Goal: Task Accomplishment & Management: Complete application form

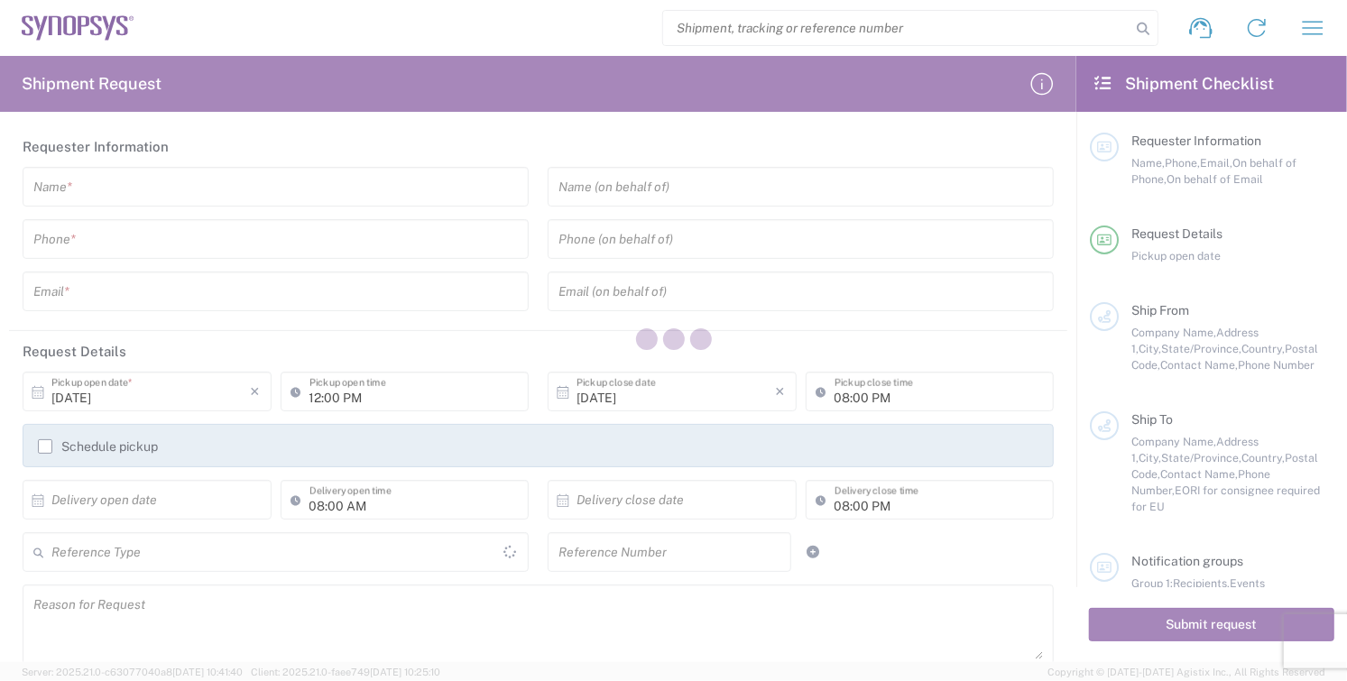
type input "[GEOGRAPHIC_DATA]"
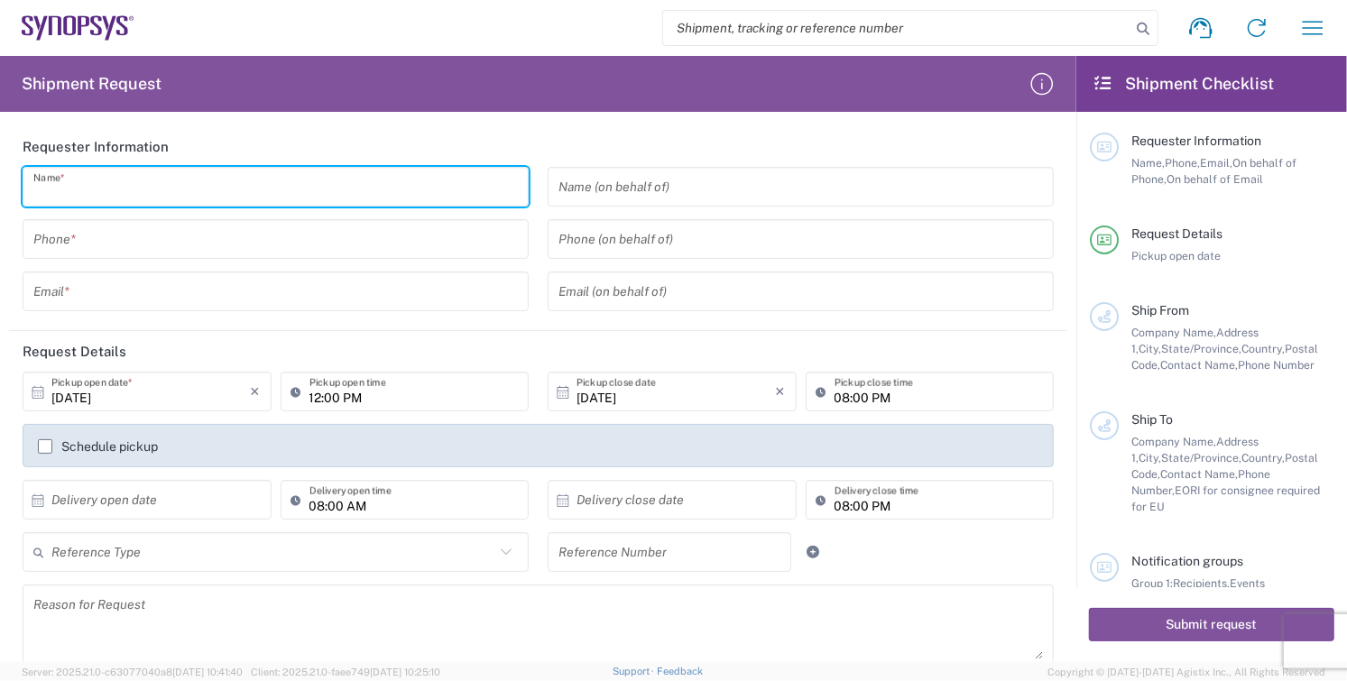
click at [160, 188] on input "text" at bounding box center [275, 187] width 485 height 32
type input "[PERSON_NAME]"
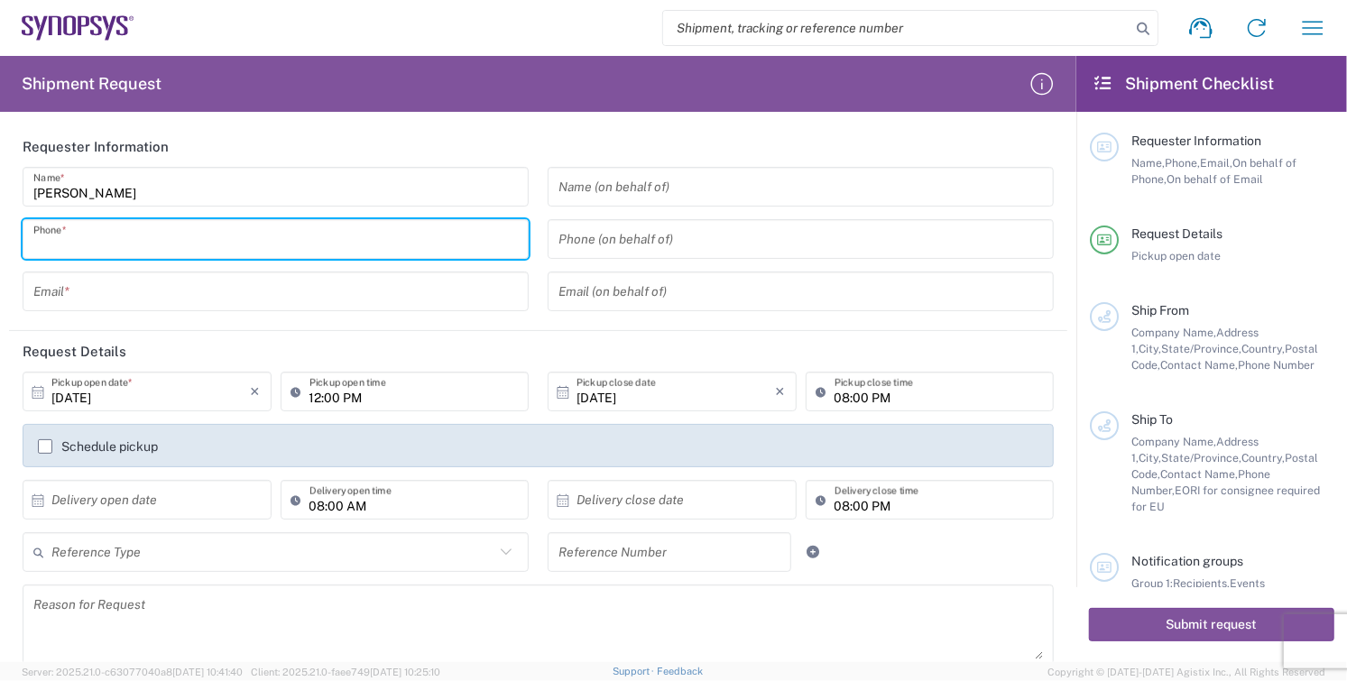
click at [226, 245] on input "tel" at bounding box center [275, 240] width 485 height 32
type input "8585762600"
click at [126, 290] on input "text" at bounding box center [275, 292] width 485 height 32
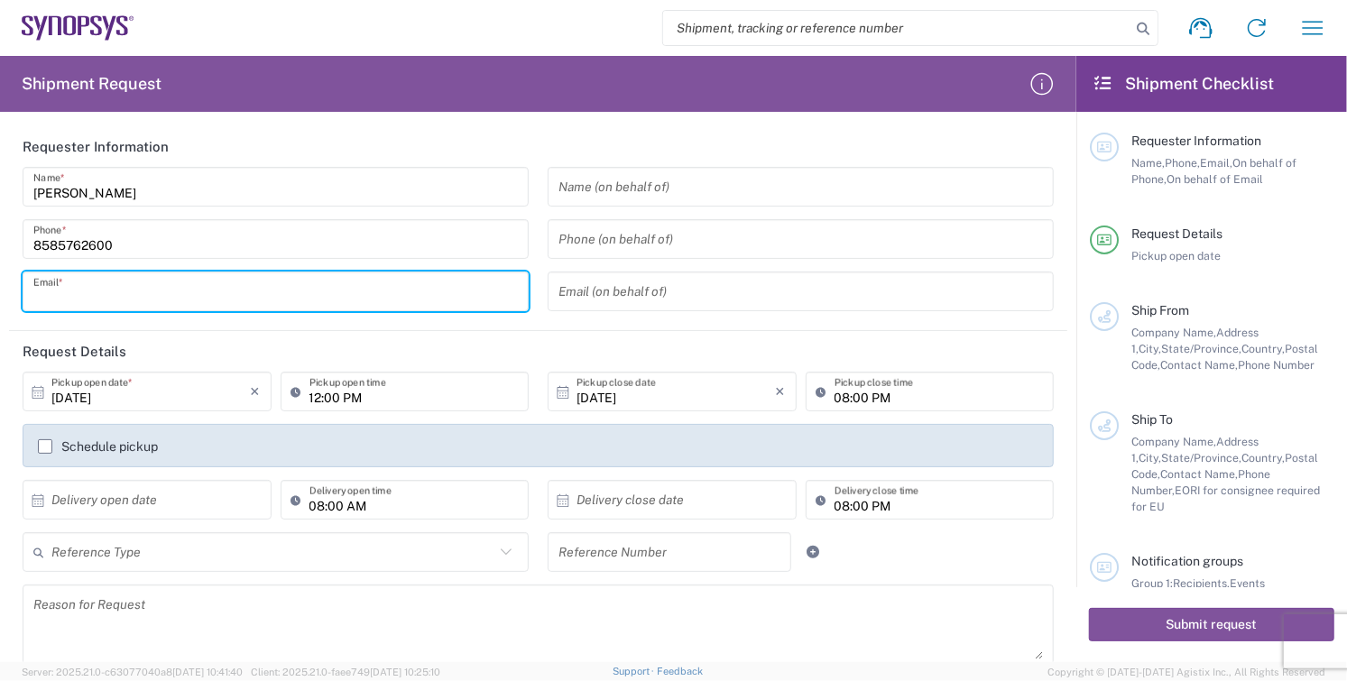
type input "[EMAIL_ADDRESS][DOMAIN_NAME]"
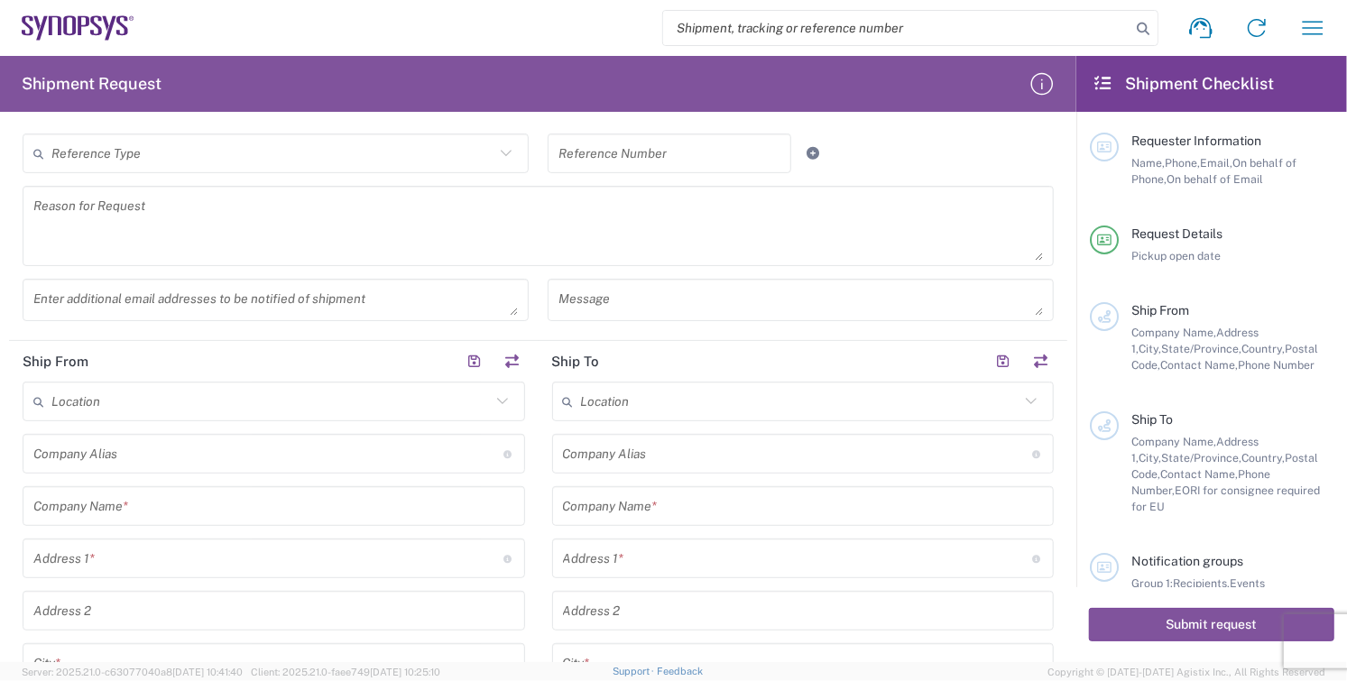
scroll to position [401, 0]
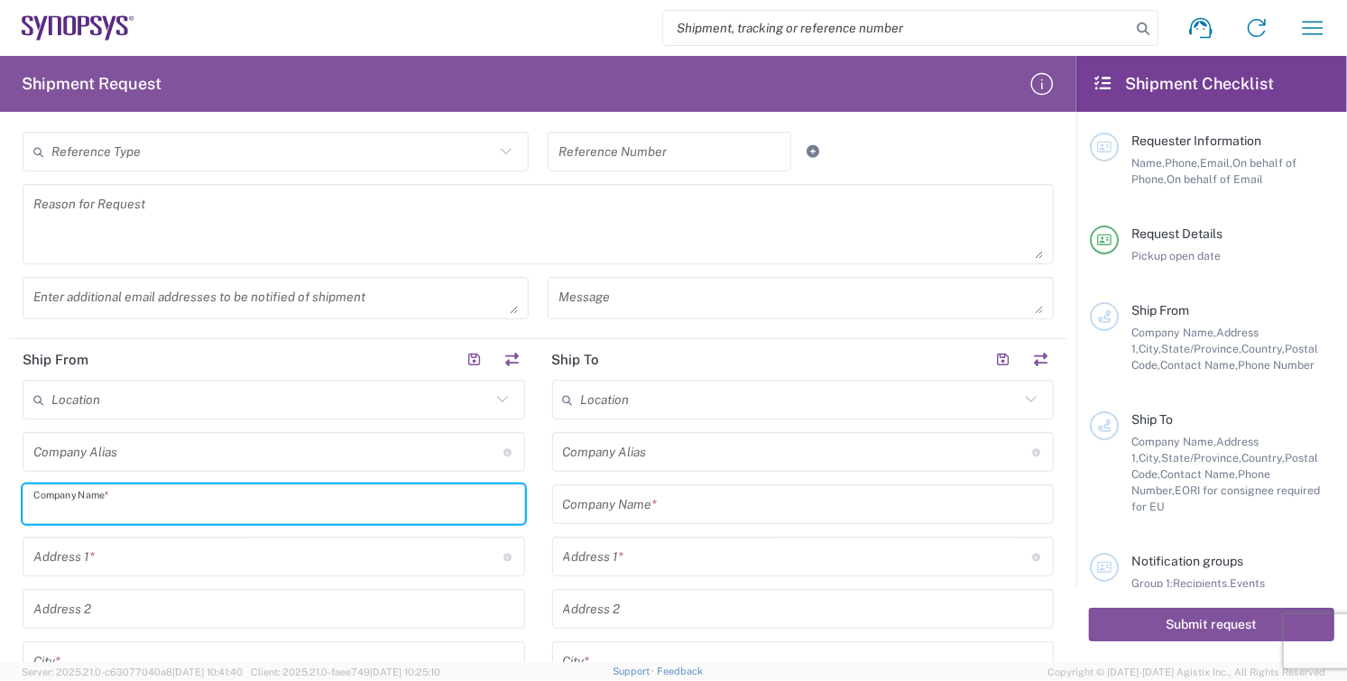
click at [150, 502] on input "text" at bounding box center [273, 505] width 481 height 32
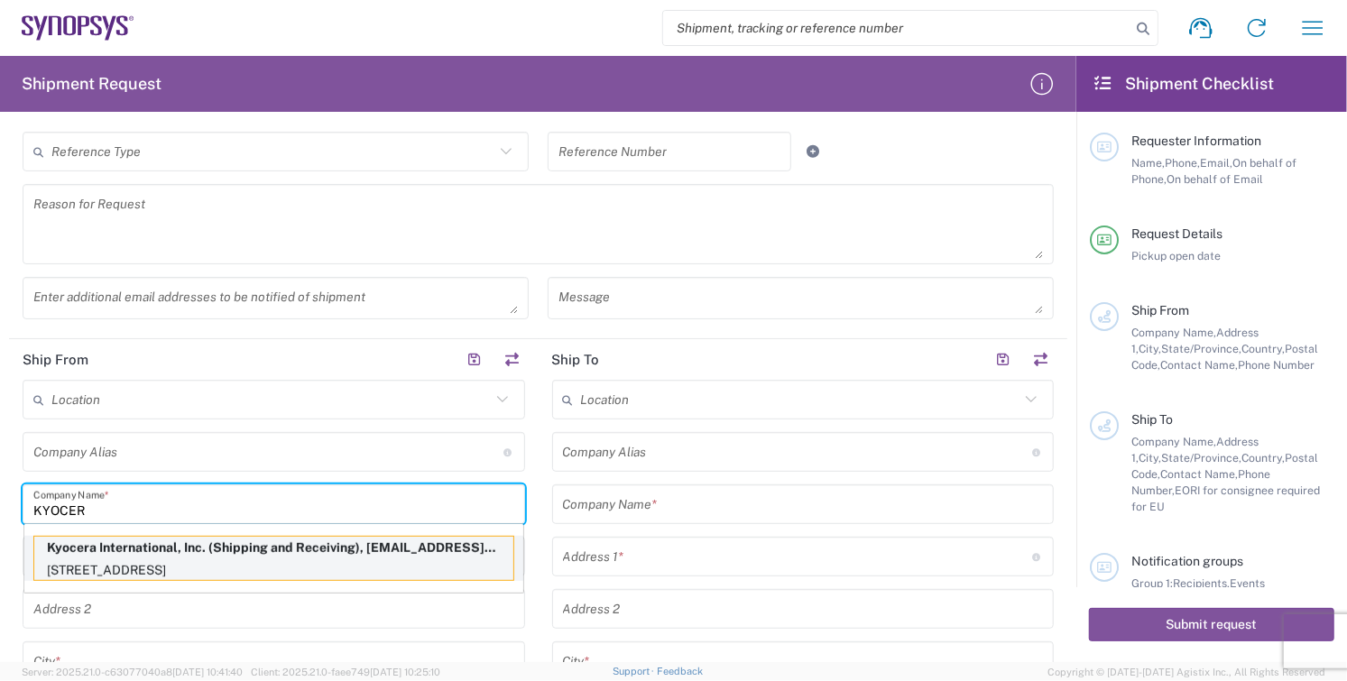
type input "KYOCER"
click at [84, 562] on p "[STREET_ADDRESS]" at bounding box center [273, 570] width 479 height 23
type input "Kyocera"
type input "Kyocera International, Inc."
type input "[STREET_ADDRESS]"
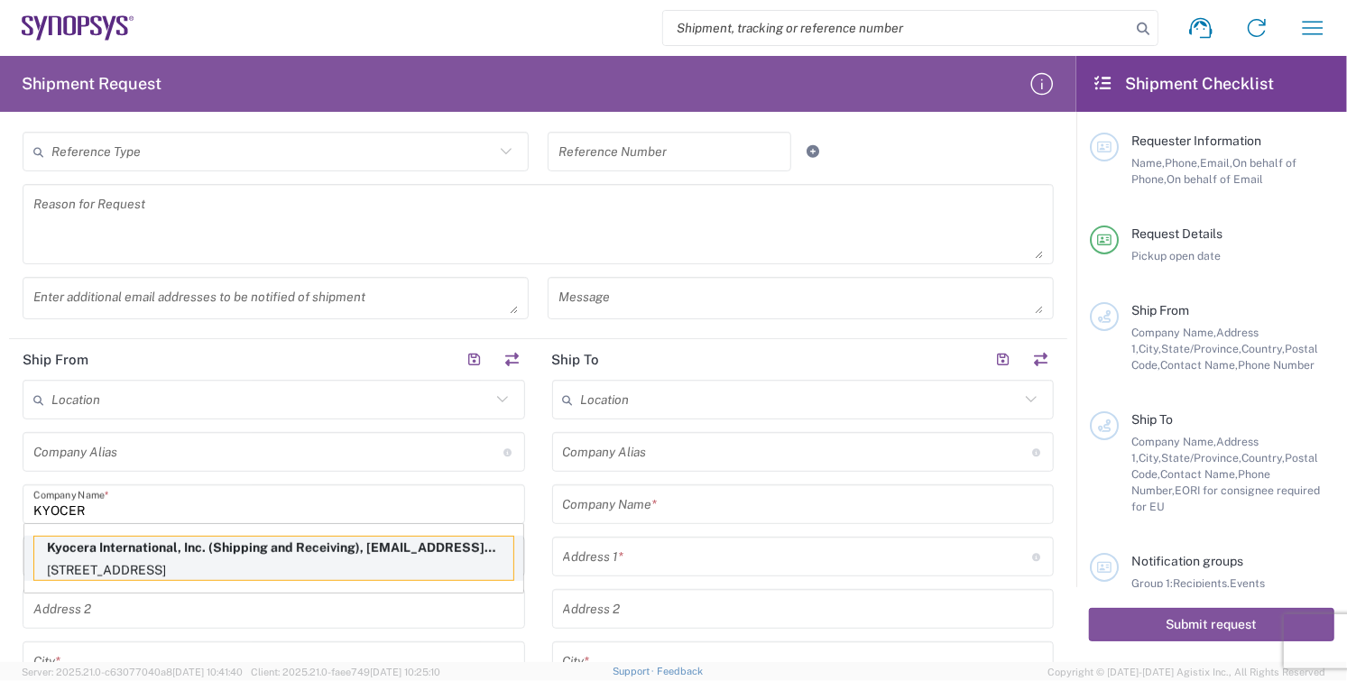
type input "[GEOGRAPHIC_DATA]"
type input "[US_STATE]"
type input "92123"
type input "Shipping and Receiving"
type input "8585762600"
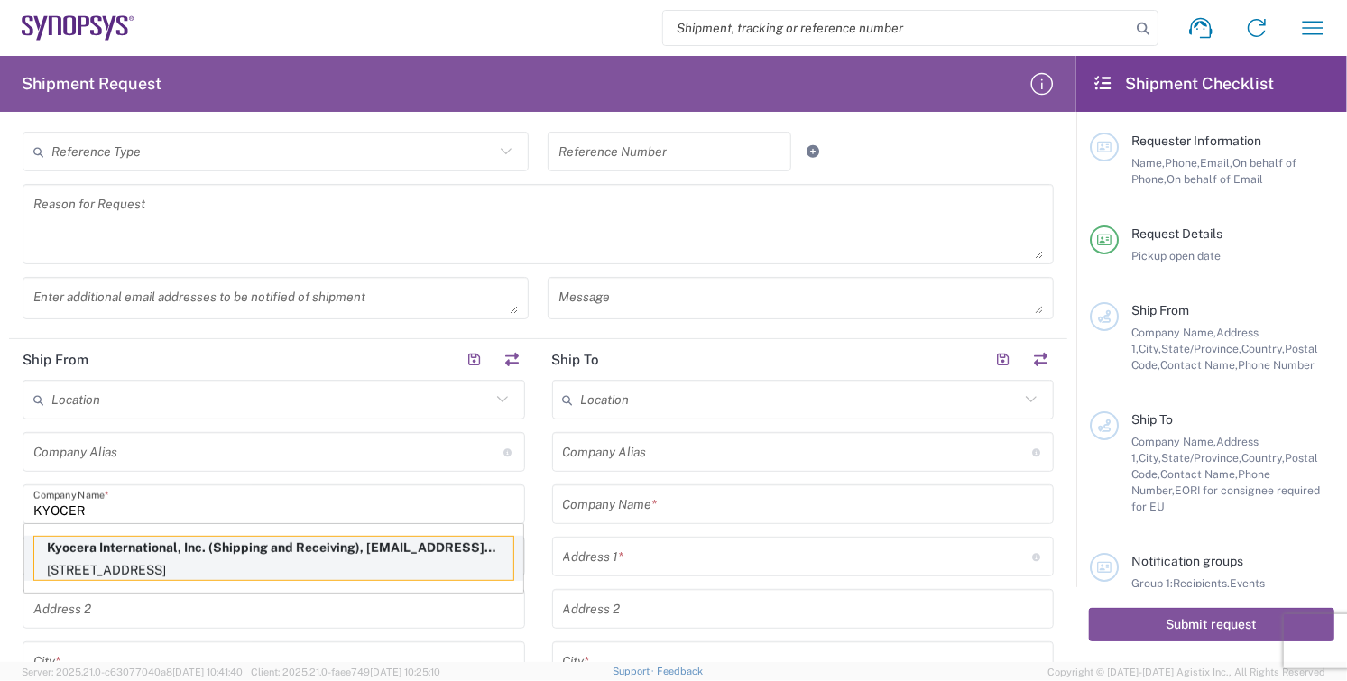
type input "[EMAIL_ADDRESS][DOMAIN_NAME]"
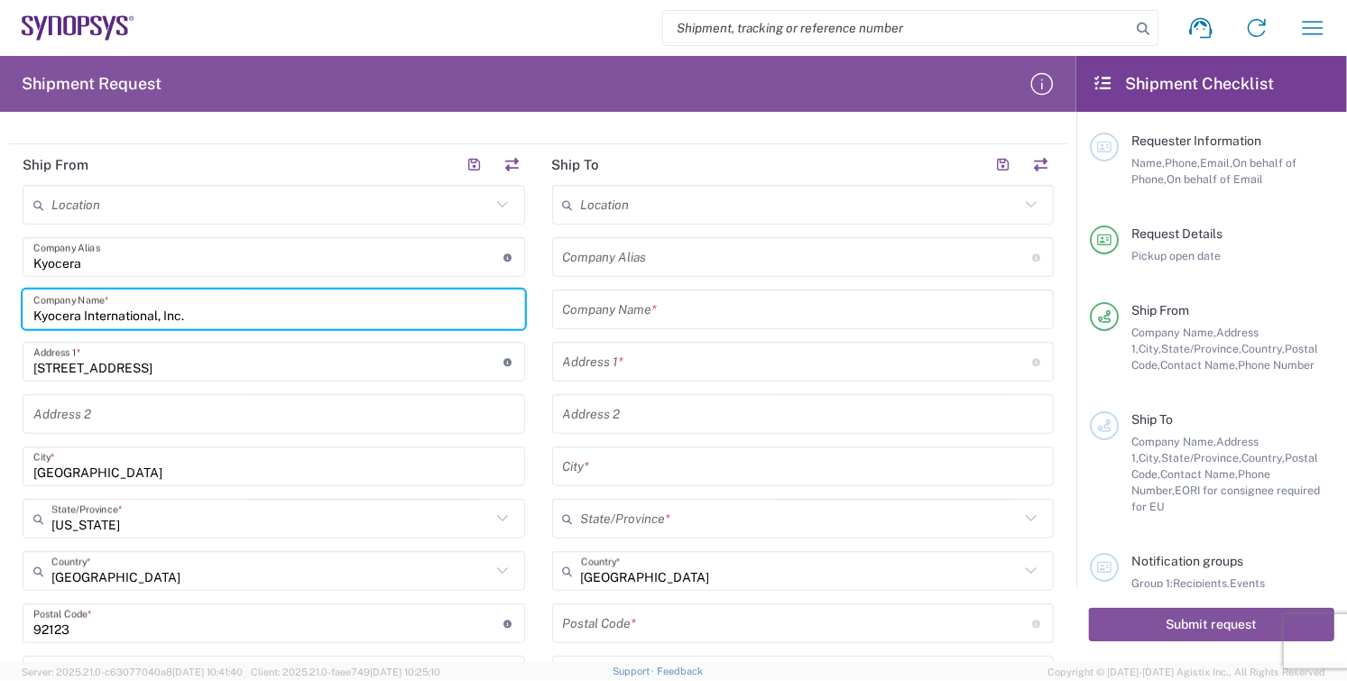
scroll to position [501, 0]
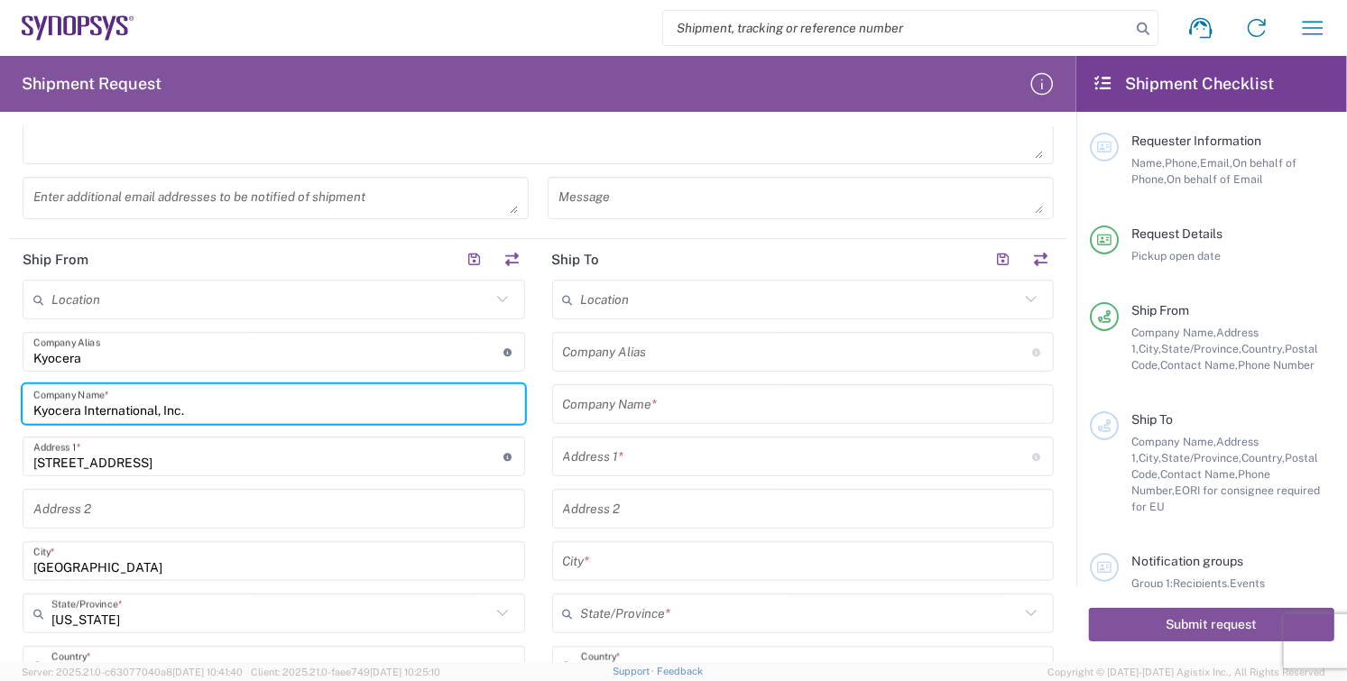
click at [691, 403] on input "text" at bounding box center [803, 405] width 481 height 32
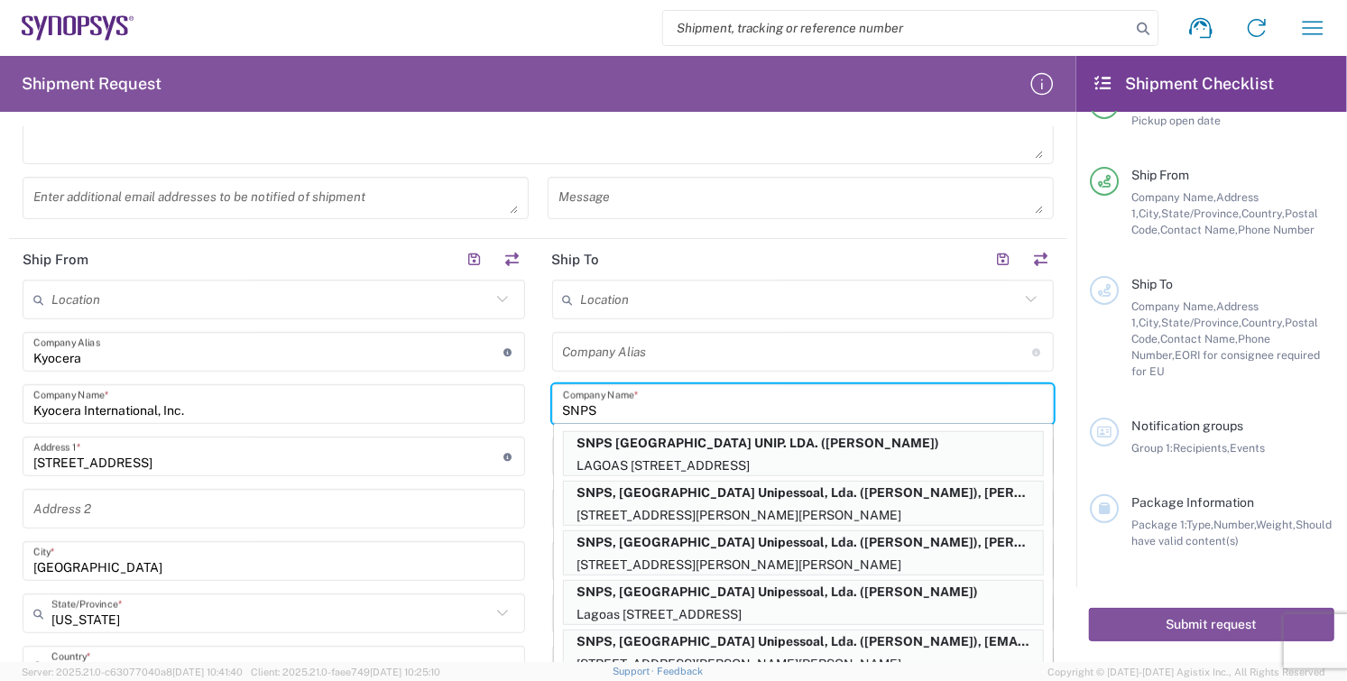
scroll to position [106, 0]
click at [911, 406] on input "SNPS" at bounding box center [803, 405] width 481 height 32
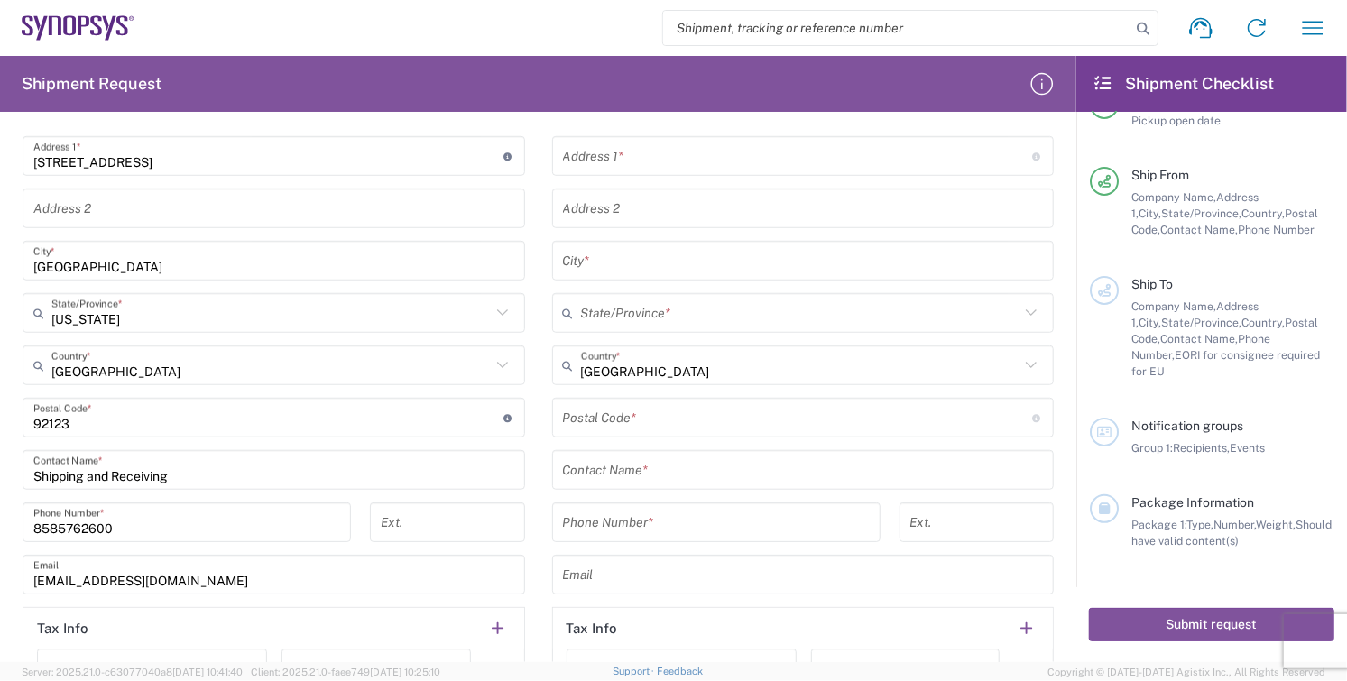
scroll to position [801, 0]
click at [991, 477] on input "text" at bounding box center [803, 471] width 481 height 32
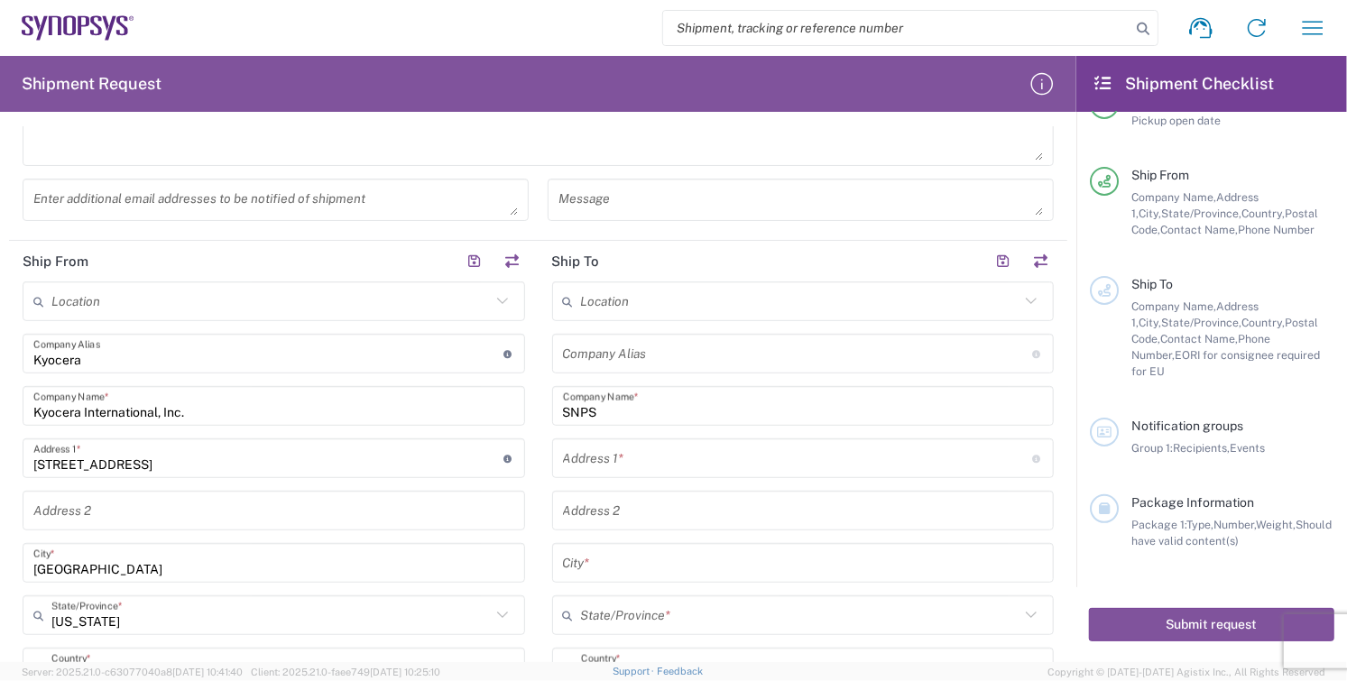
scroll to position [501, 0]
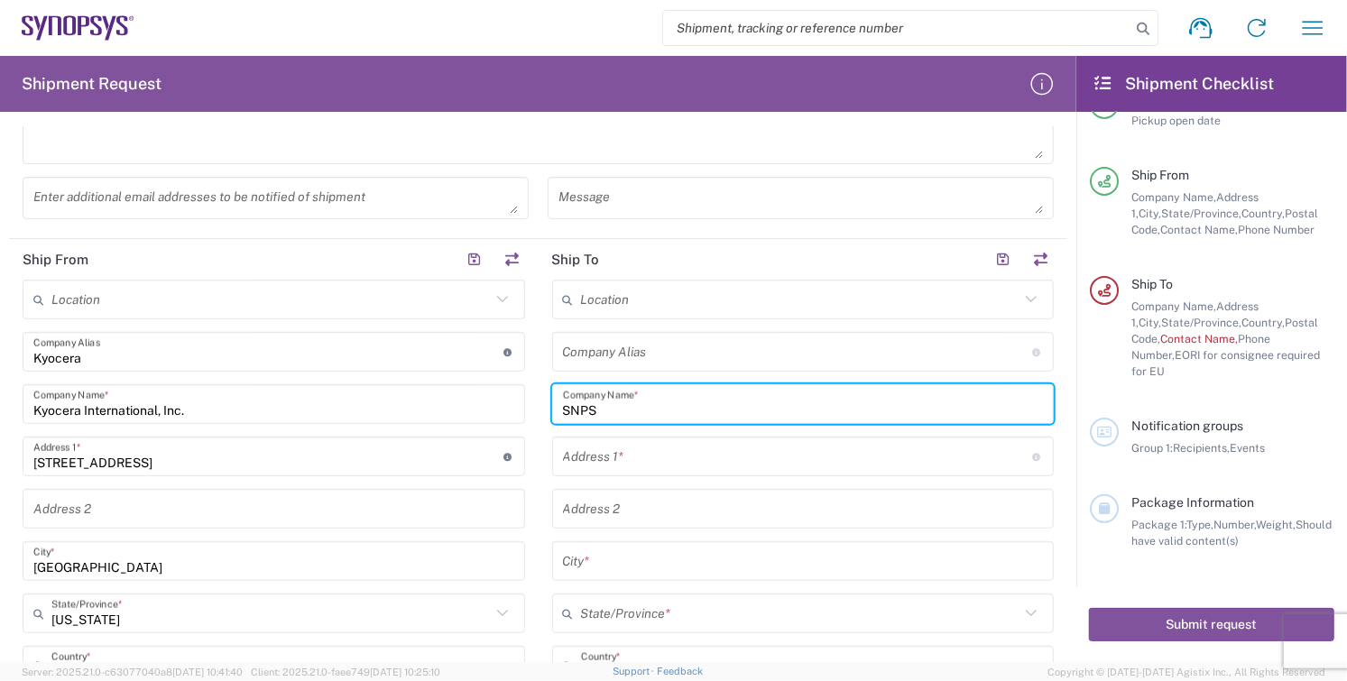
click at [647, 396] on input "SNPS" at bounding box center [803, 405] width 481 height 32
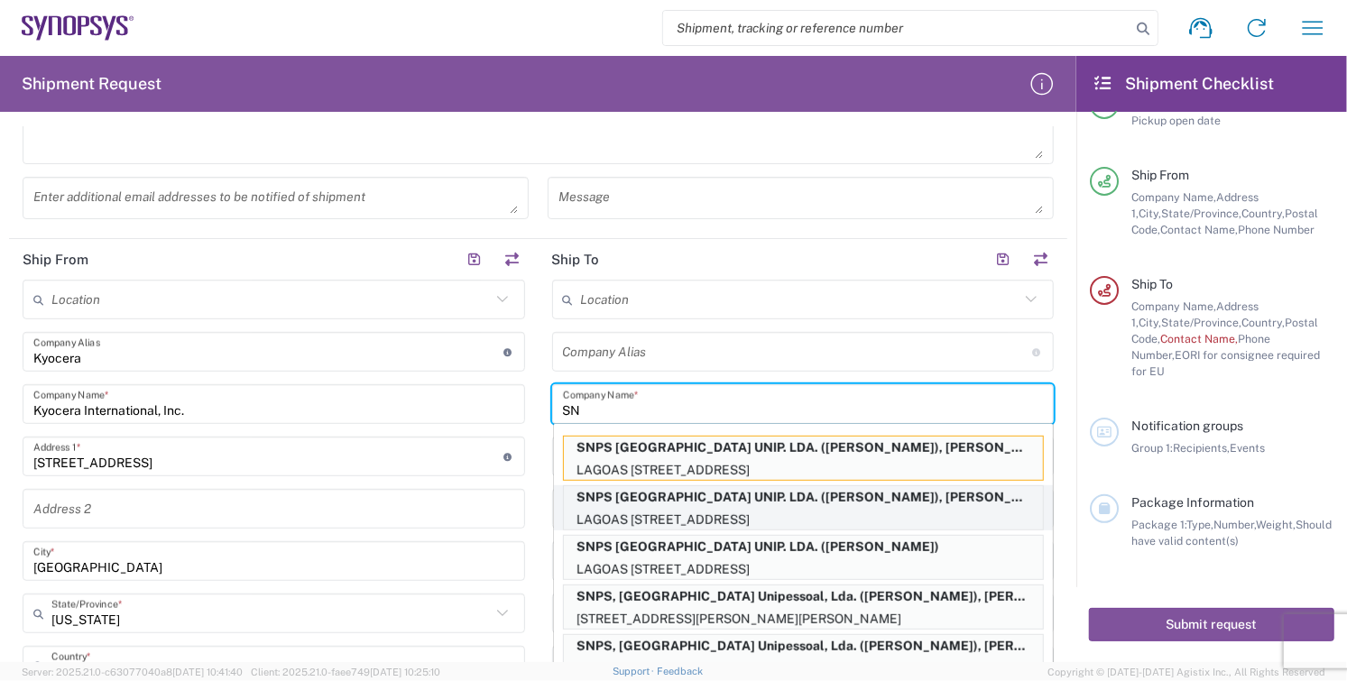
type input "SN"
click at [942, 505] on p "SNPS [GEOGRAPHIC_DATA] UNIP. LDA. ([PERSON_NAME]), [PERSON_NAME][EMAIL_ADDRESS]…" at bounding box center [803, 497] width 479 height 23
type input "SNPS [GEOGRAPHIC_DATA] UNIP. LDA. 2"
type input "SNPS [GEOGRAPHIC_DATA] UNIP. LDA."
type input "[GEOGRAPHIC_DATA] EDIFICIO 4 PISO 2"
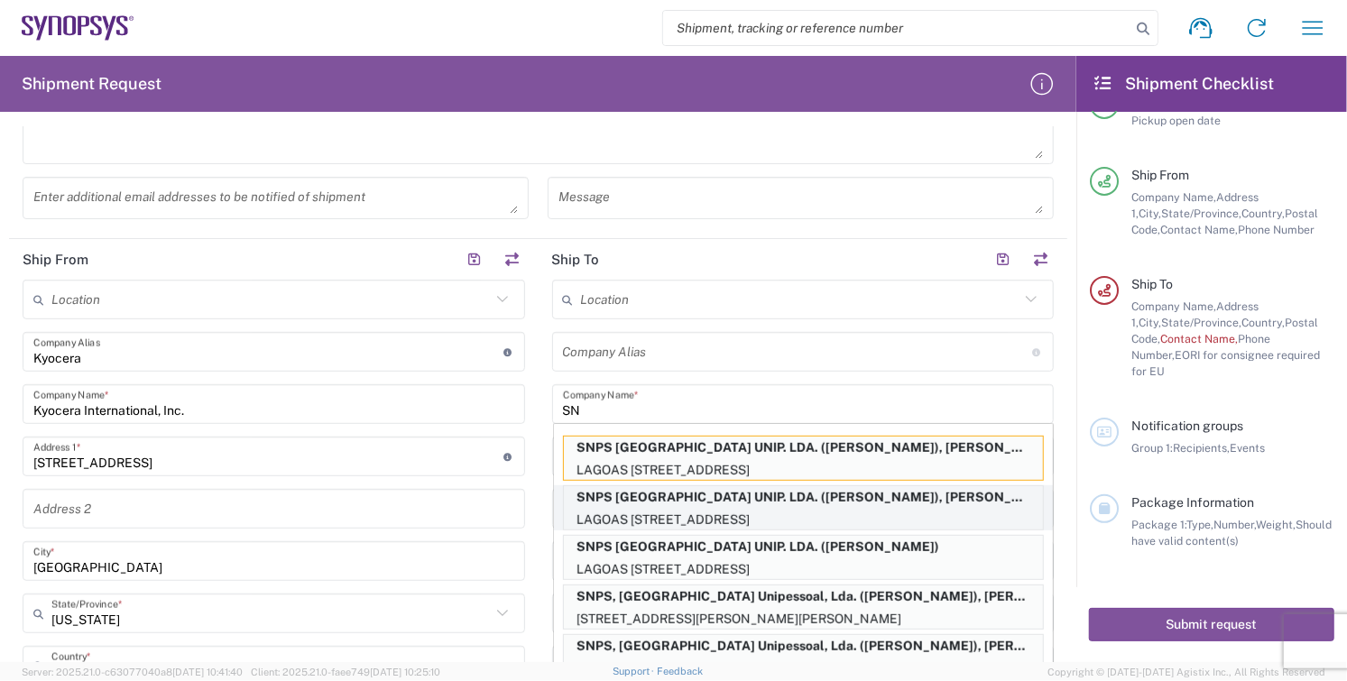
type input "[GEOGRAPHIC_DATA]"
type input "2740-267"
type input "[PERSON_NAME]"
type input "351210440240"
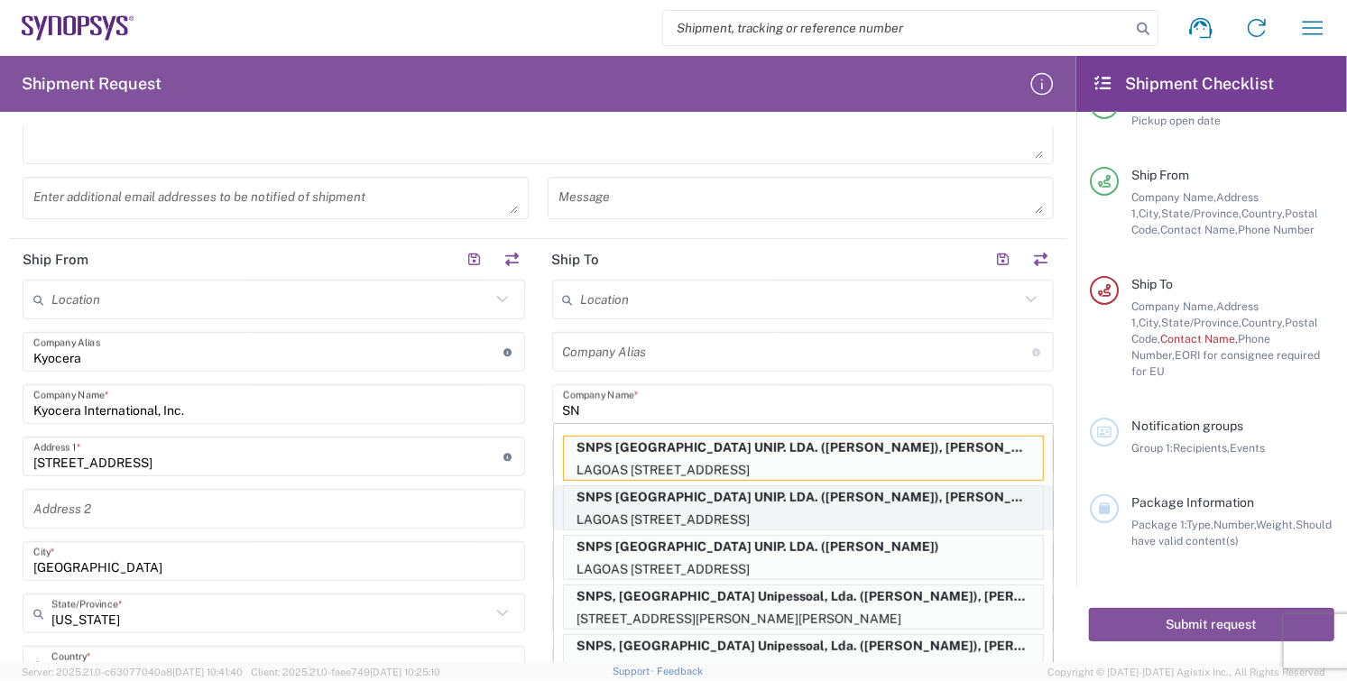
type input "[PERSON_NAME][EMAIL_ADDRESS][PERSON_NAME][DOMAIN_NAME]"
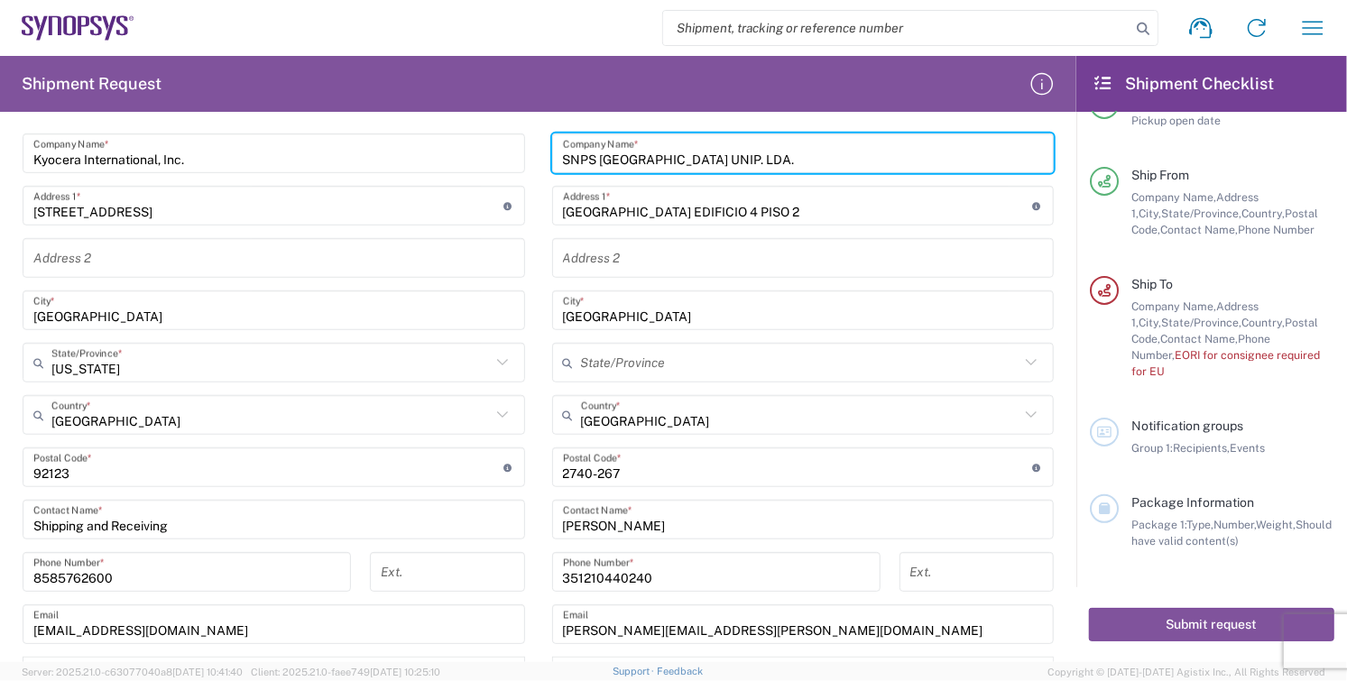
scroll to position [1003, 0]
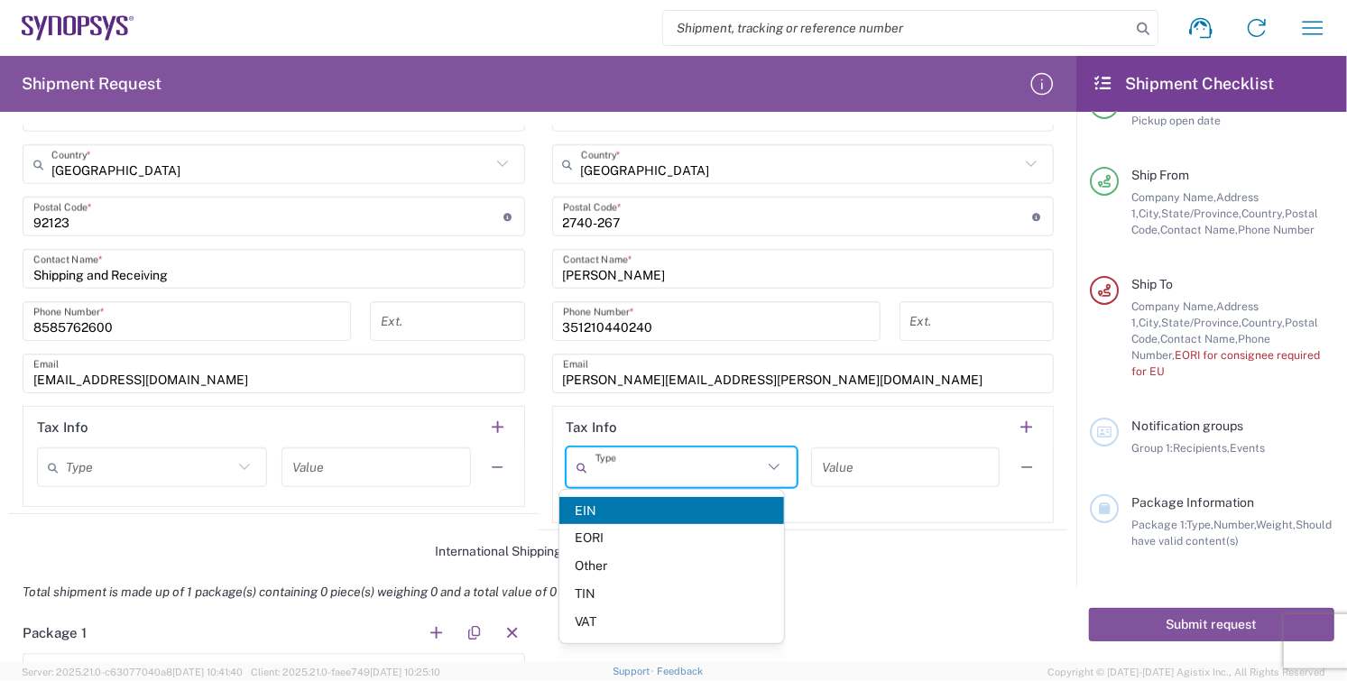
click at [671, 468] on input "text" at bounding box center [679, 468] width 167 height 32
click at [620, 546] on span "EORI" at bounding box center [671, 538] width 225 height 28
type input "EORI"
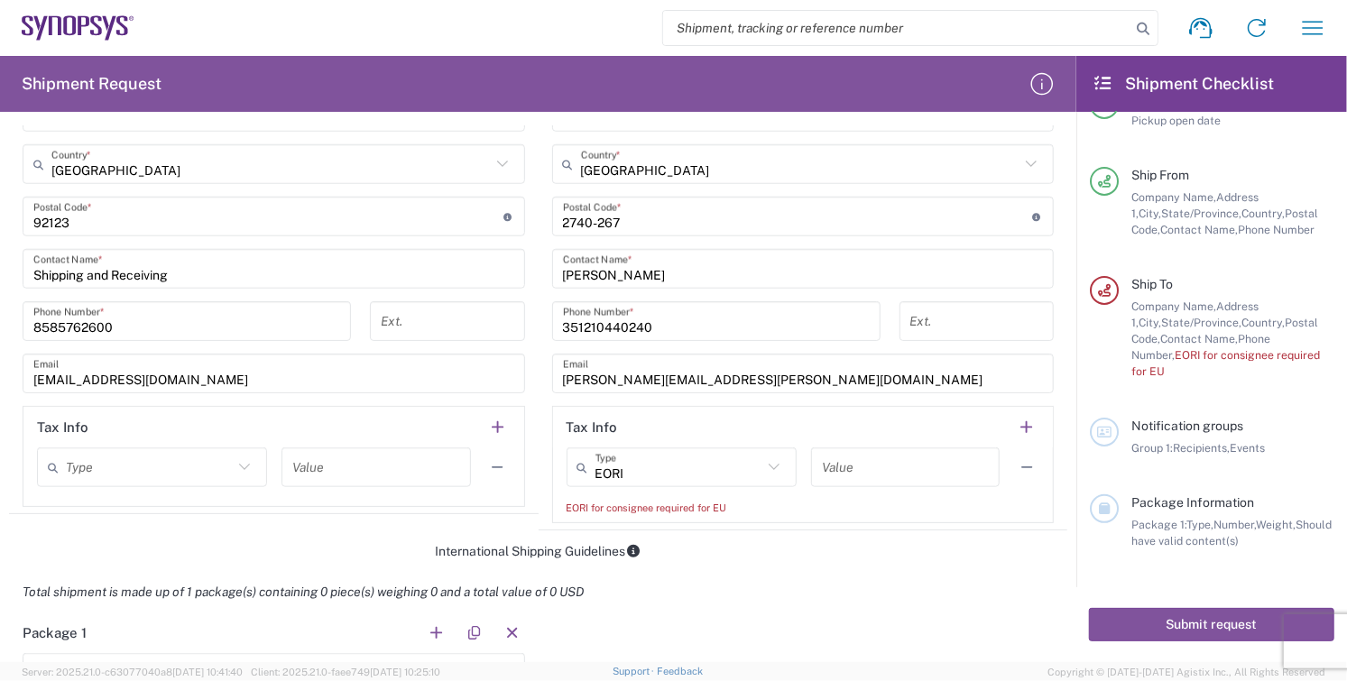
click at [883, 467] on input "text" at bounding box center [905, 468] width 167 height 32
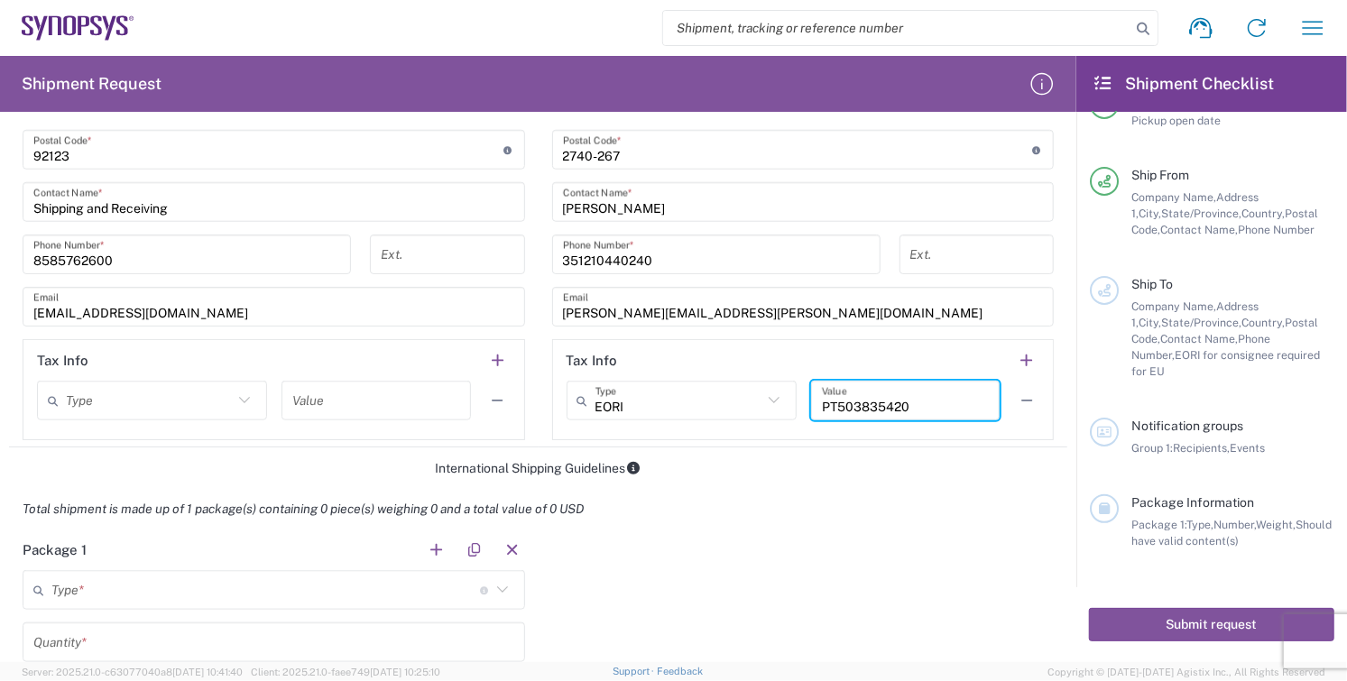
scroll to position [1203, 0]
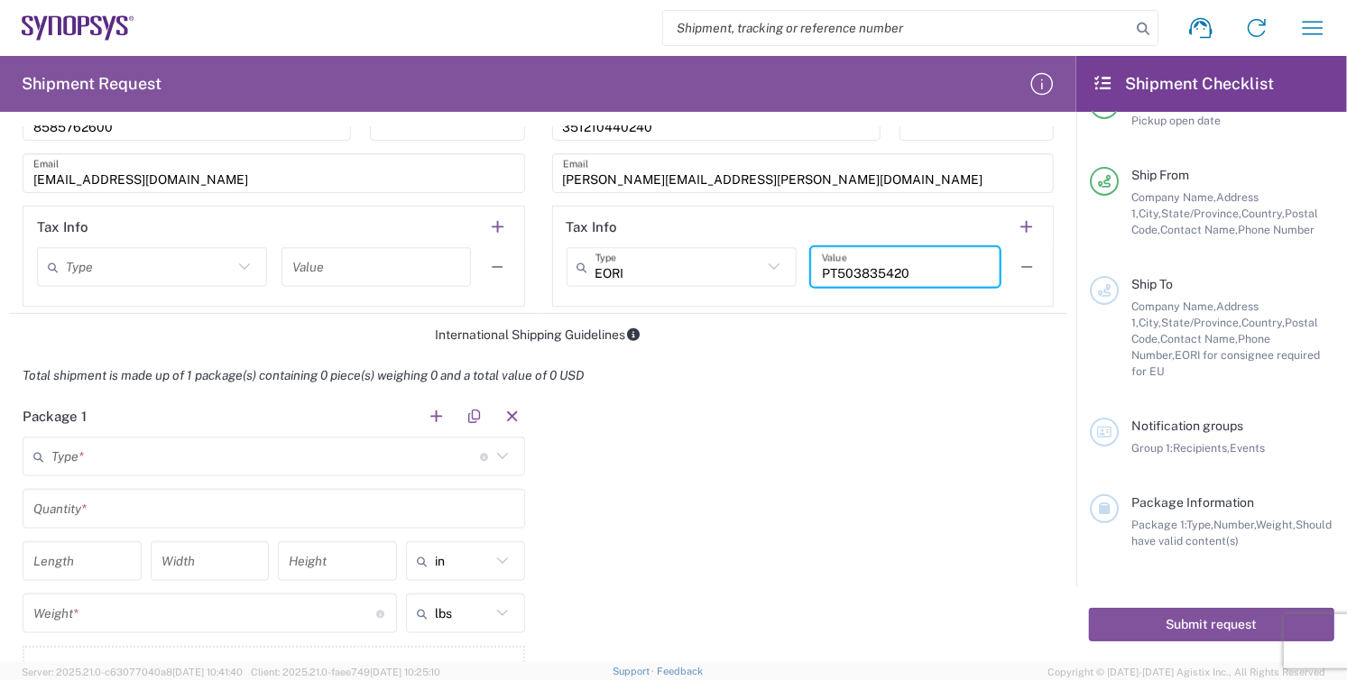
type input "PT503835420"
click at [127, 454] on input "text" at bounding box center [265, 457] width 429 height 32
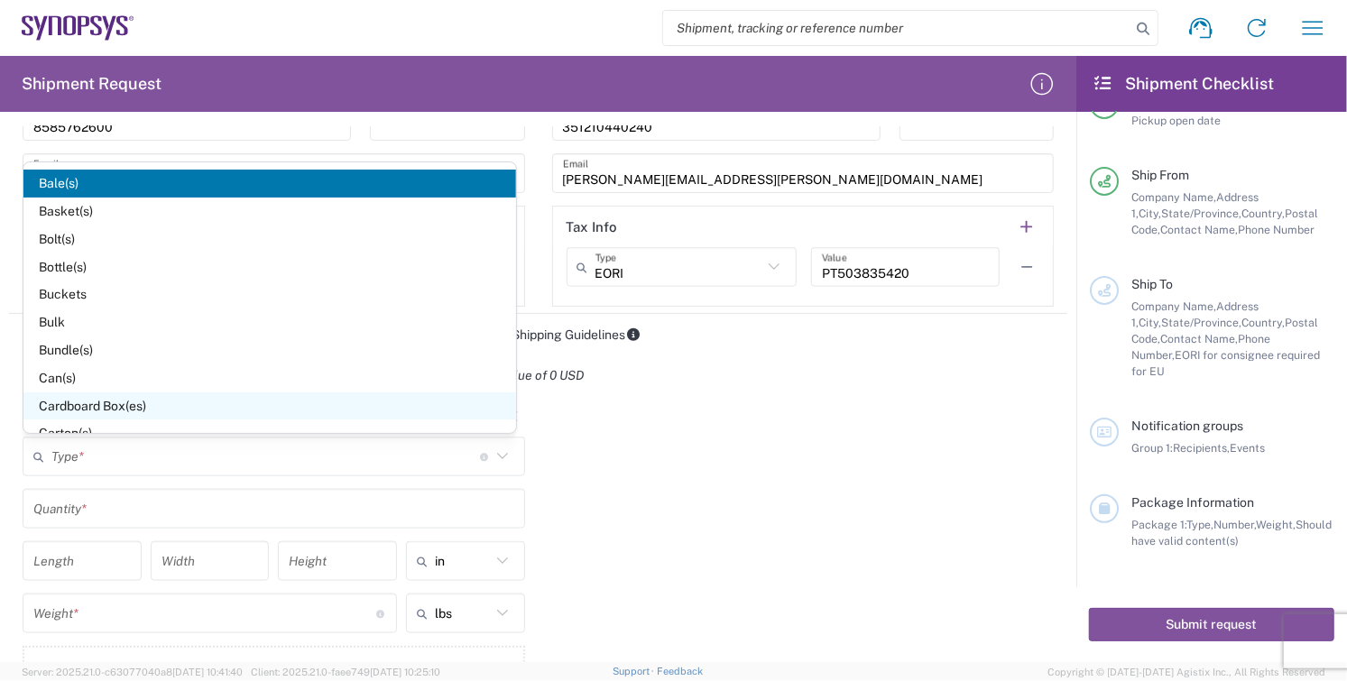
click at [93, 402] on span "Cardboard Box(es)" at bounding box center [269, 407] width 493 height 28
type input "Cardboard Box(es)"
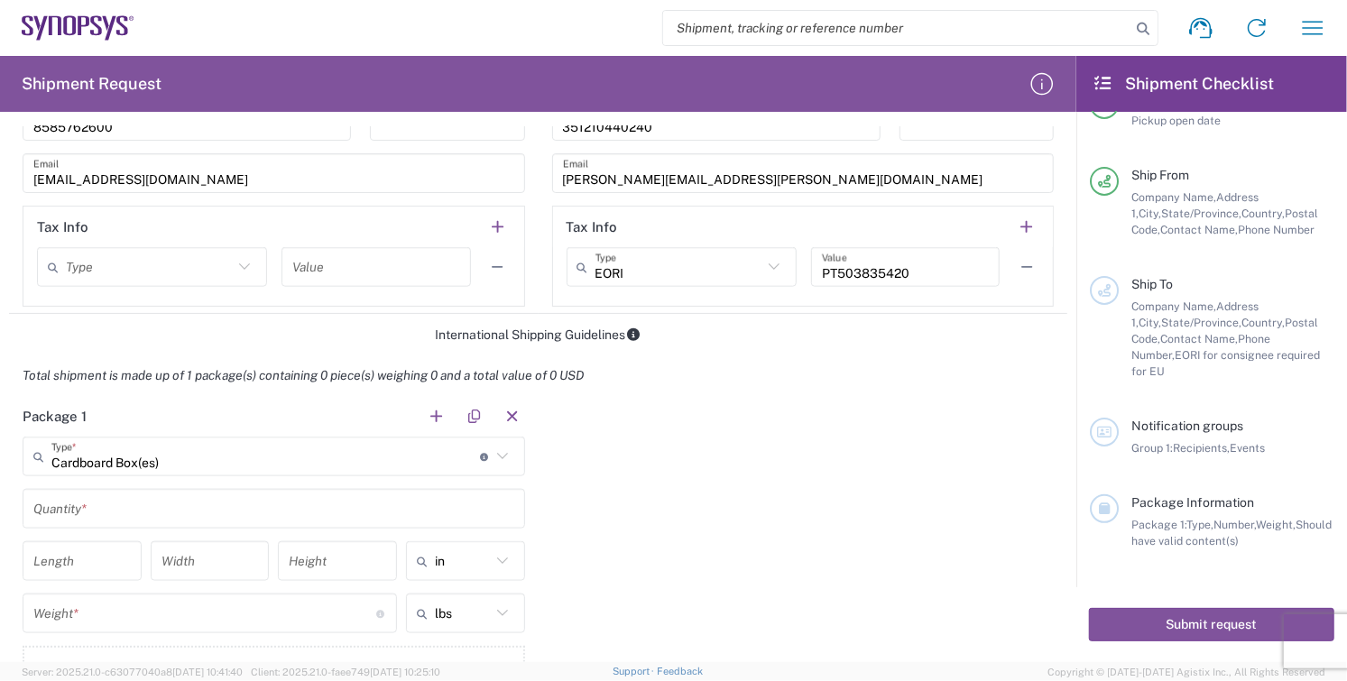
click at [104, 504] on input "text" at bounding box center [273, 510] width 481 height 32
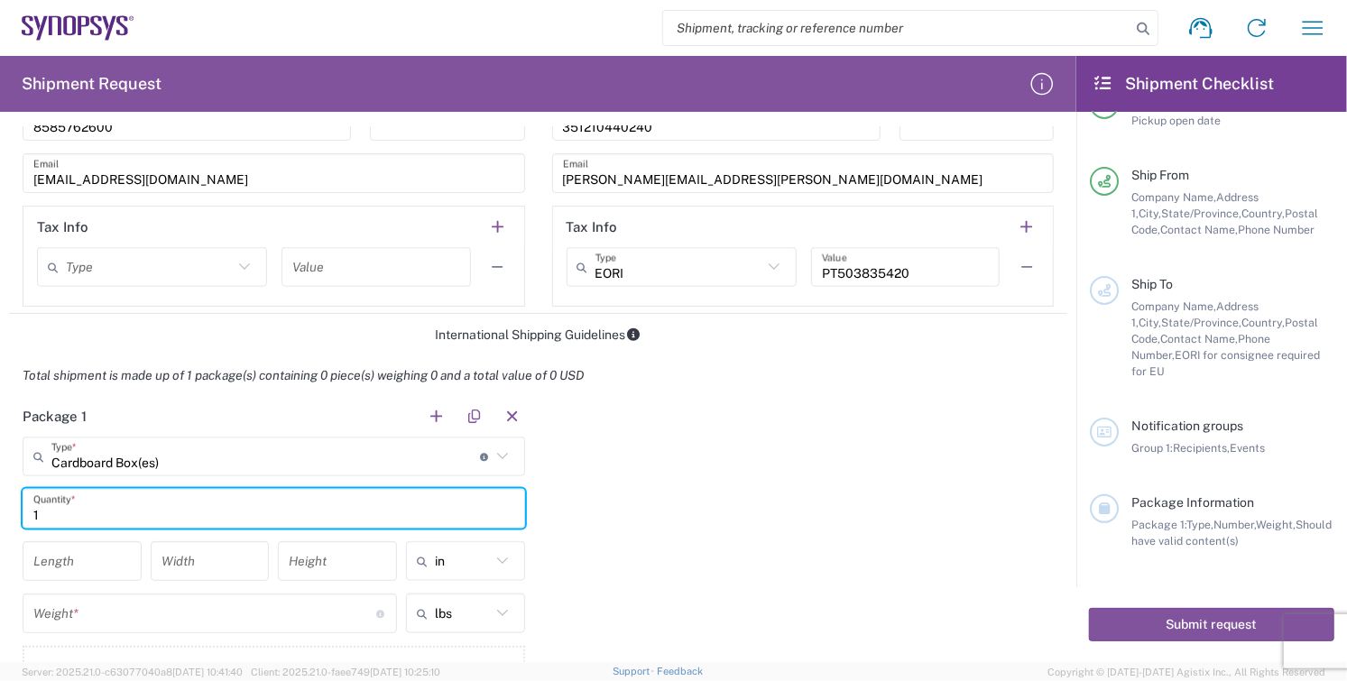
type input "1"
click at [85, 564] on input "number" at bounding box center [81, 562] width 97 height 32
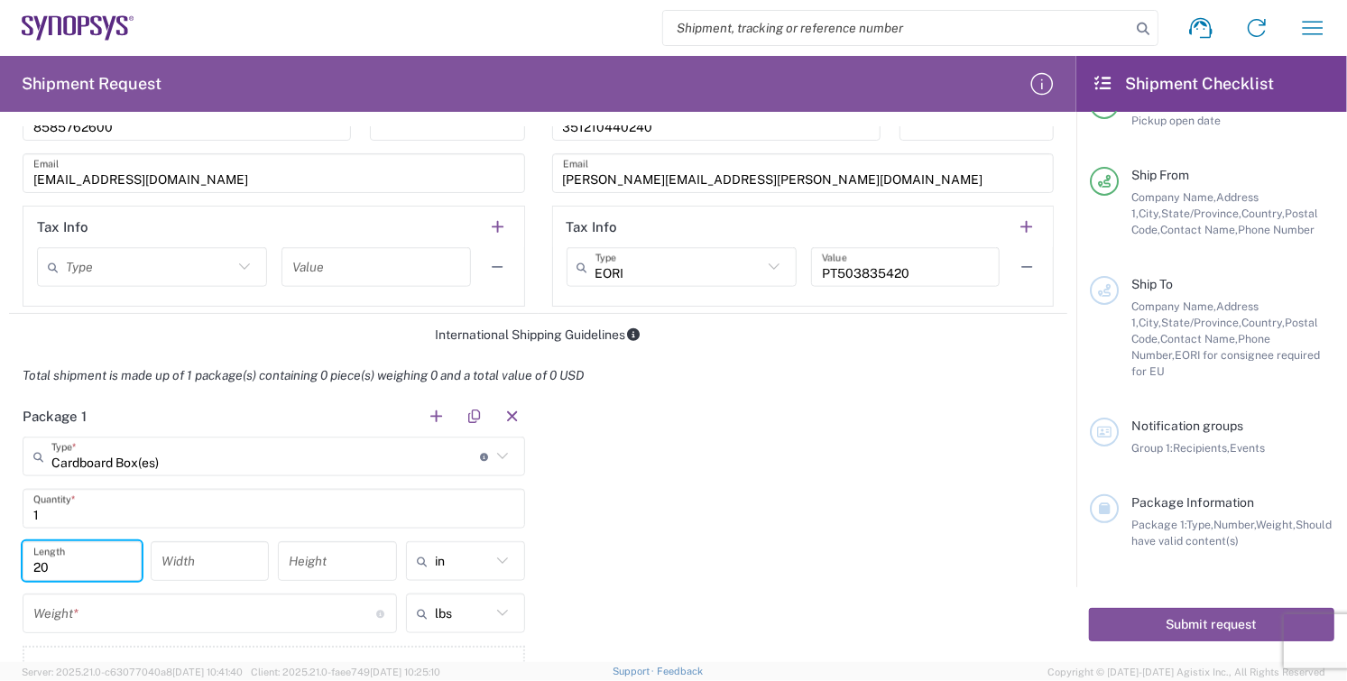
type input "20"
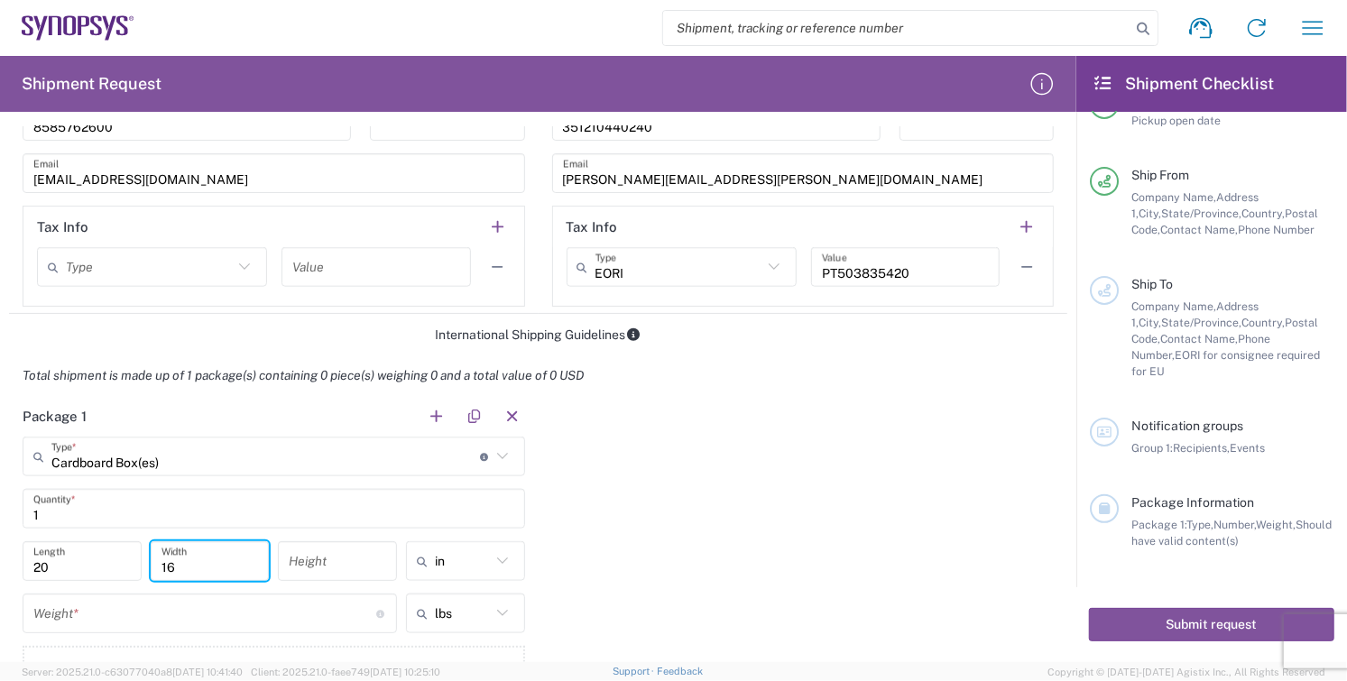
type input "16"
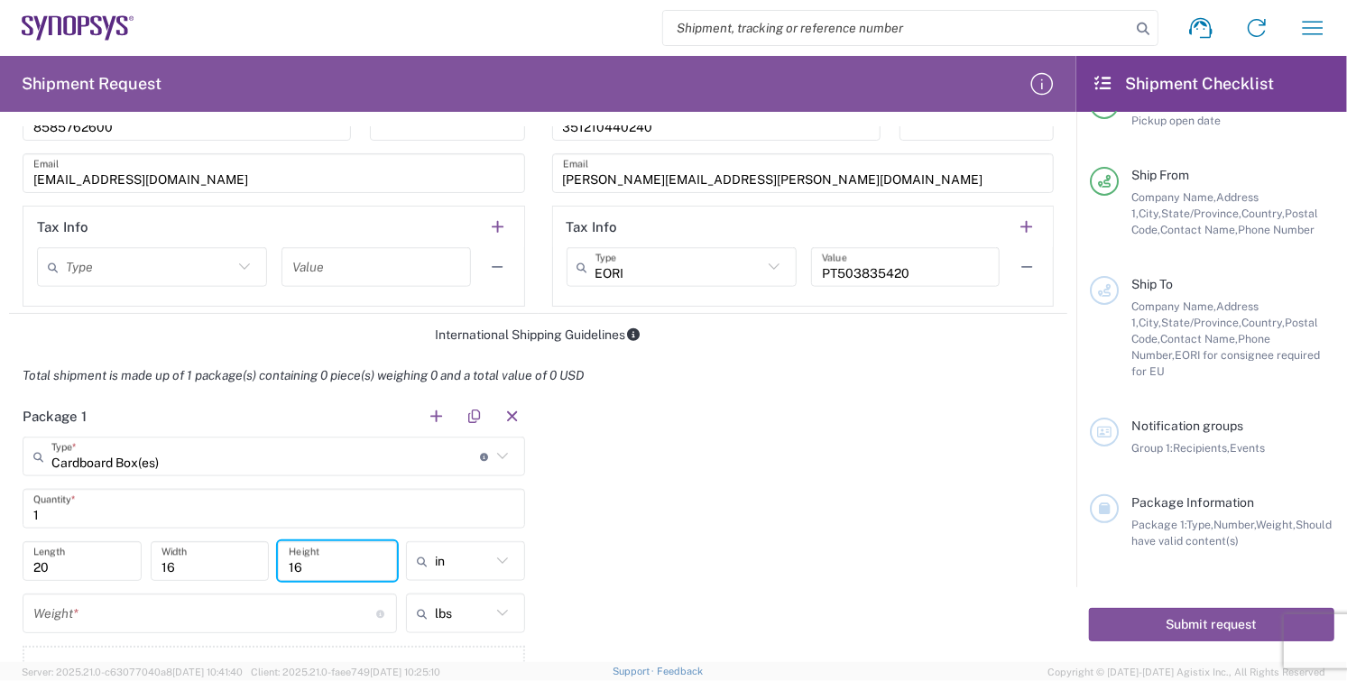
type input "16"
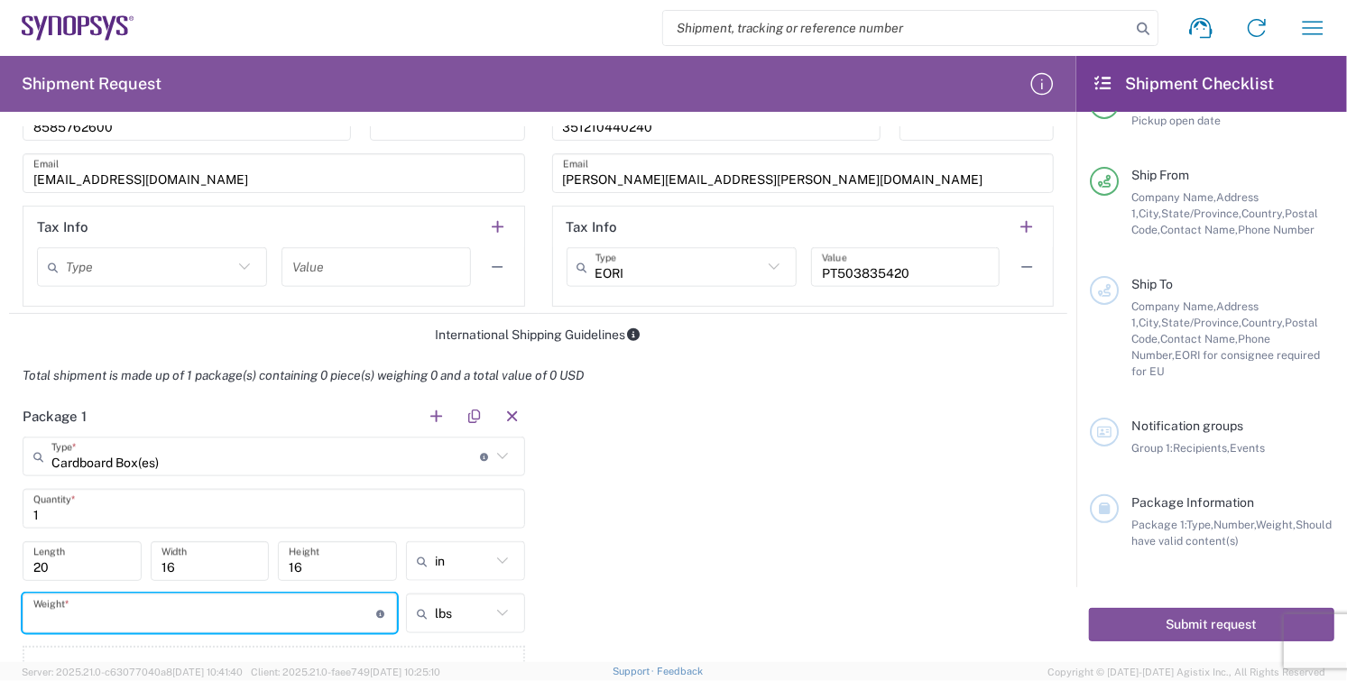
click at [75, 617] on input "number" at bounding box center [204, 614] width 343 height 32
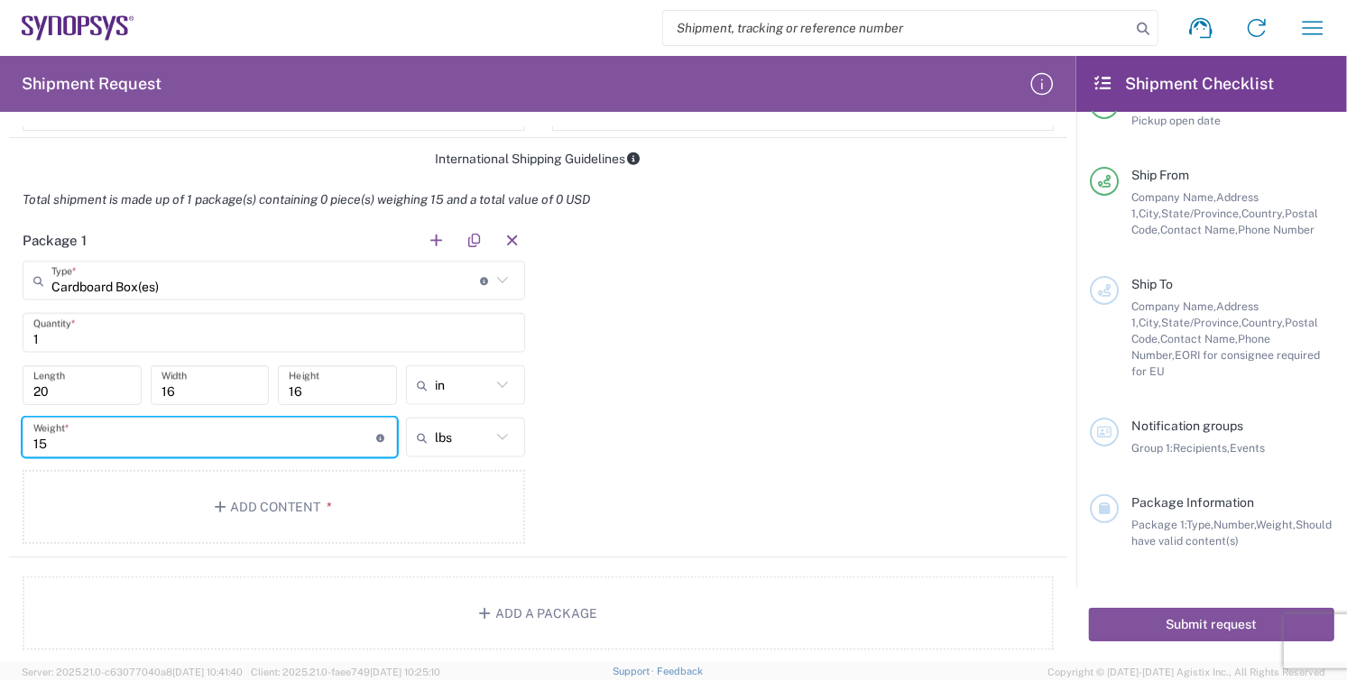
scroll to position [1503, 0]
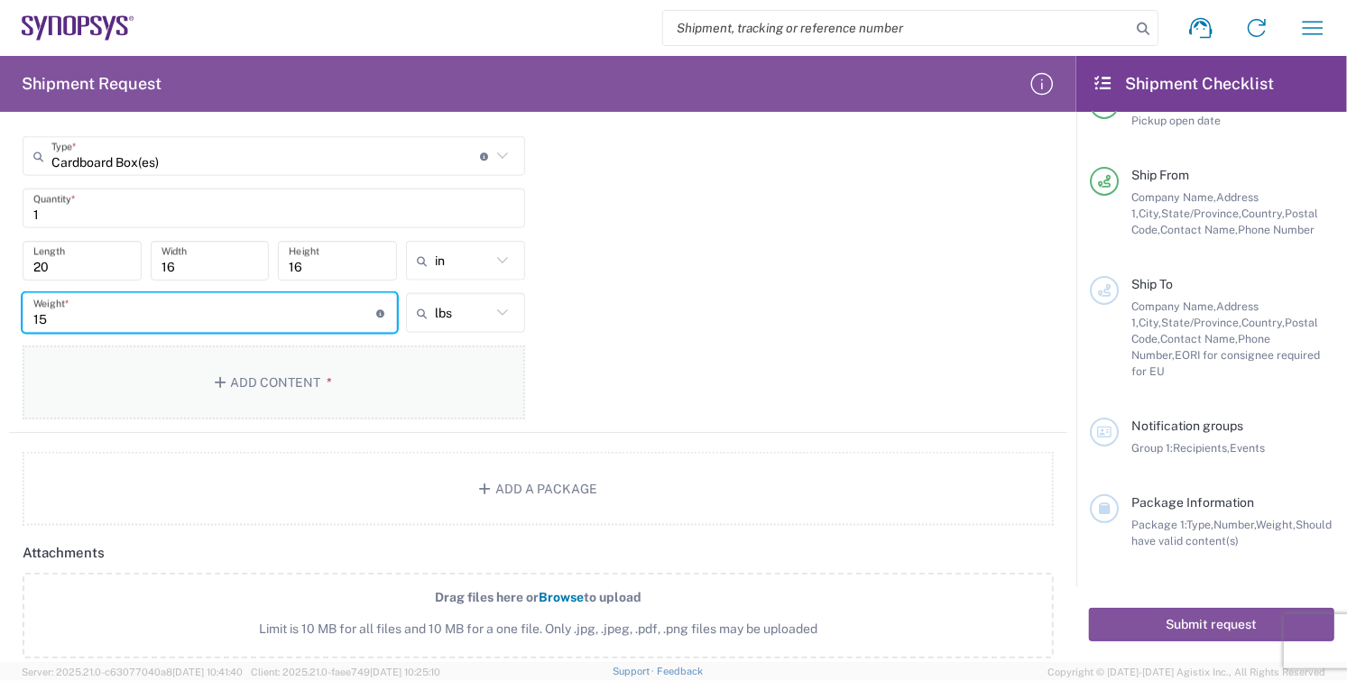
type input "15"
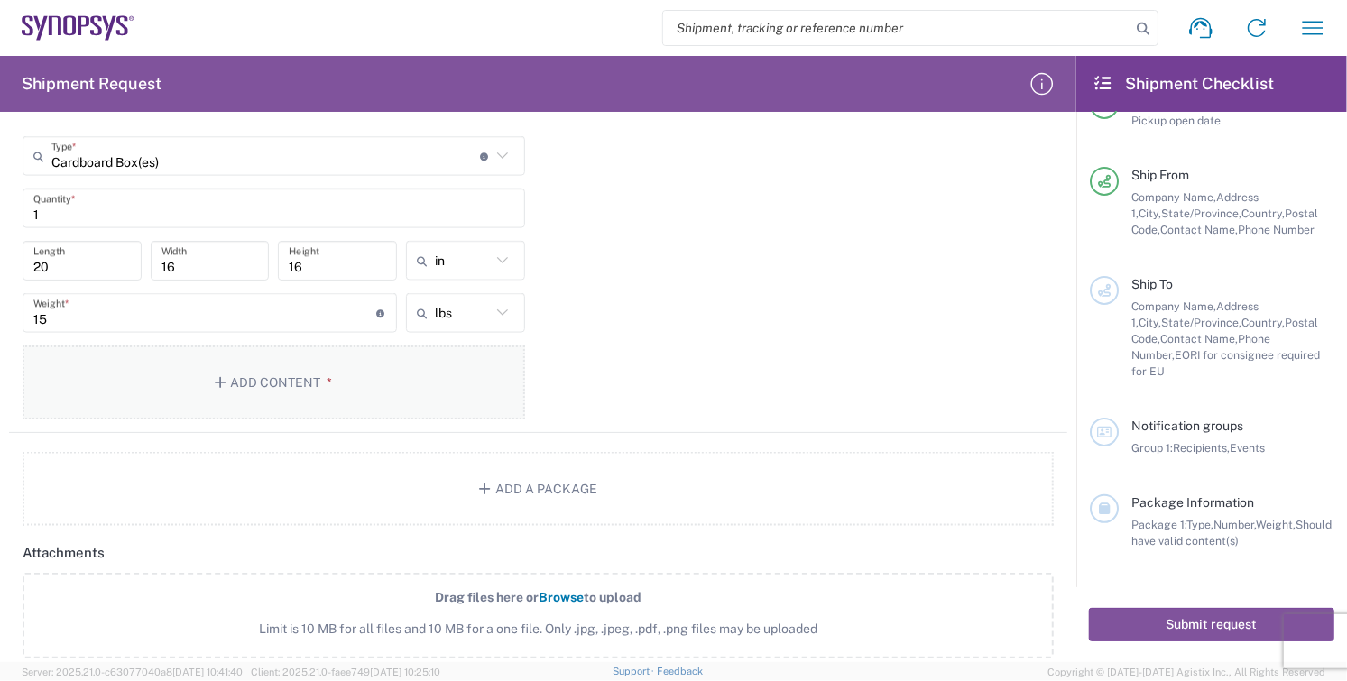
click at [253, 382] on button "Add Content *" at bounding box center [274, 383] width 503 height 74
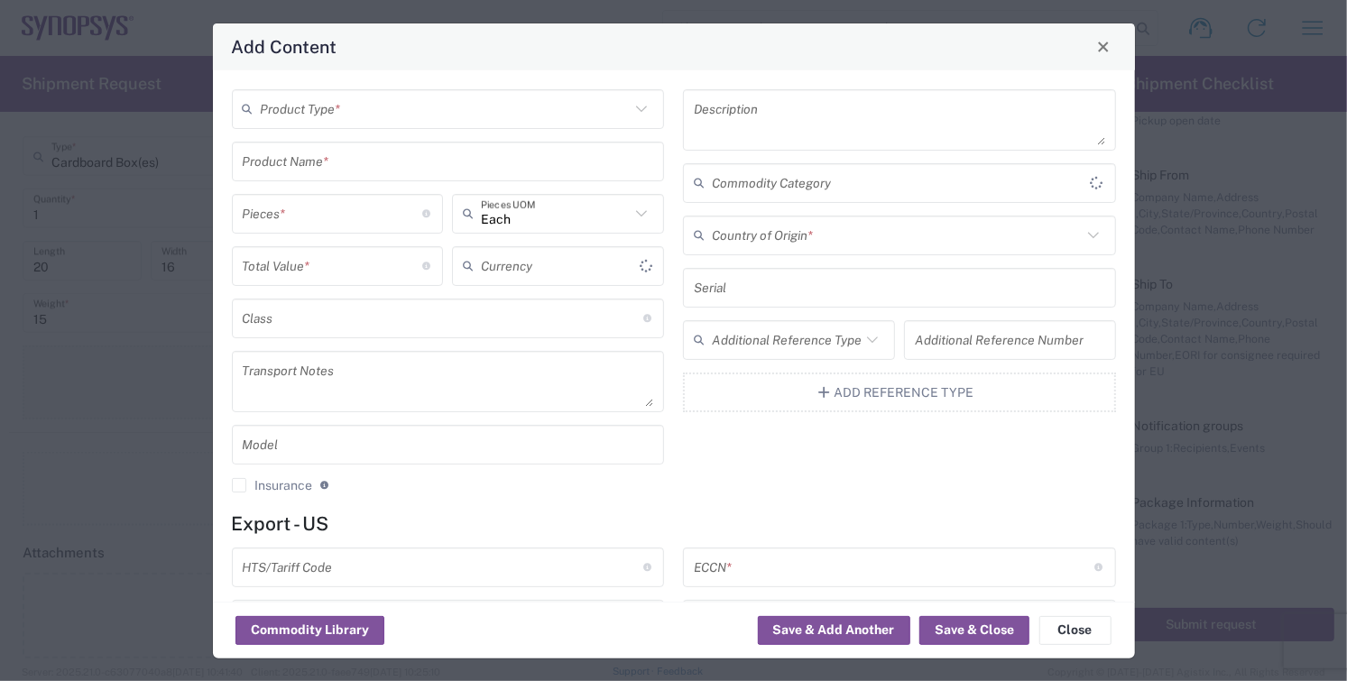
type input "US Dollar"
click at [353, 115] on input "text" at bounding box center [446, 109] width 370 height 32
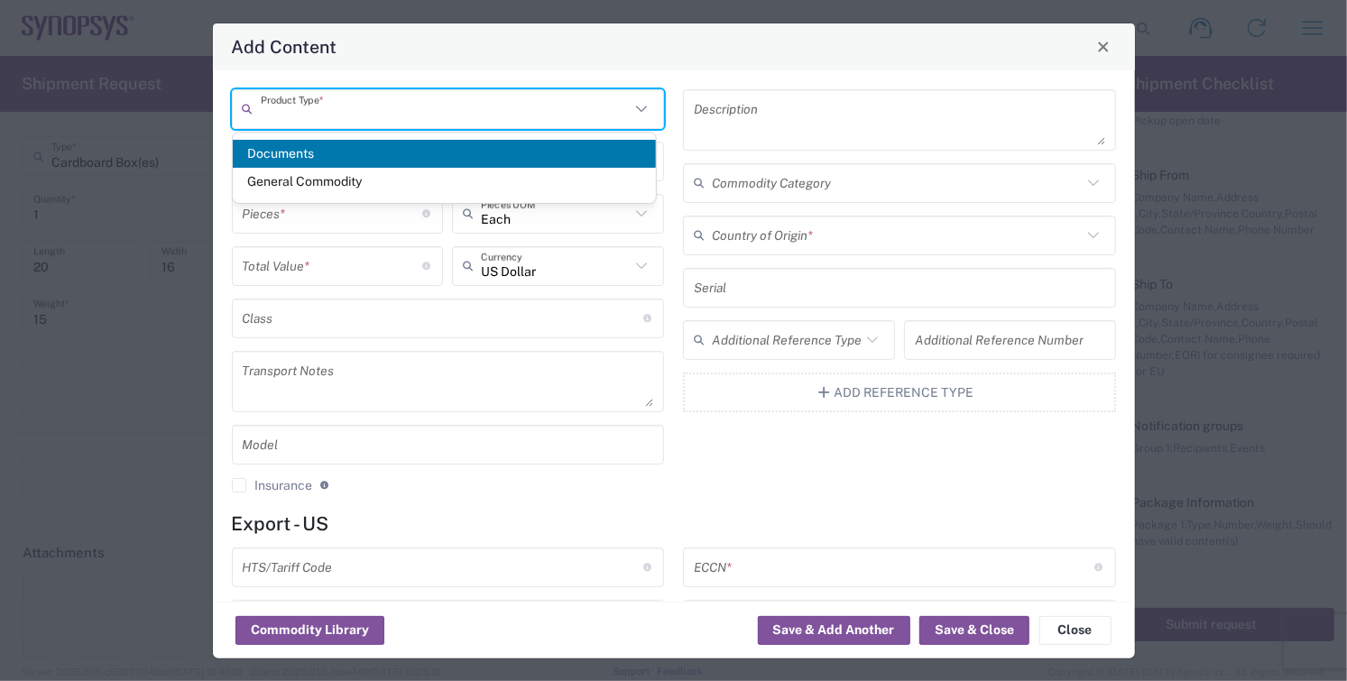
click at [333, 183] on span "General Commodity" at bounding box center [444, 182] width 423 height 28
type input "General Commodity"
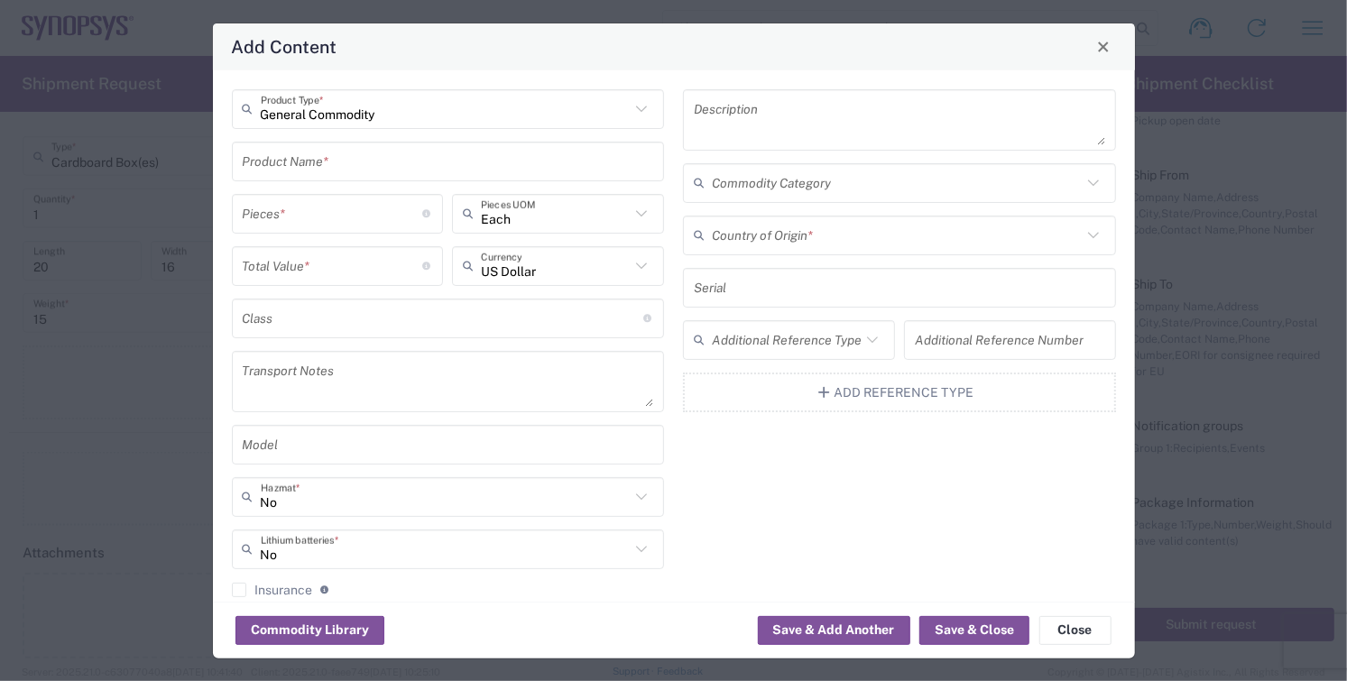
click at [336, 174] on input "text" at bounding box center [448, 161] width 411 height 32
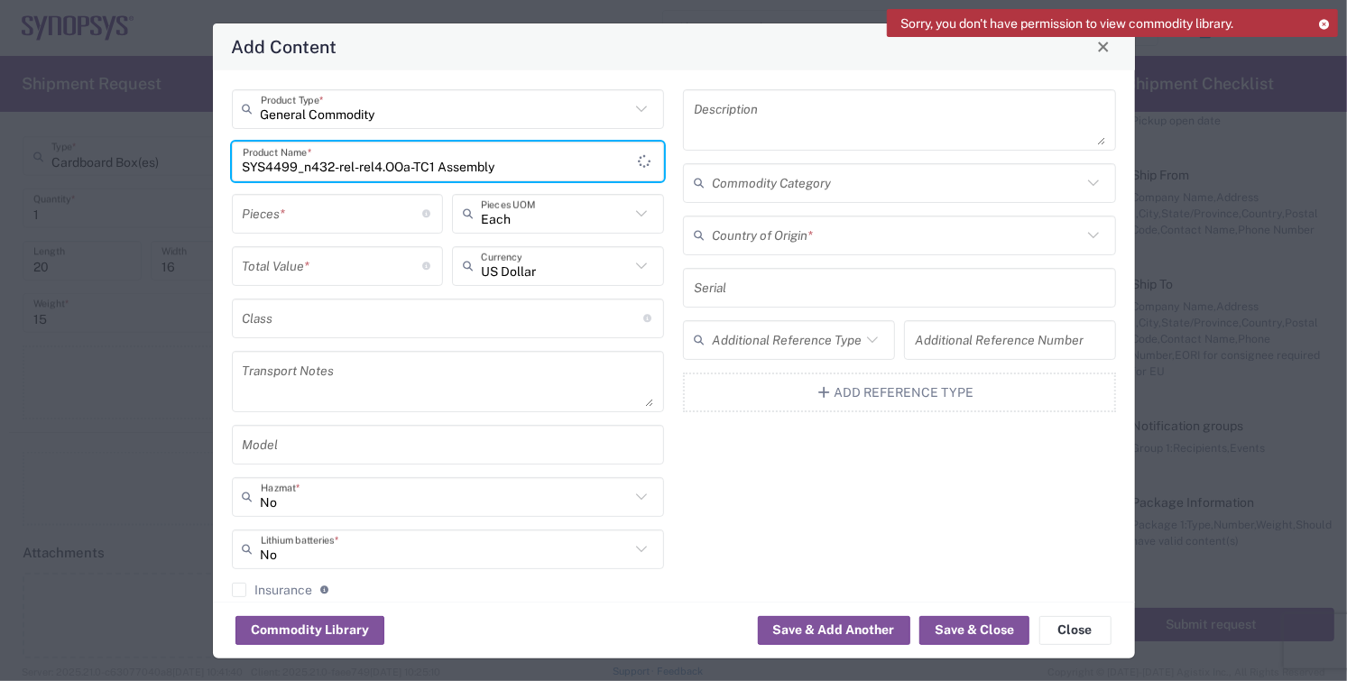
type input "SYS4499_n432-rel-rel4.OOa-TC1 Assembly"
click at [291, 216] on input "number" at bounding box center [333, 214] width 180 height 32
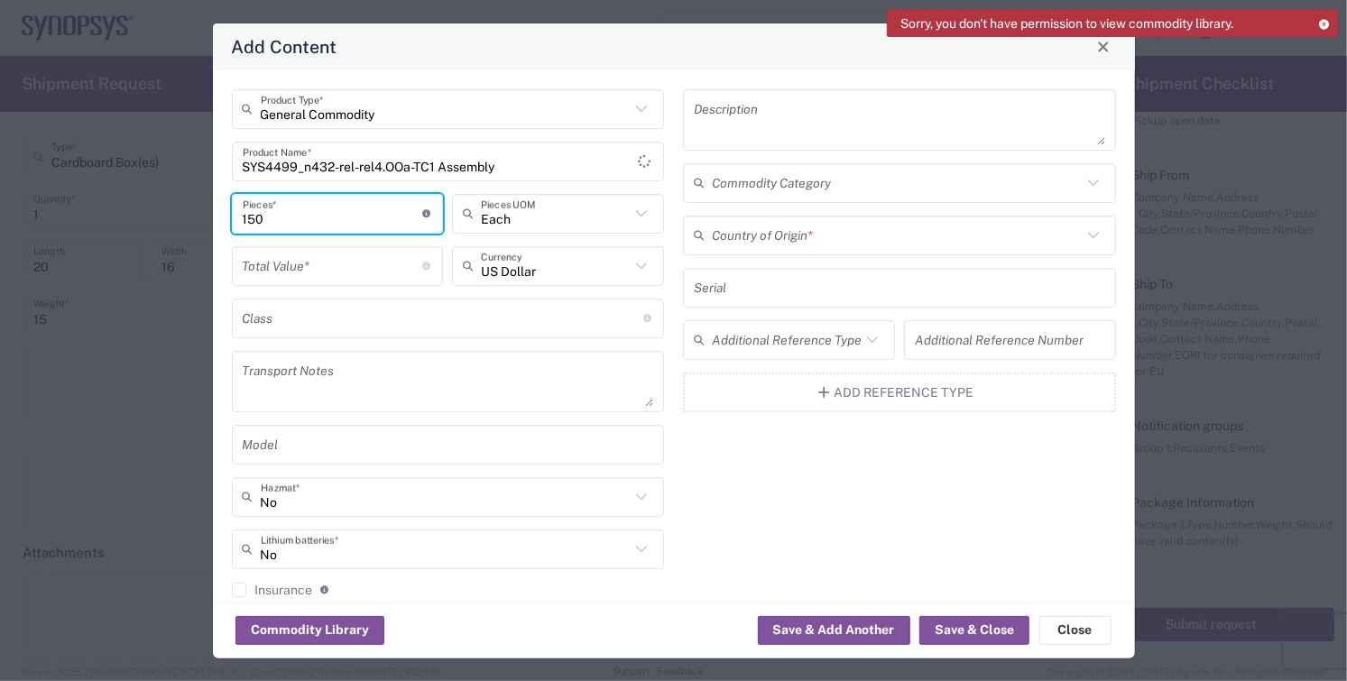
type input "150"
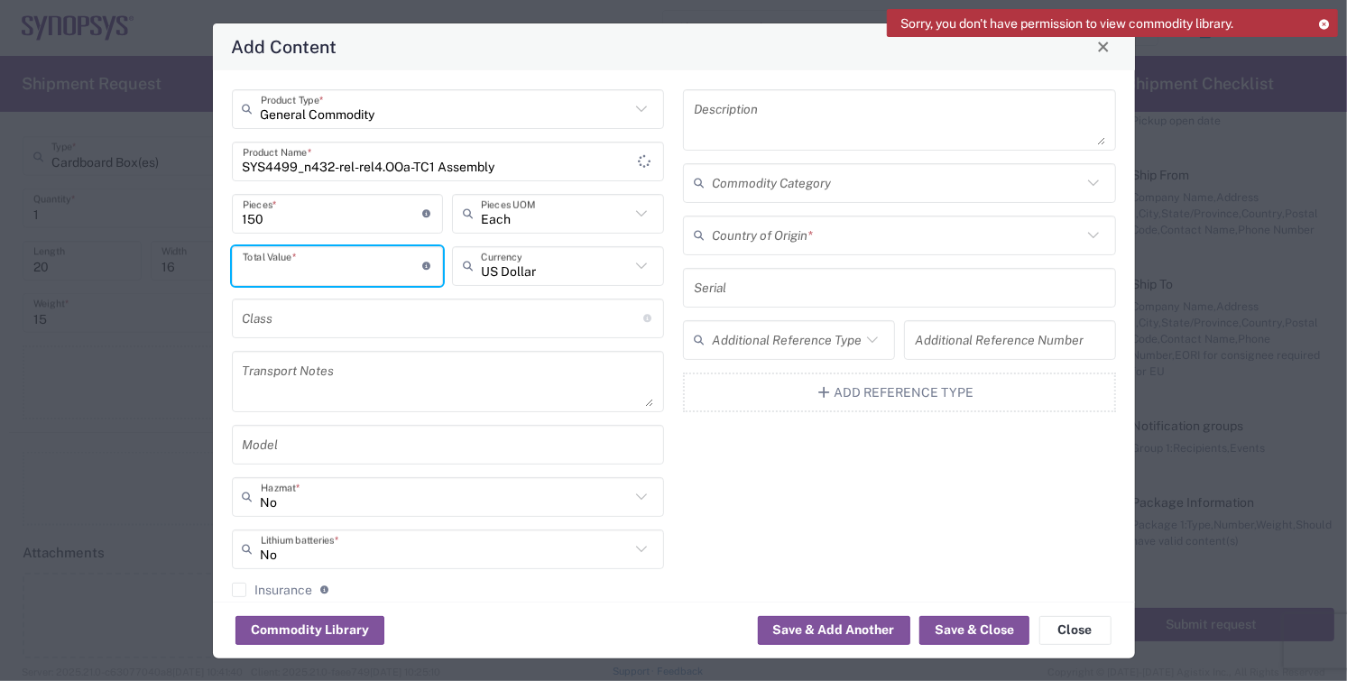
click at [278, 266] on input "number" at bounding box center [333, 266] width 180 height 32
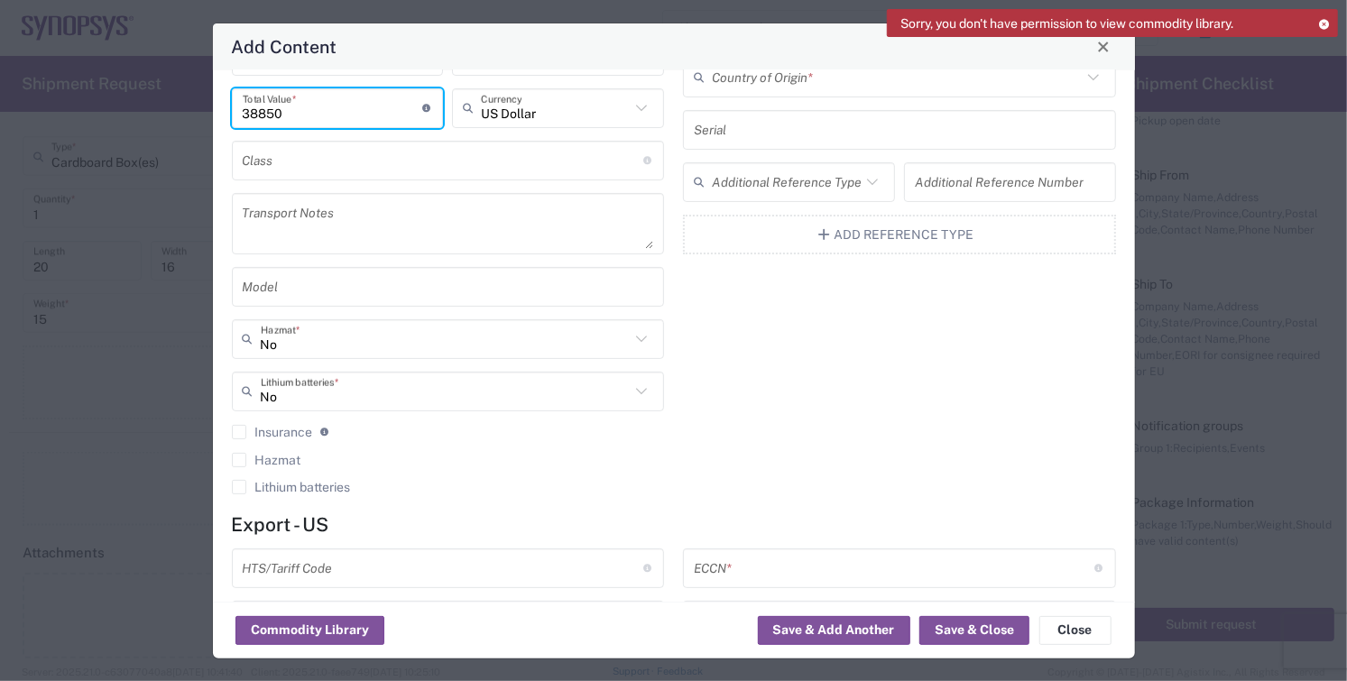
scroll to position [373, 0]
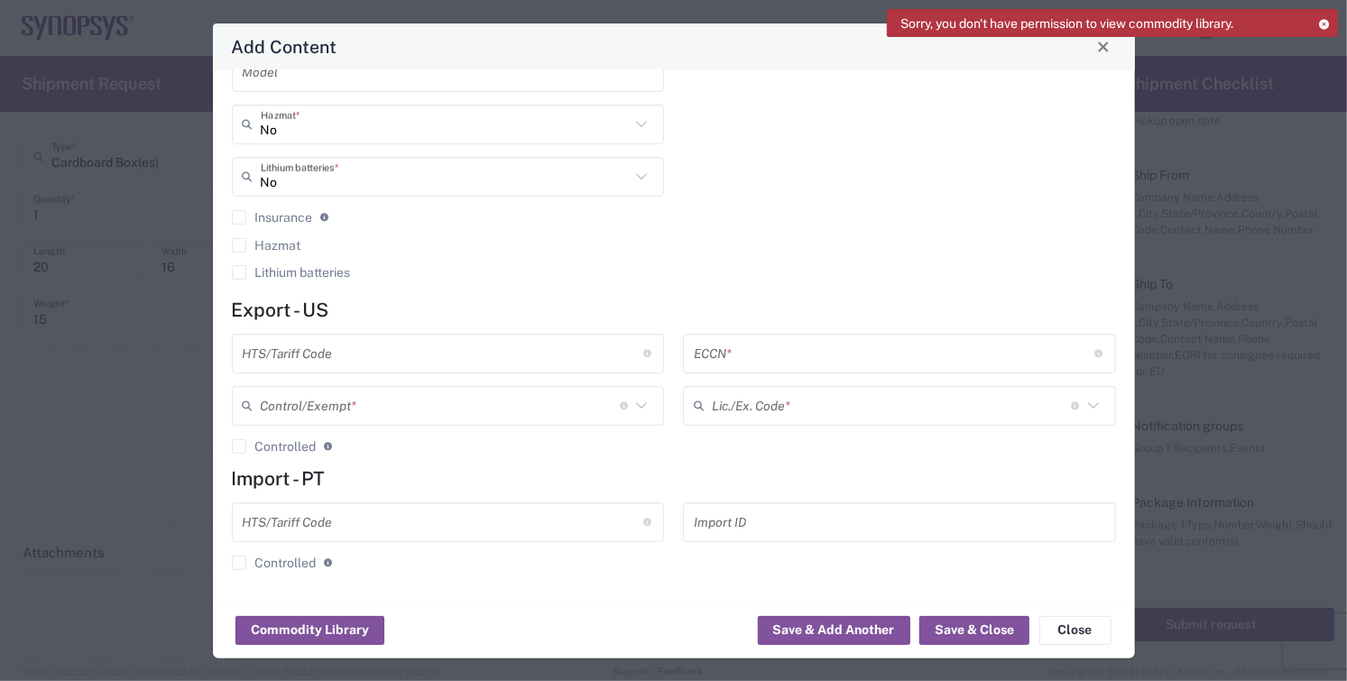
type input "38850"
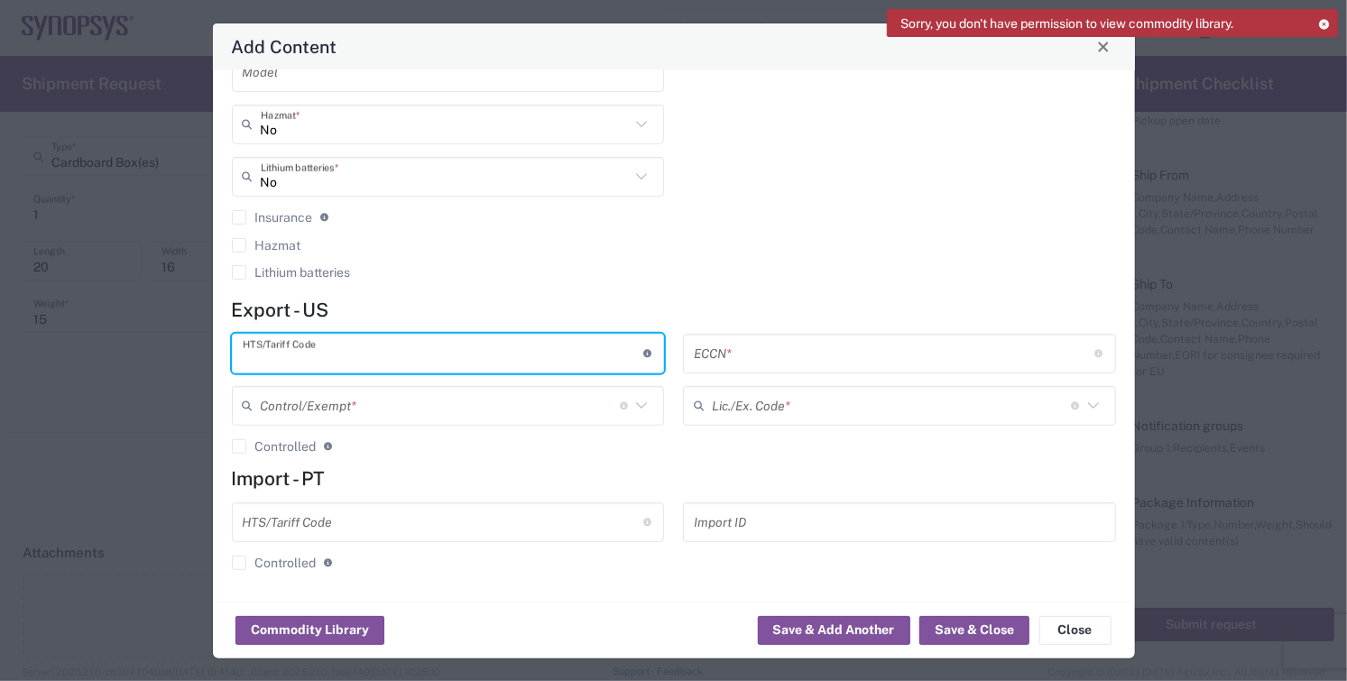
click at [384, 348] on input "text" at bounding box center [443, 353] width 401 height 32
type input "8542.31.0030"
click at [371, 407] on input "text" at bounding box center [440, 406] width 359 height 32
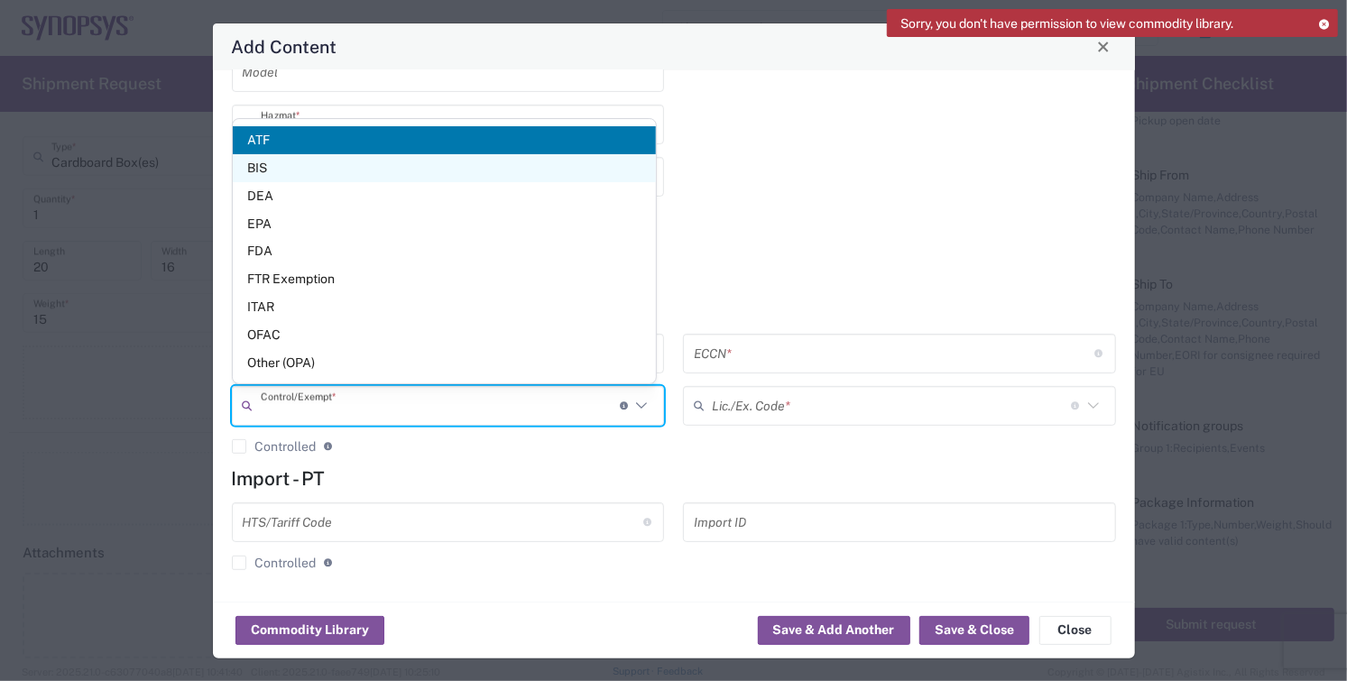
click at [264, 168] on span "BIS" at bounding box center [444, 168] width 423 height 28
type input "BIS"
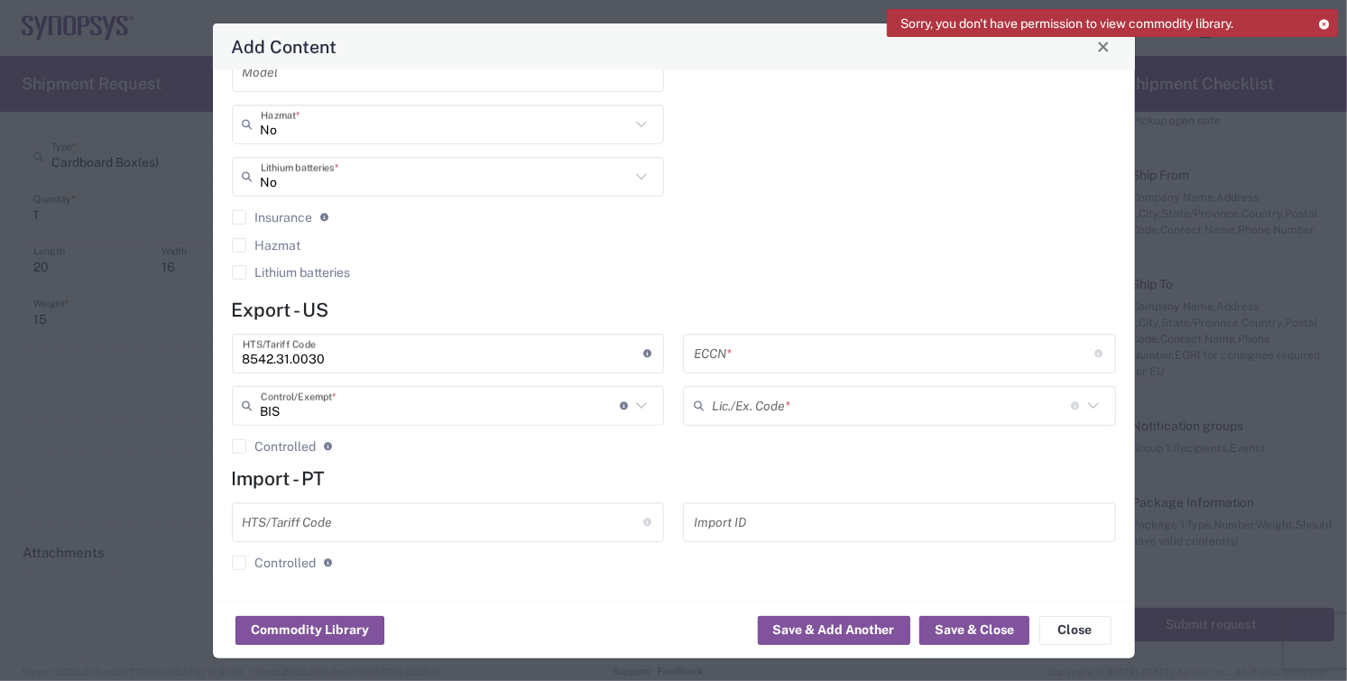
click at [785, 352] on input "text" at bounding box center [894, 353] width 401 height 32
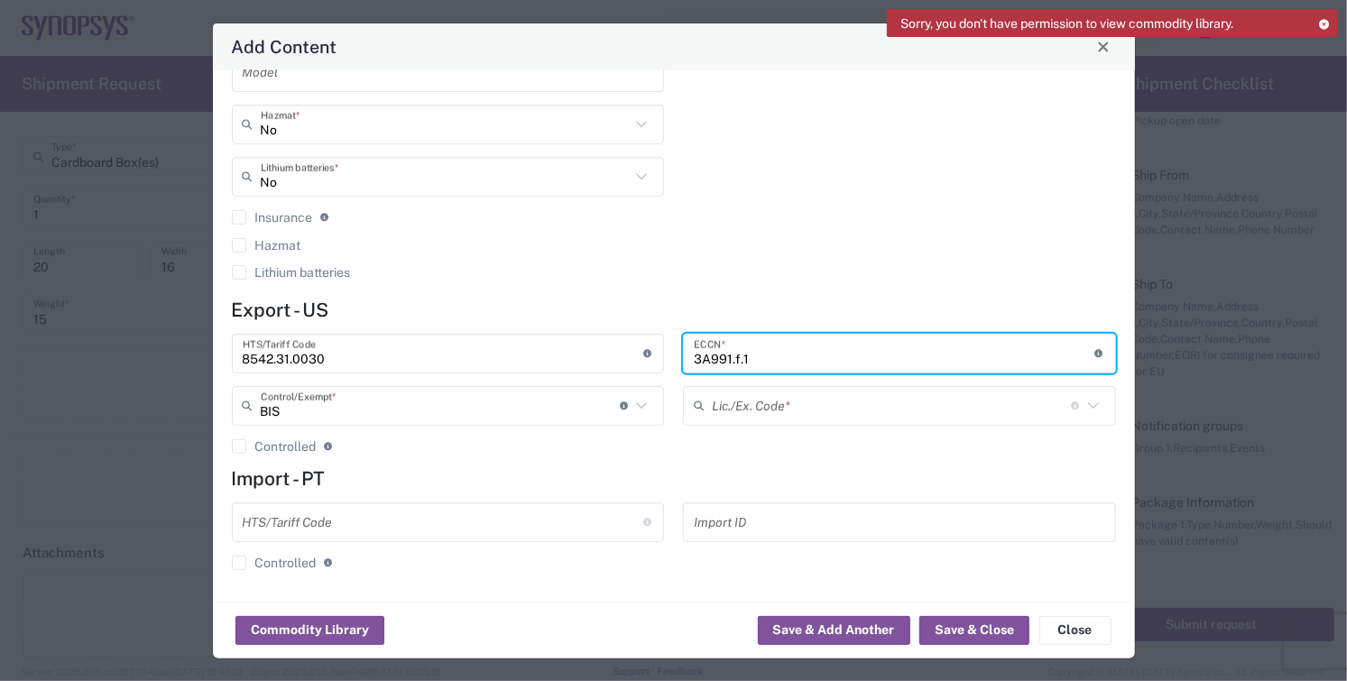
type input "3A991.f.1"
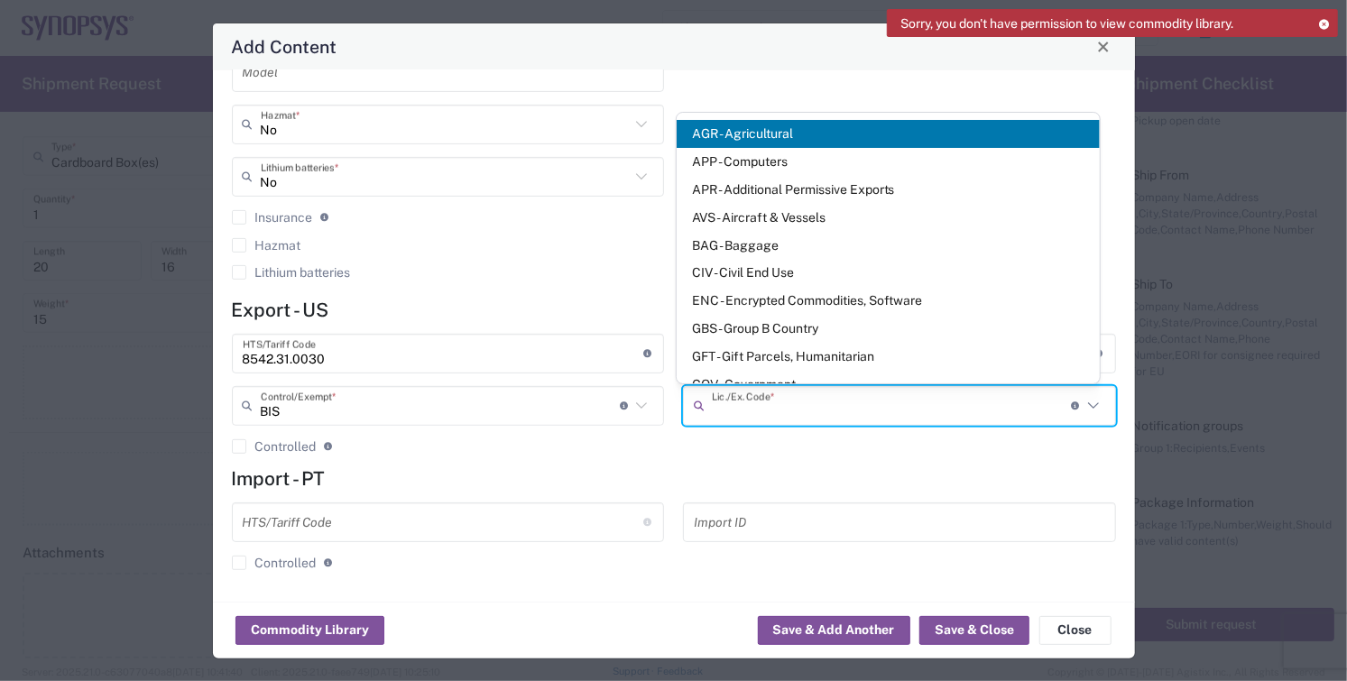
click at [757, 408] on input "text" at bounding box center [891, 406] width 359 height 32
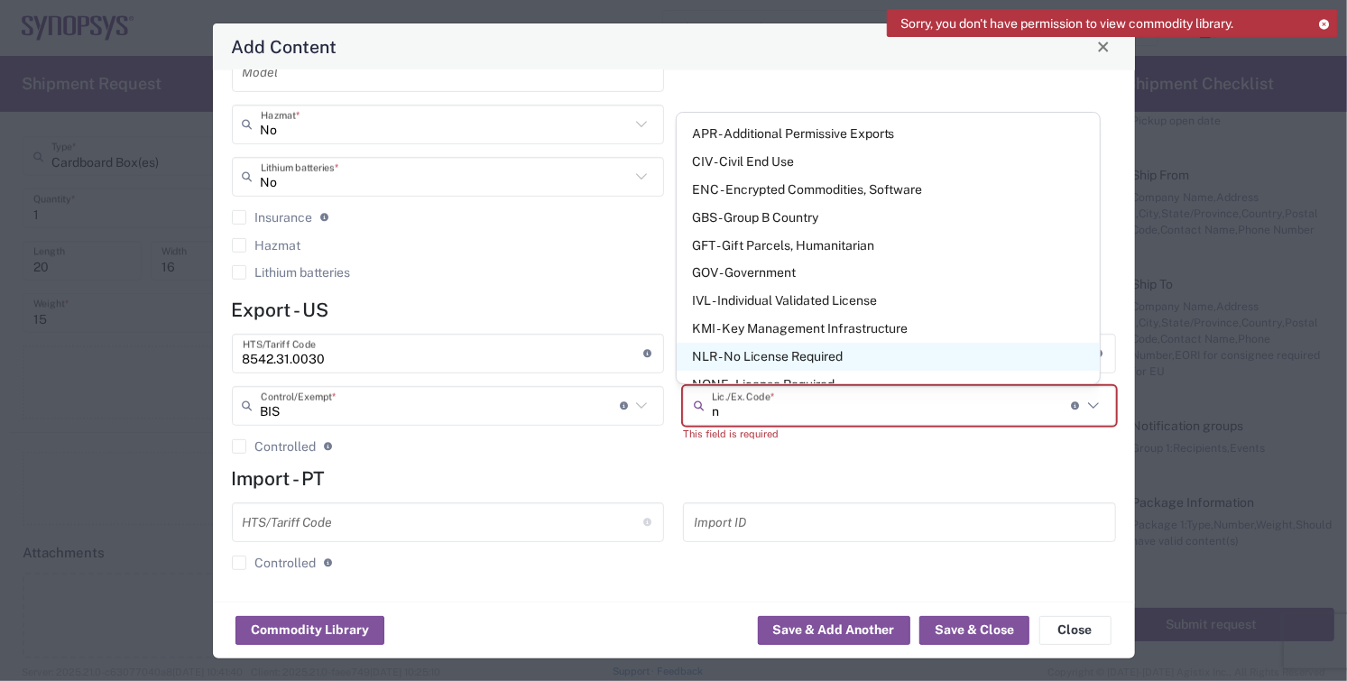
scroll to position [100, 0]
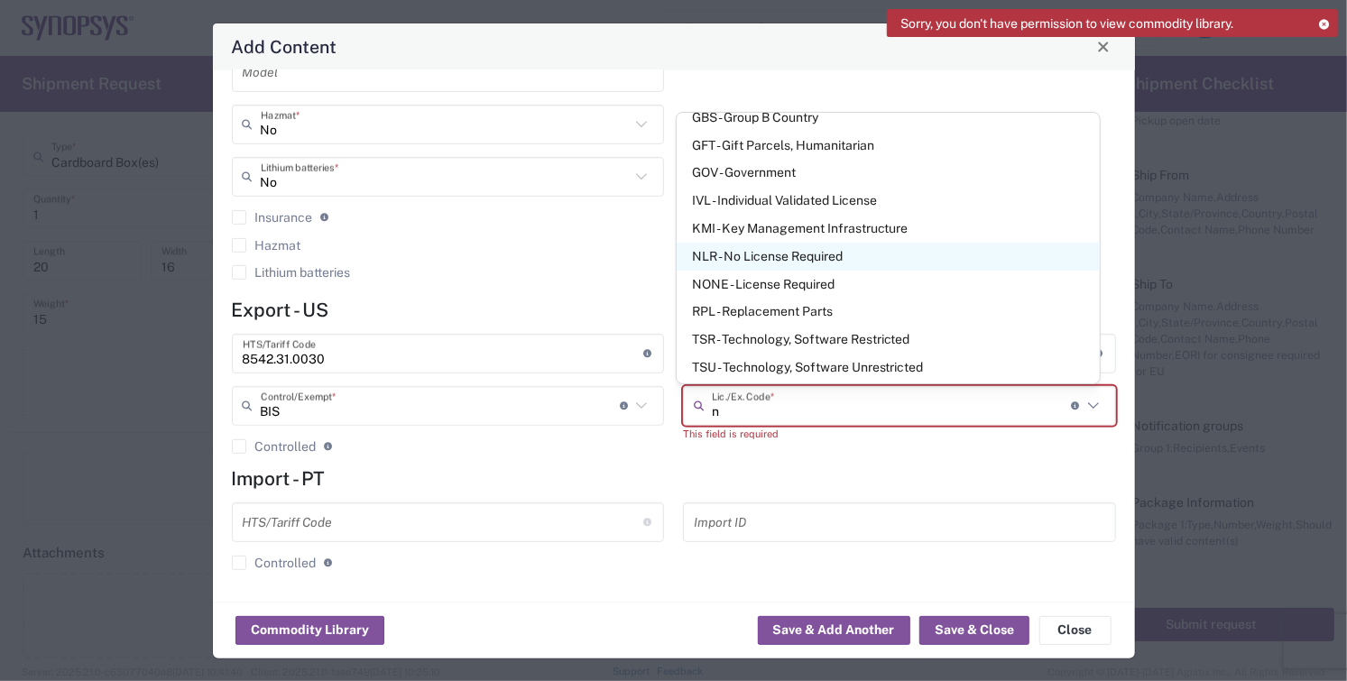
click at [763, 257] on span "NLR - No License Required" at bounding box center [888, 257] width 423 height 28
type input "NLR - No License Required"
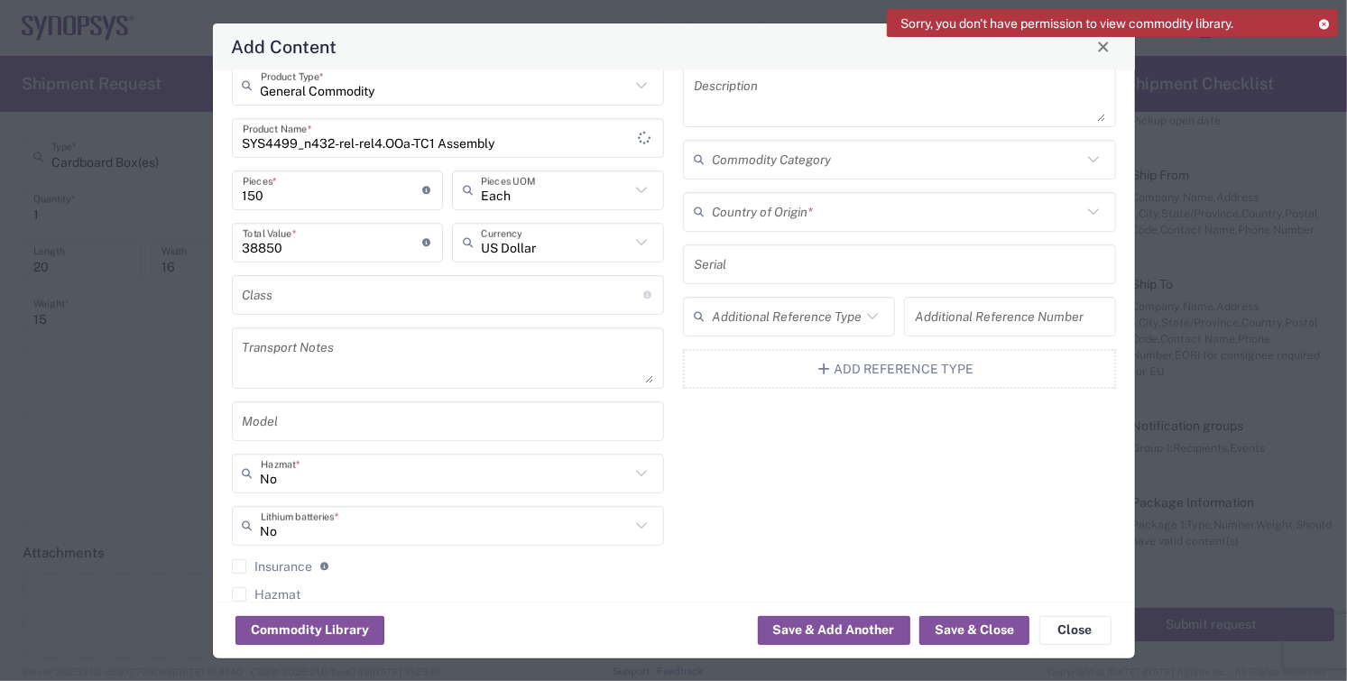
scroll to position [0, 0]
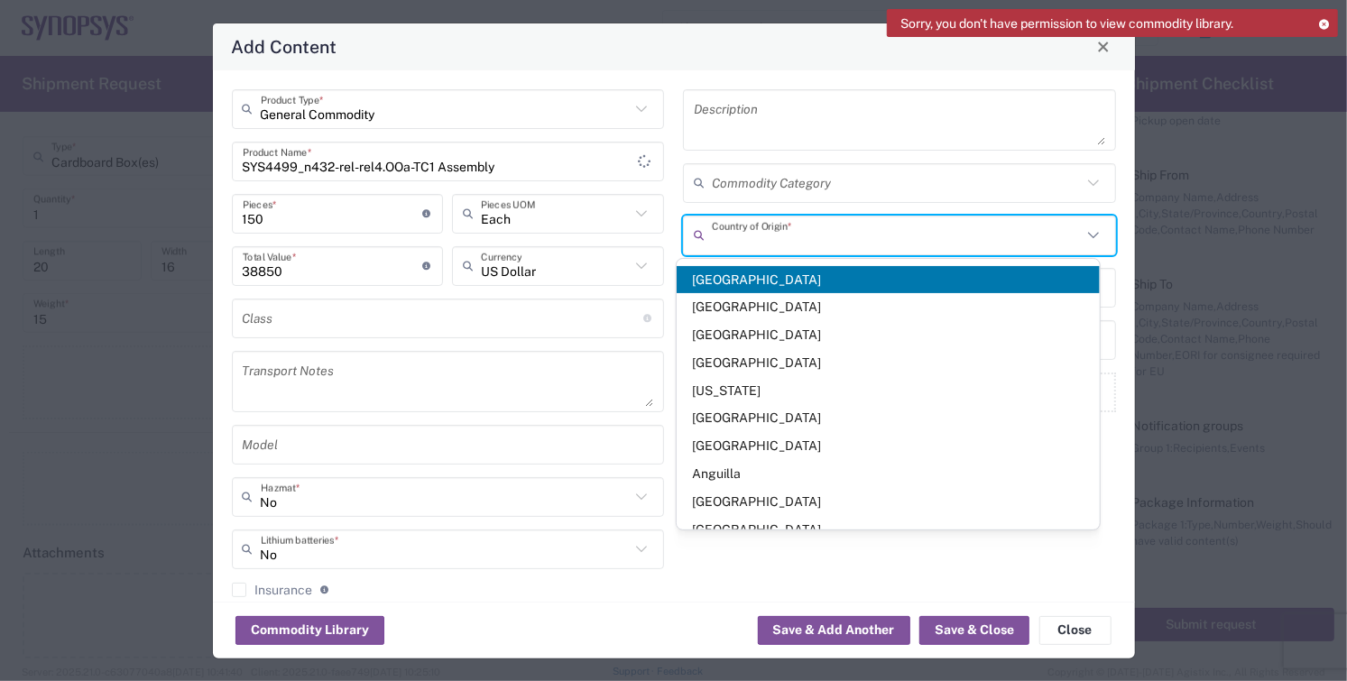
click at [828, 235] on input "text" at bounding box center [897, 235] width 370 height 32
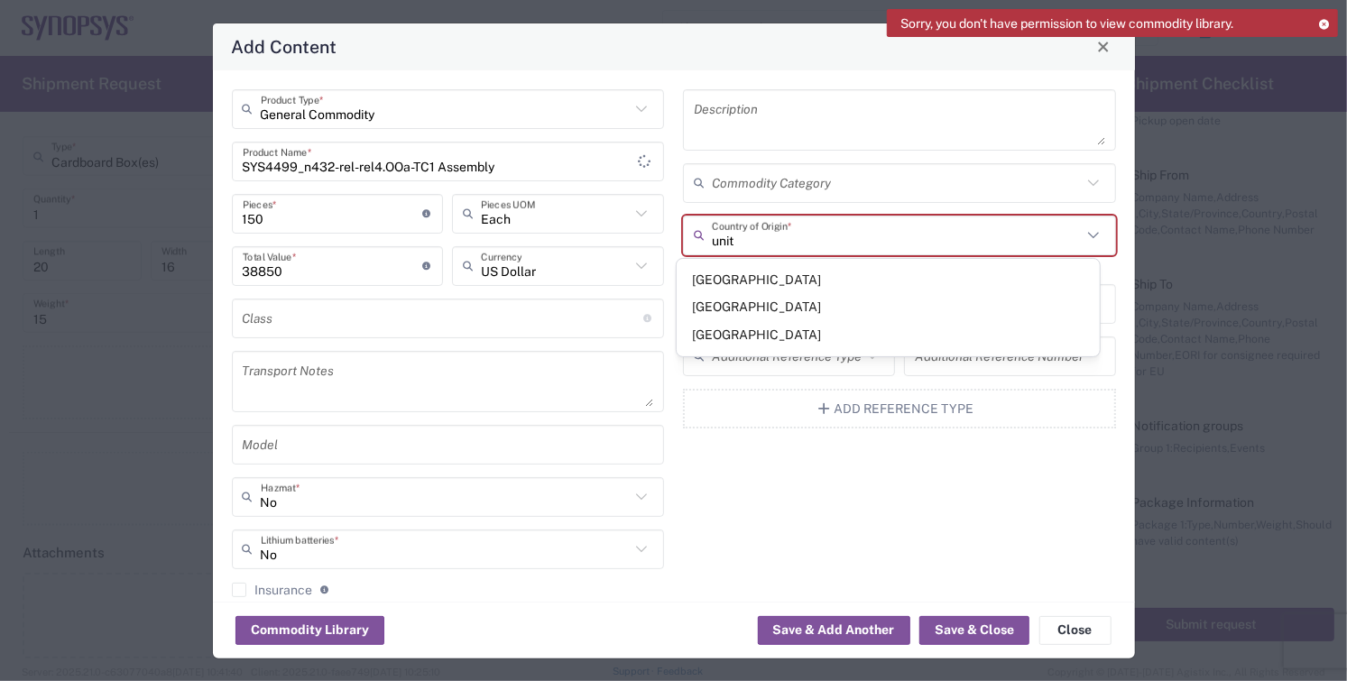
click at [723, 335] on span "[GEOGRAPHIC_DATA]" at bounding box center [888, 335] width 423 height 28
type input "[GEOGRAPHIC_DATA]"
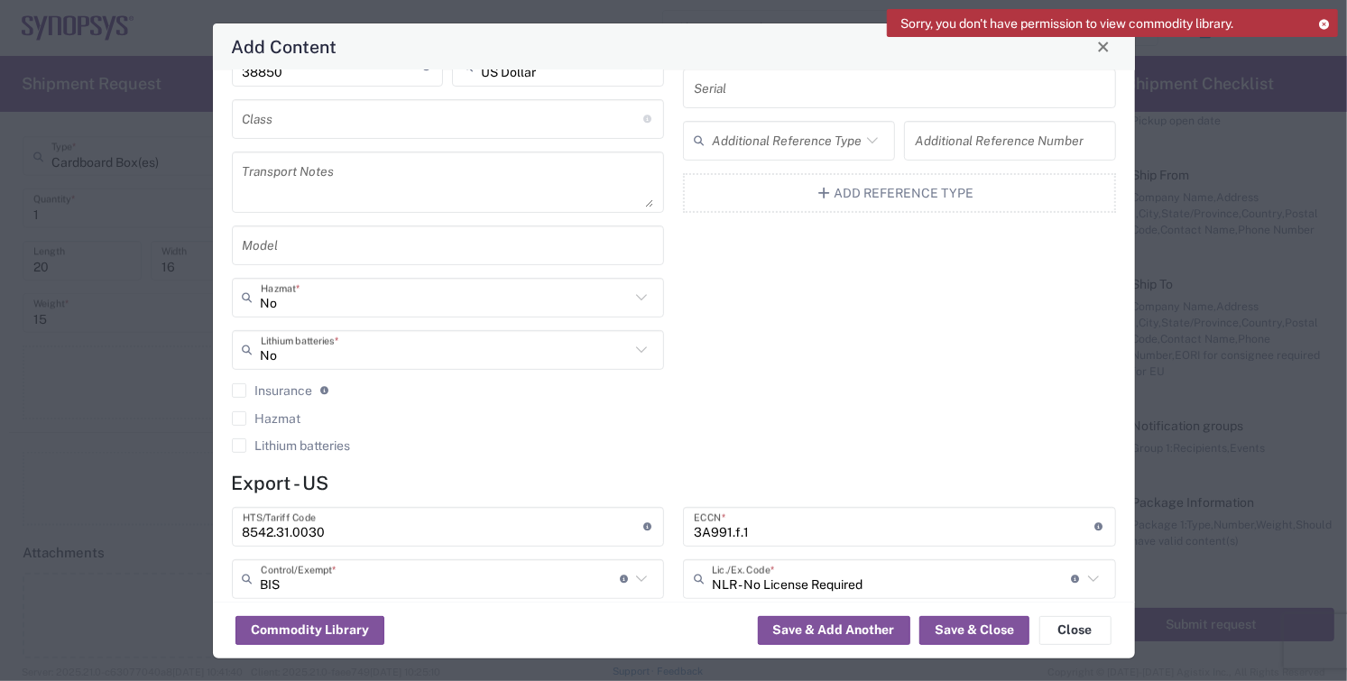
scroll to position [373, 0]
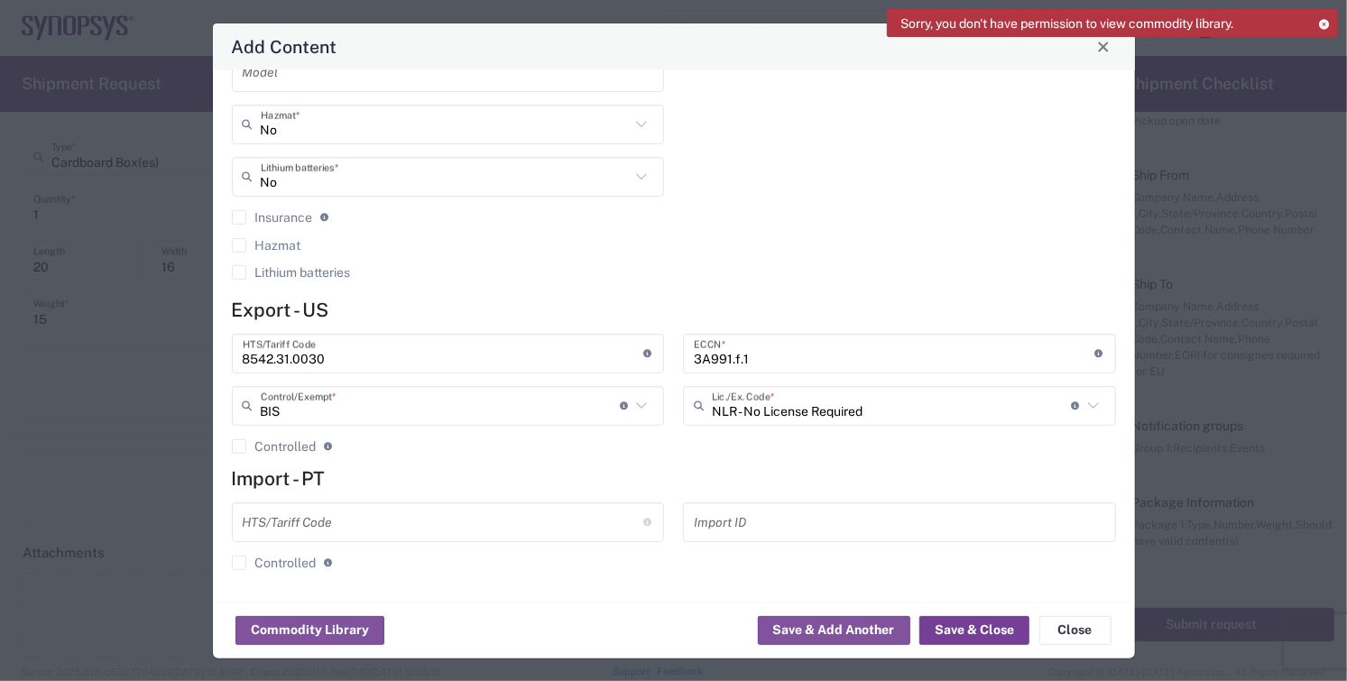
click at [966, 626] on button "Save & Close" at bounding box center [975, 630] width 110 height 29
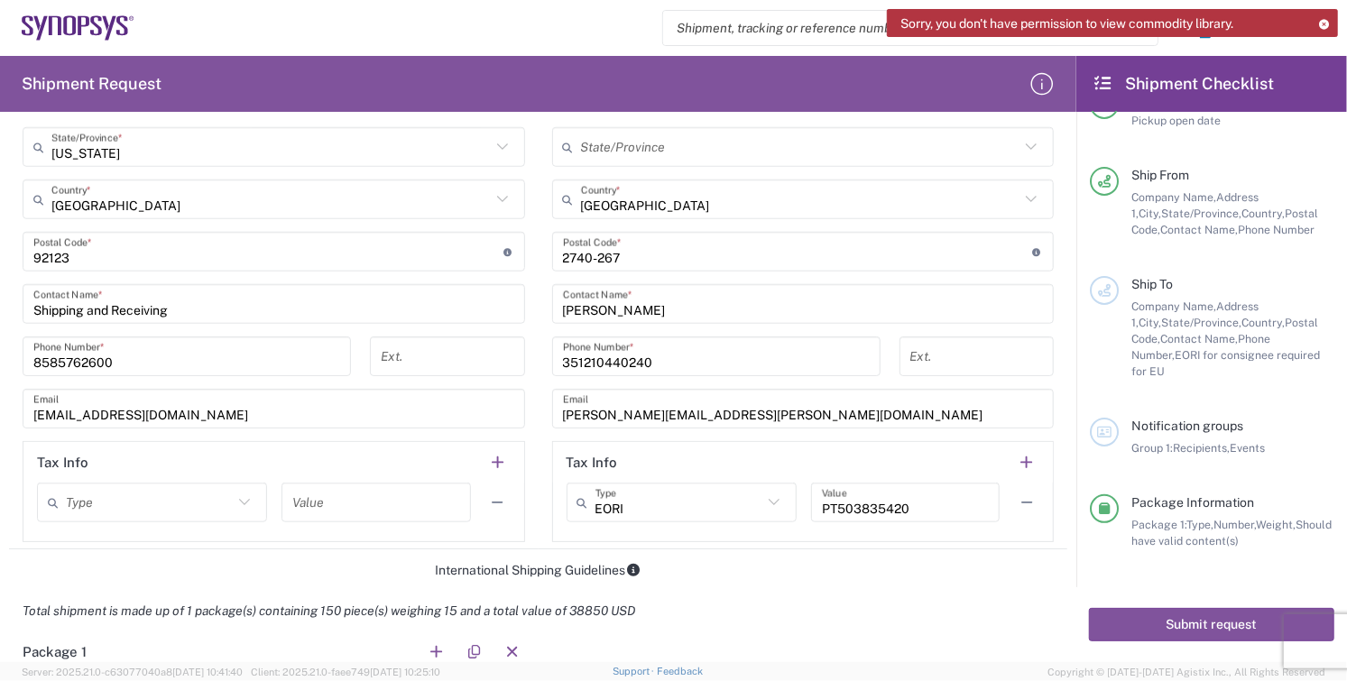
scroll to position [701, 0]
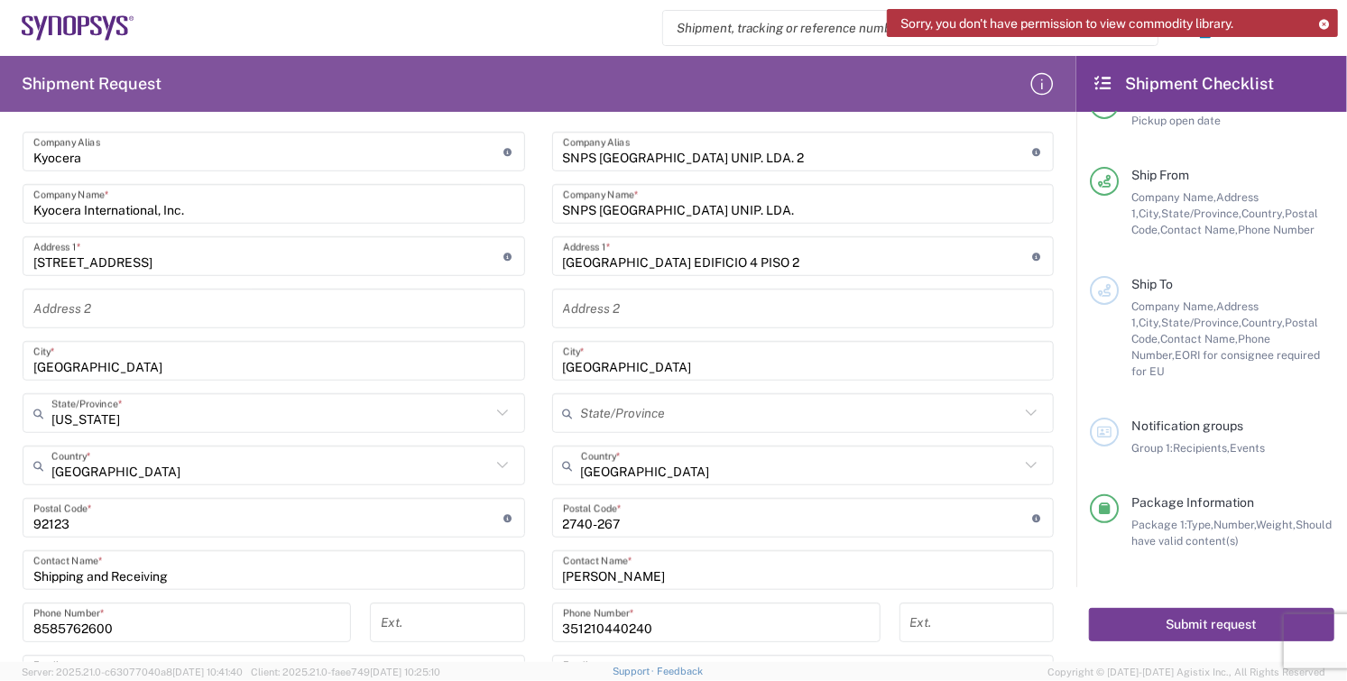
click at [1198, 625] on button "Submit request" at bounding box center [1211, 624] width 245 height 33
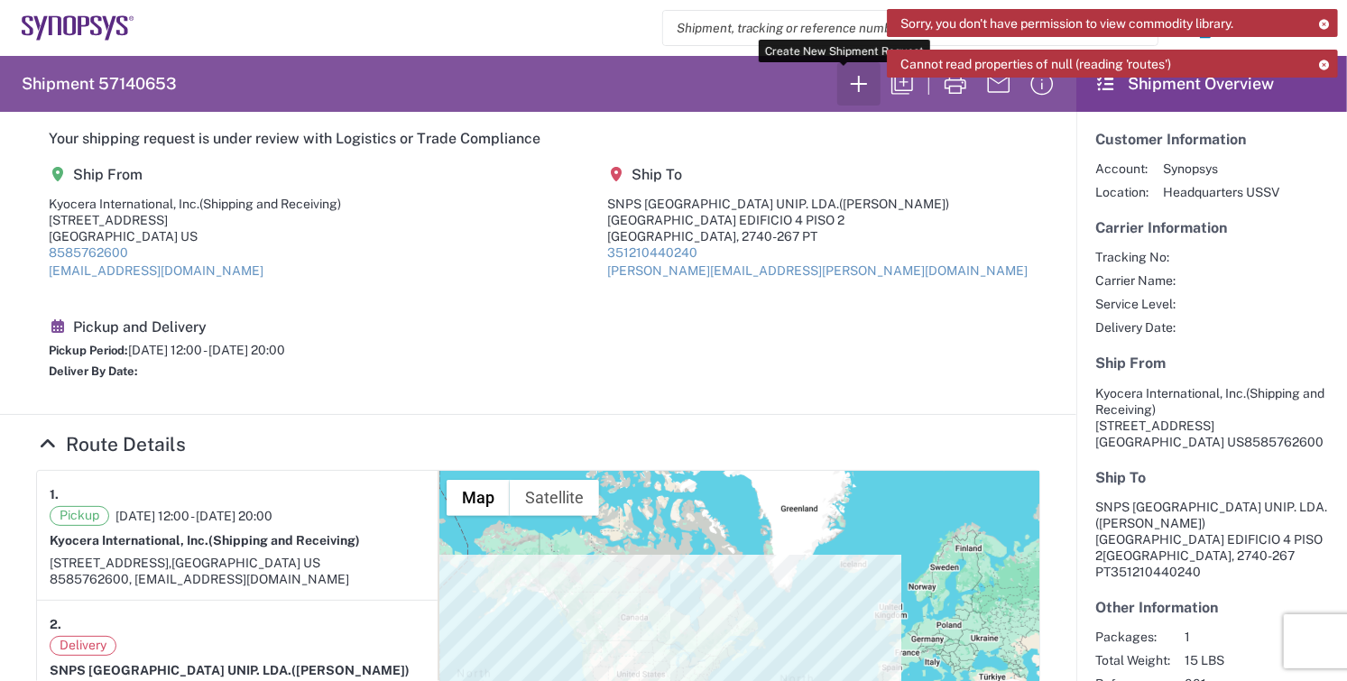
click at [845, 79] on icon "button" at bounding box center [859, 83] width 29 height 29
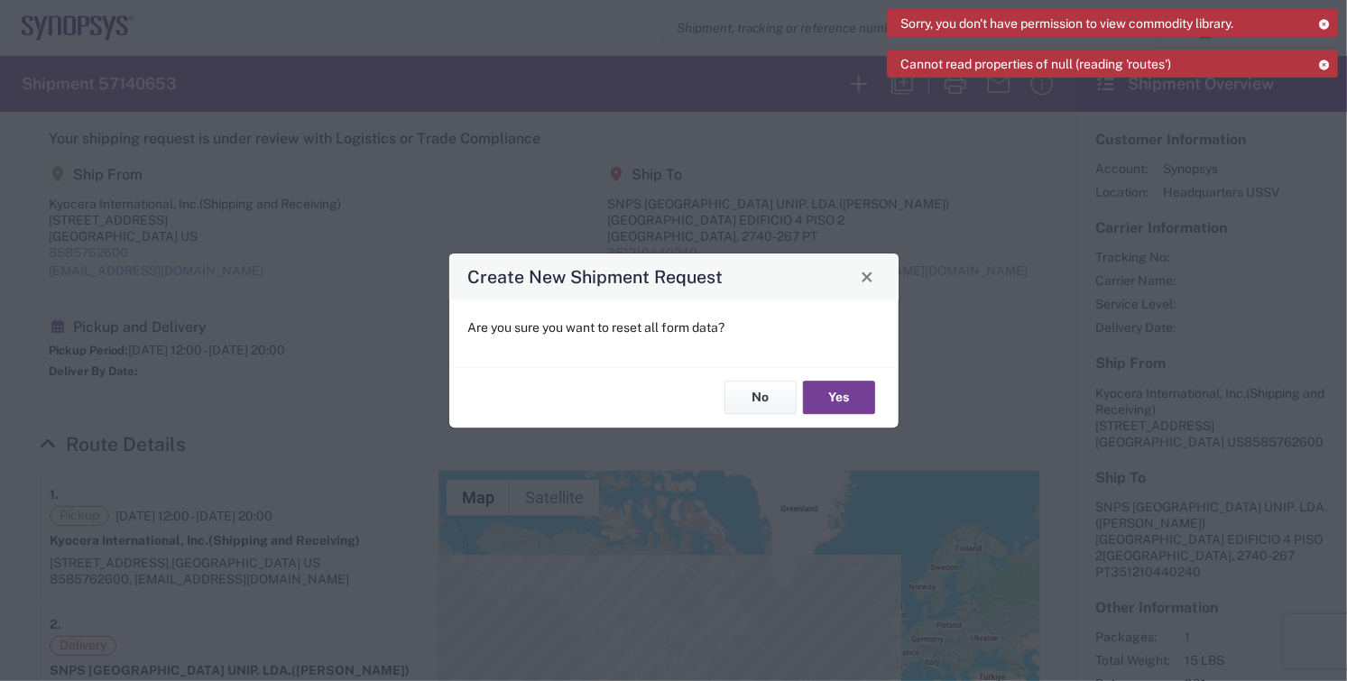
click at [827, 389] on button "Yes" at bounding box center [839, 398] width 72 height 33
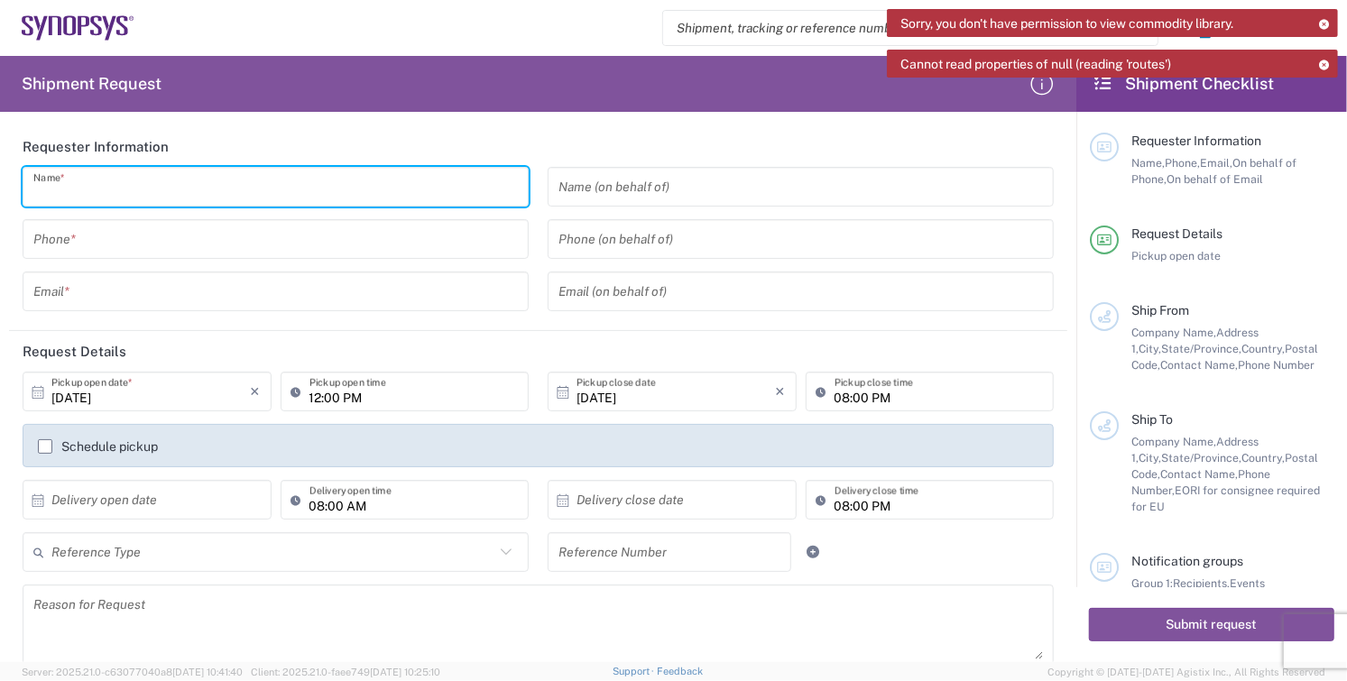
click at [131, 190] on input "text" at bounding box center [275, 187] width 485 height 32
type input "r"
type input "[PERSON_NAME]"
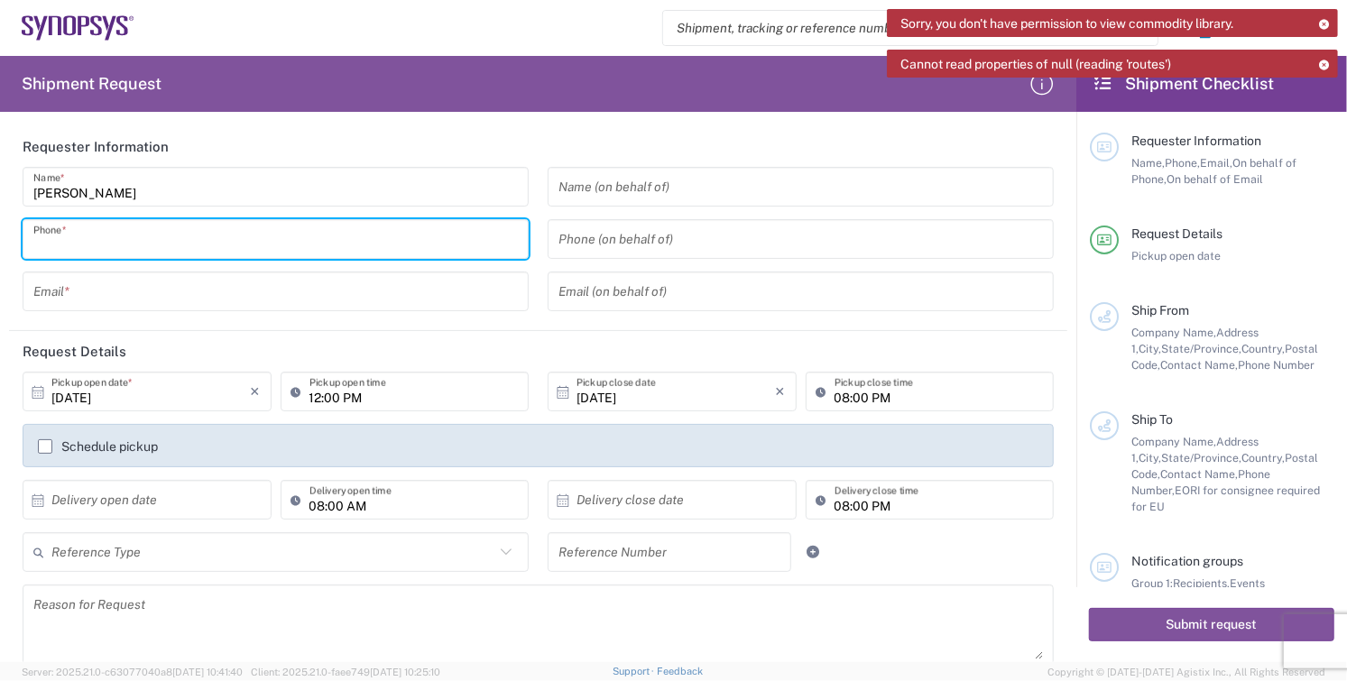
click at [226, 232] on input "tel" at bounding box center [275, 240] width 485 height 32
type input "8585762600"
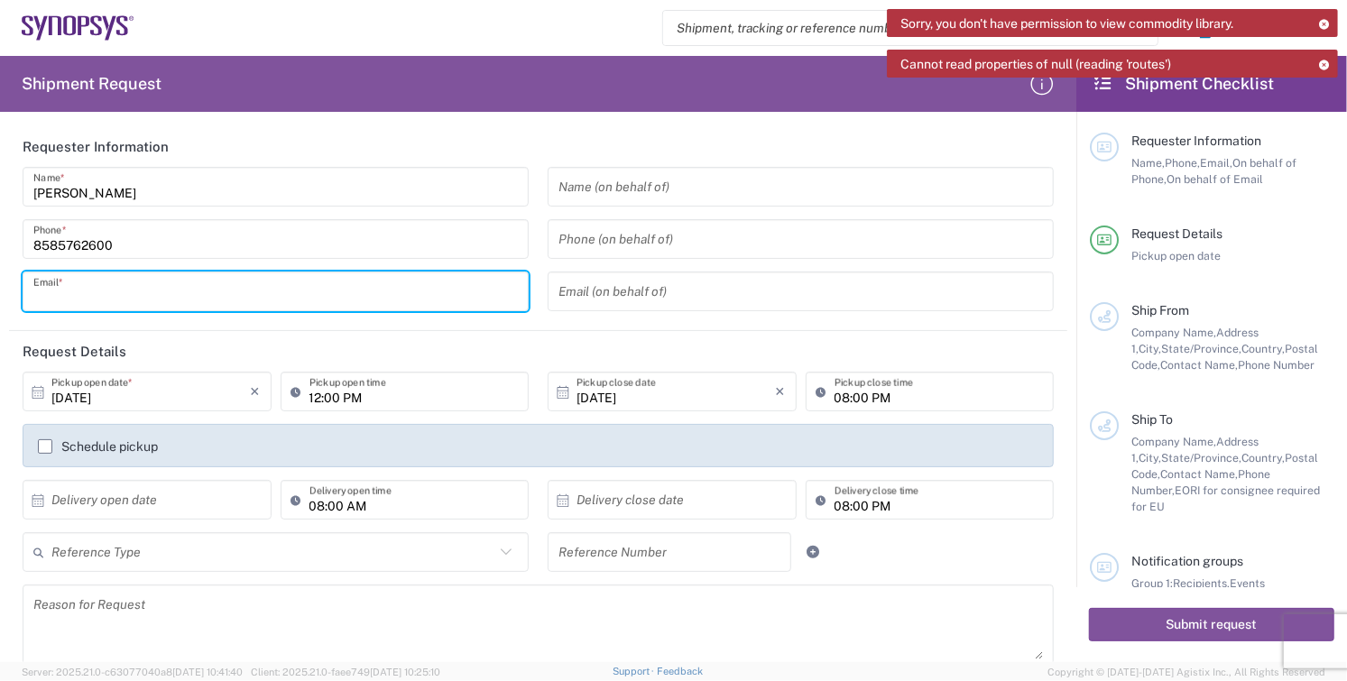
click at [116, 301] on input "text" at bounding box center [275, 292] width 485 height 32
type input "[EMAIL_ADDRESS][DOMAIN_NAME]"
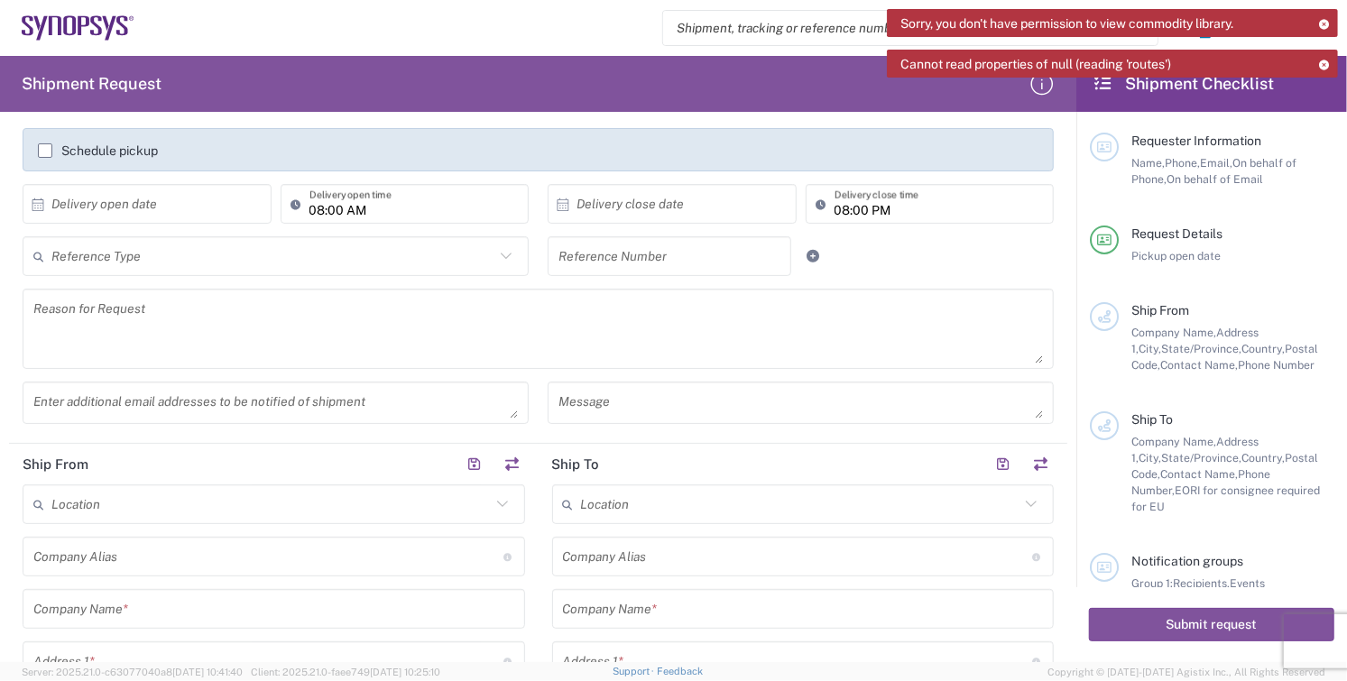
scroll to position [300, 0]
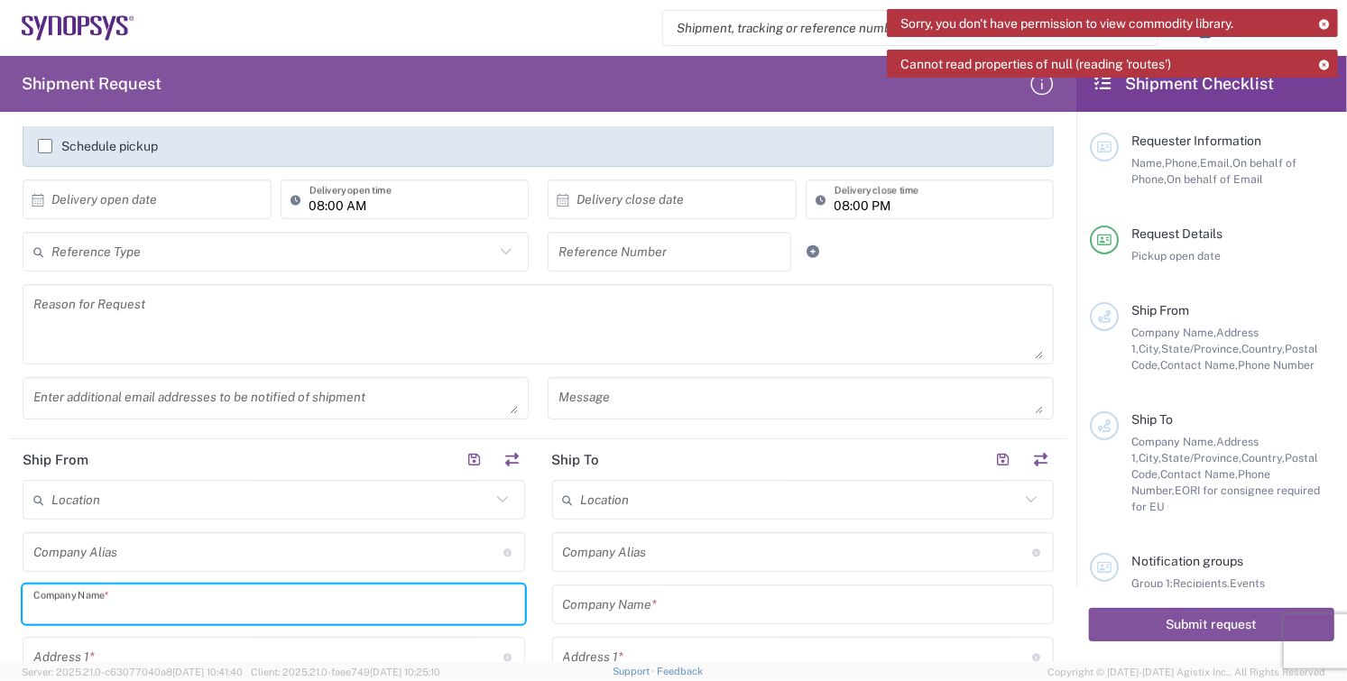
click at [199, 605] on input "text" at bounding box center [273, 605] width 481 height 32
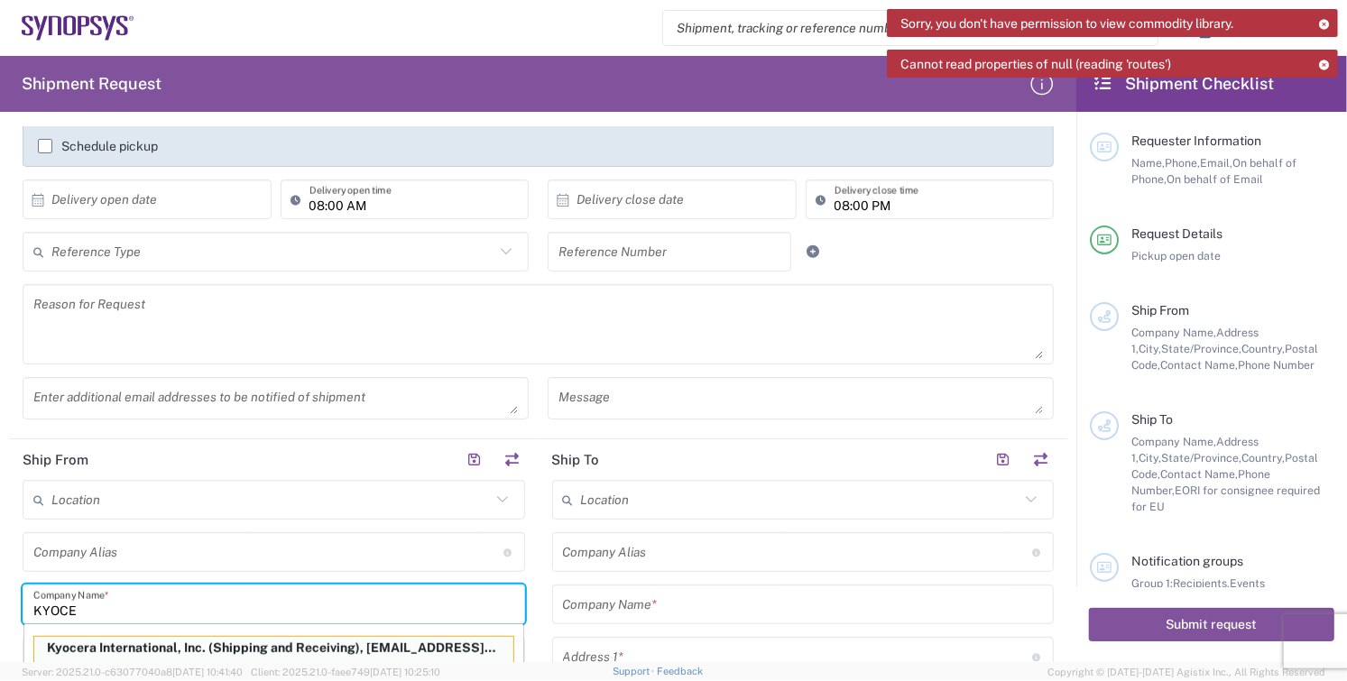
scroll to position [318, 0]
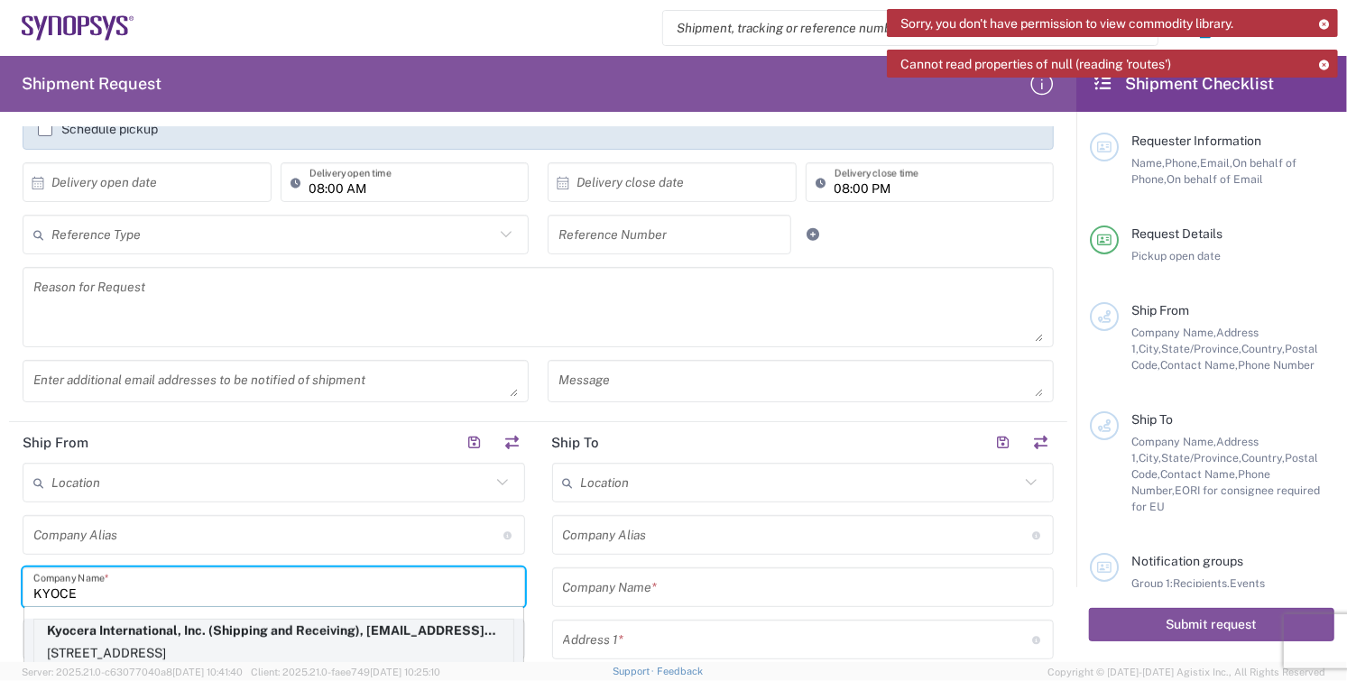
type input "KYOCE"
click at [94, 649] on p "[STREET_ADDRESS]" at bounding box center [273, 653] width 479 height 23
type input "Kyocera"
type input "Kyocera International, Inc."
type input "[STREET_ADDRESS]"
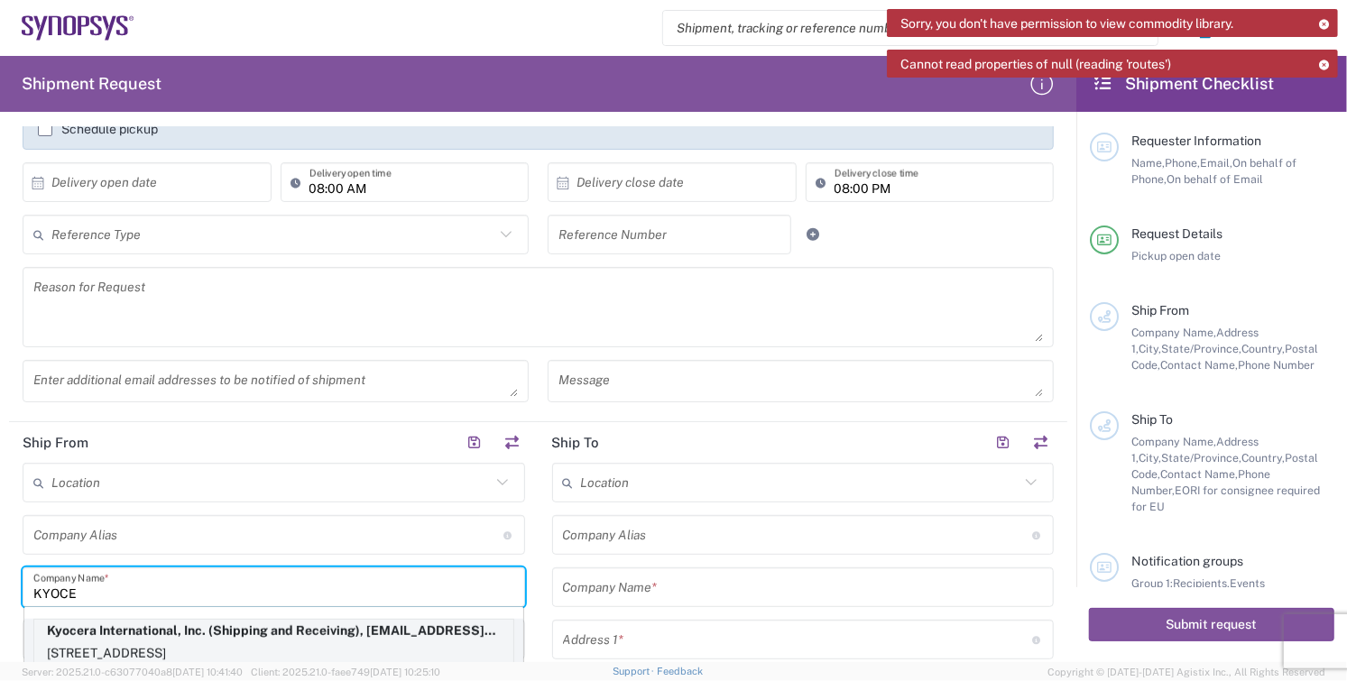
type input "[GEOGRAPHIC_DATA]"
type input "[US_STATE]"
type input "92123"
type input "Shipping and Receiving"
type input "8585762600"
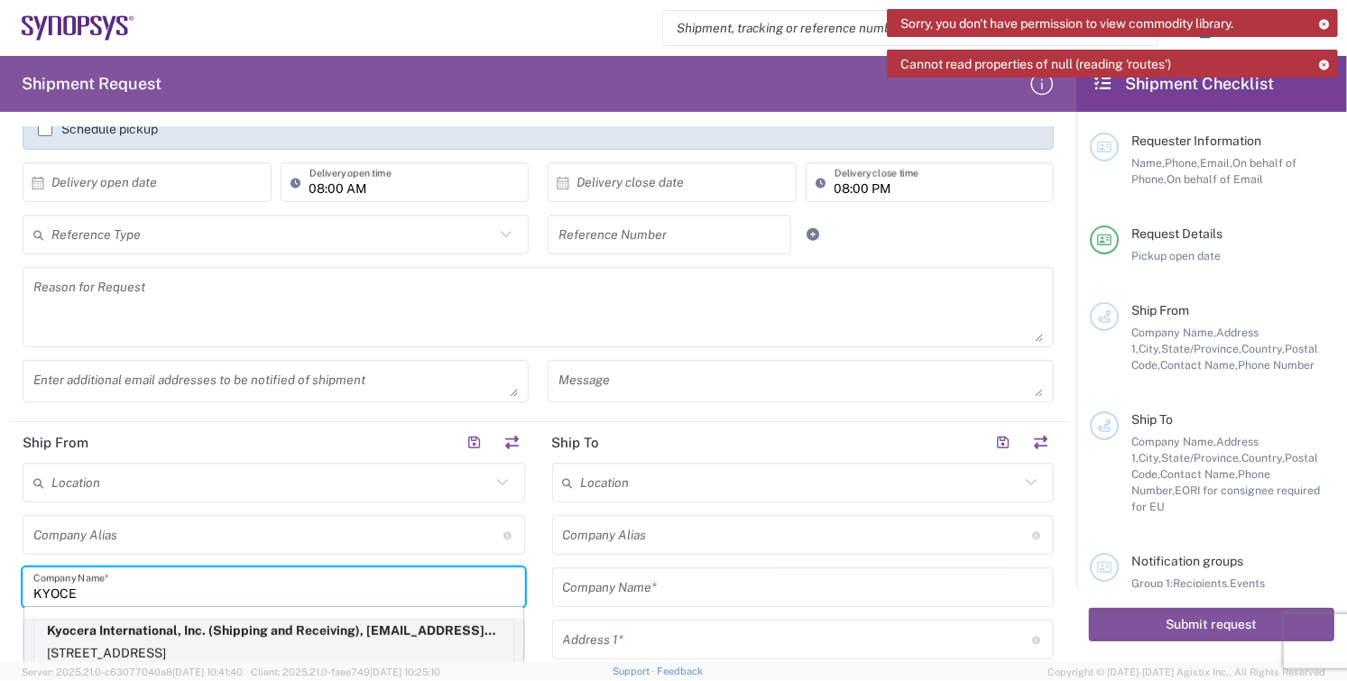
type input "[EMAIL_ADDRESS][DOMAIN_NAME]"
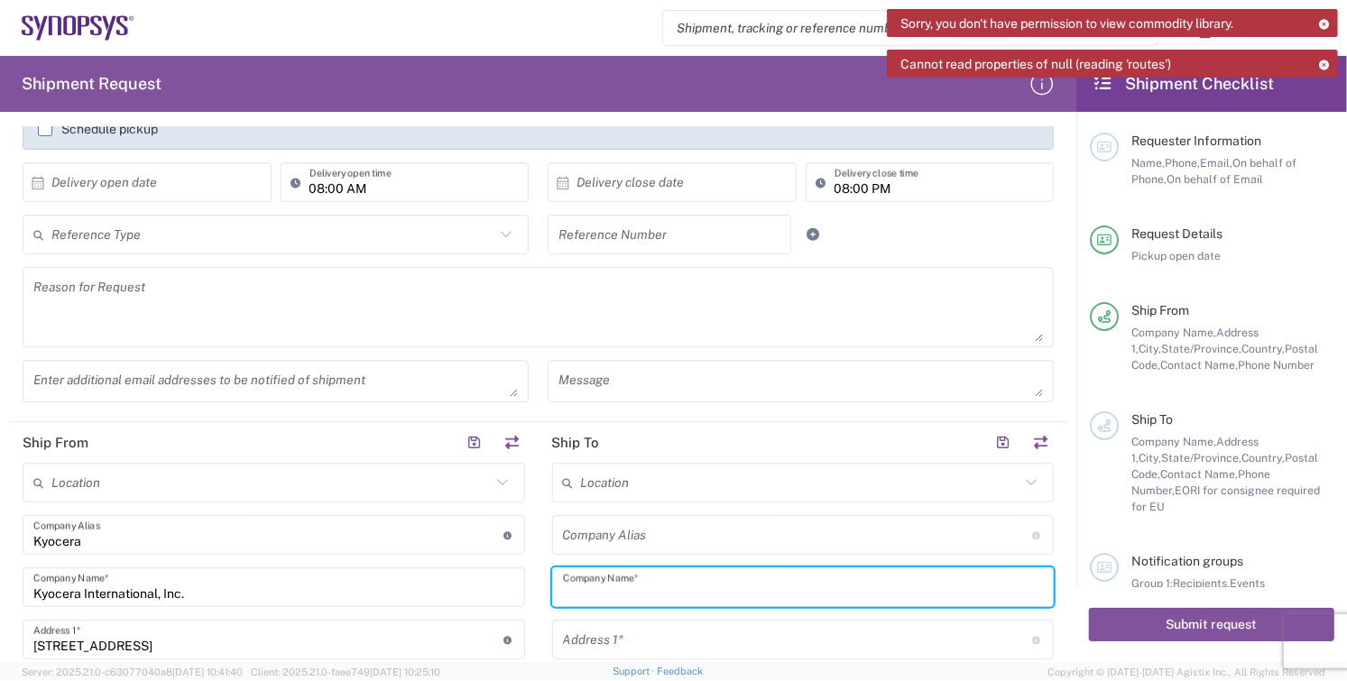
click at [742, 585] on input "text" at bounding box center [803, 588] width 481 height 32
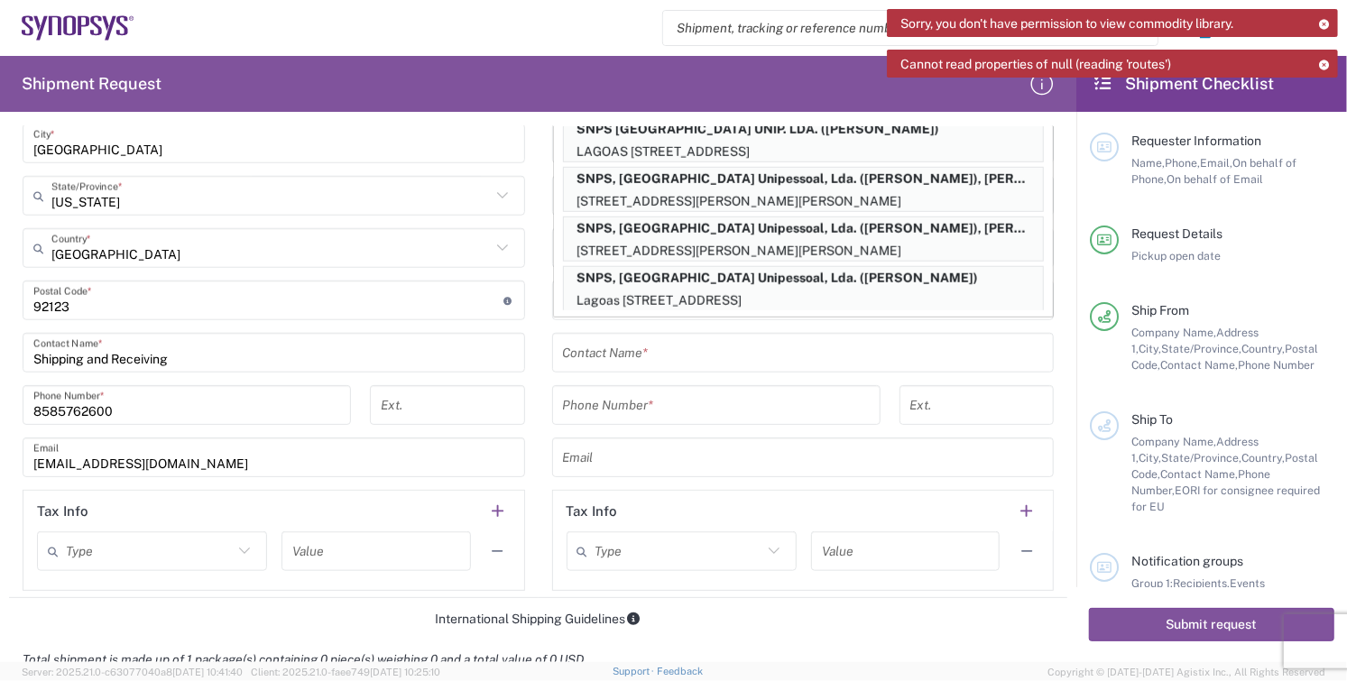
scroll to position [818, 0]
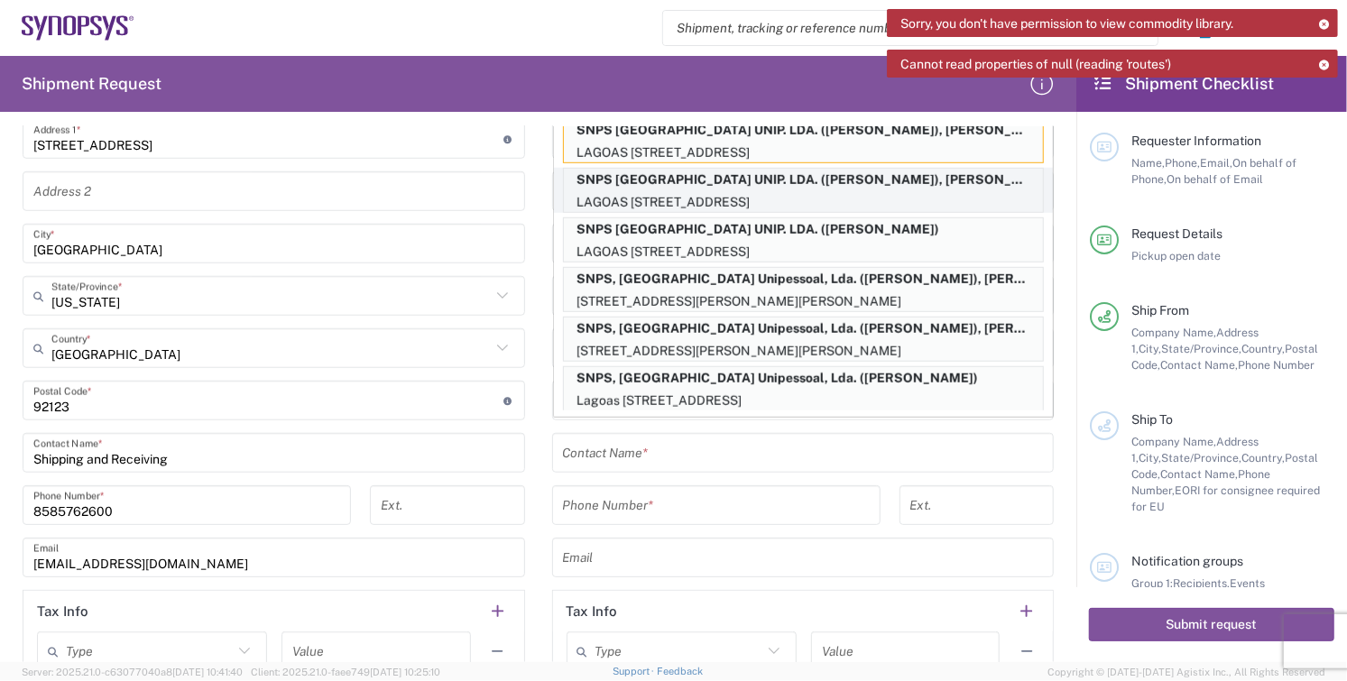
type input "SNPS"
click at [772, 179] on p "SNPS [GEOGRAPHIC_DATA] UNIP. LDA. ([PERSON_NAME]), [PERSON_NAME][EMAIL_ADDRESS]…" at bounding box center [803, 180] width 479 height 23
type input "SNPS [GEOGRAPHIC_DATA] UNIP. LDA. 2"
type input "SNPS [GEOGRAPHIC_DATA] UNIP. LDA."
type input "[GEOGRAPHIC_DATA] EDIFICIO 4 PISO 2"
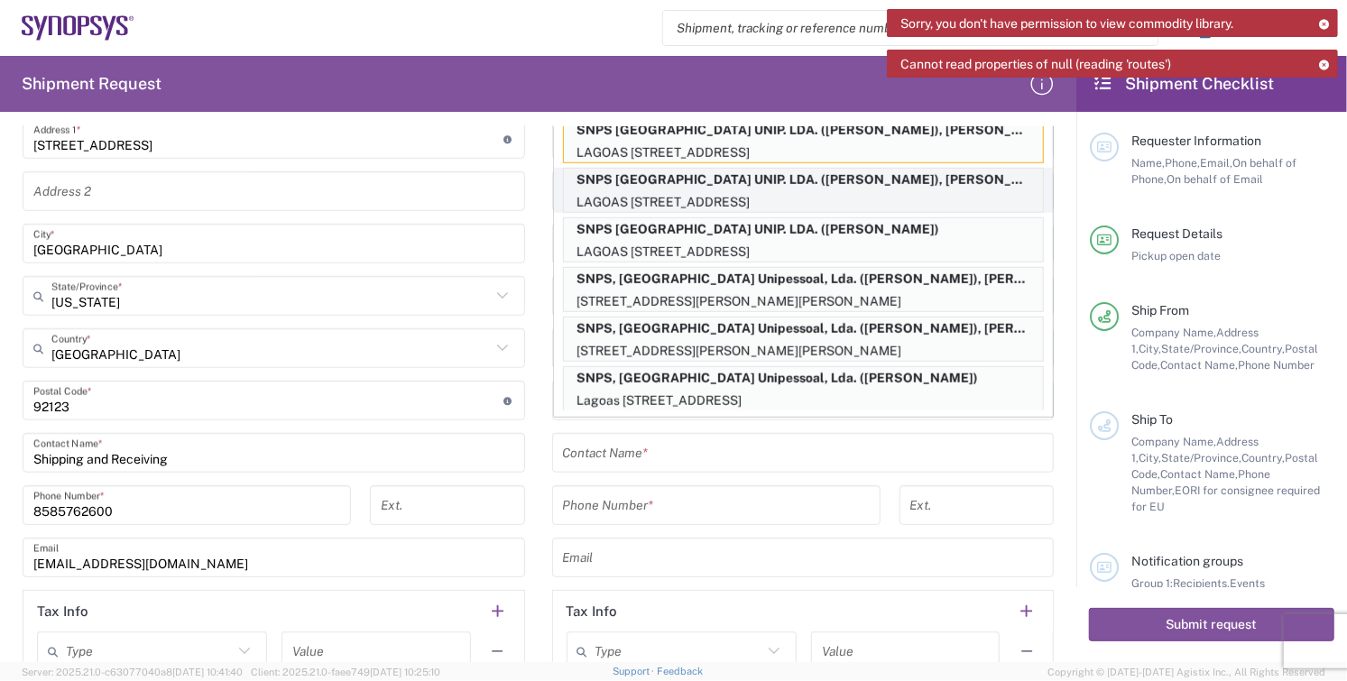
type input "[GEOGRAPHIC_DATA]"
type input "2740-267"
type input "[PERSON_NAME]"
type input "351210440240"
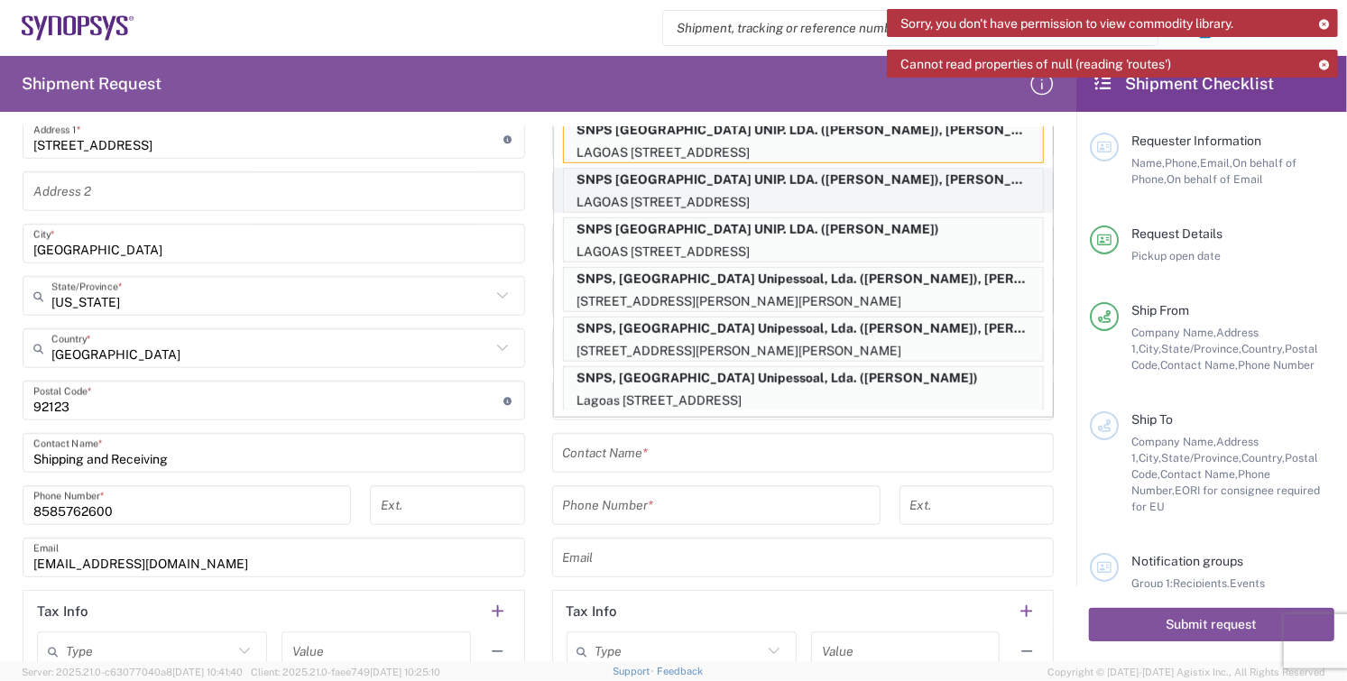
type input "[PERSON_NAME][EMAIL_ADDRESS][PERSON_NAME][DOMAIN_NAME]"
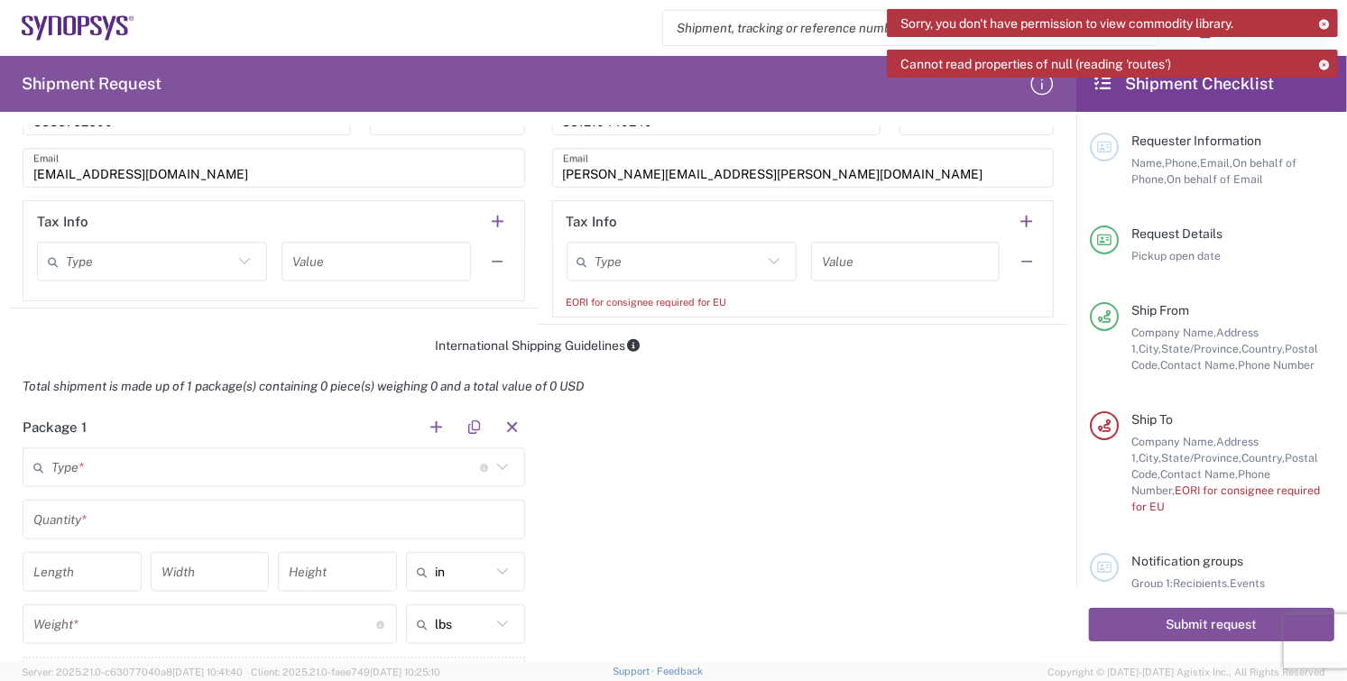
scroll to position [1210, 0]
click at [774, 304] on div "EORI for consignee required for EU" at bounding box center [804, 300] width 474 height 16
click at [757, 296] on div "EORI for consignee required for EU" at bounding box center [804, 300] width 474 height 16
click at [723, 284] on div "Type EIN EORI Other TIN VAT Value" at bounding box center [804, 266] width 474 height 52
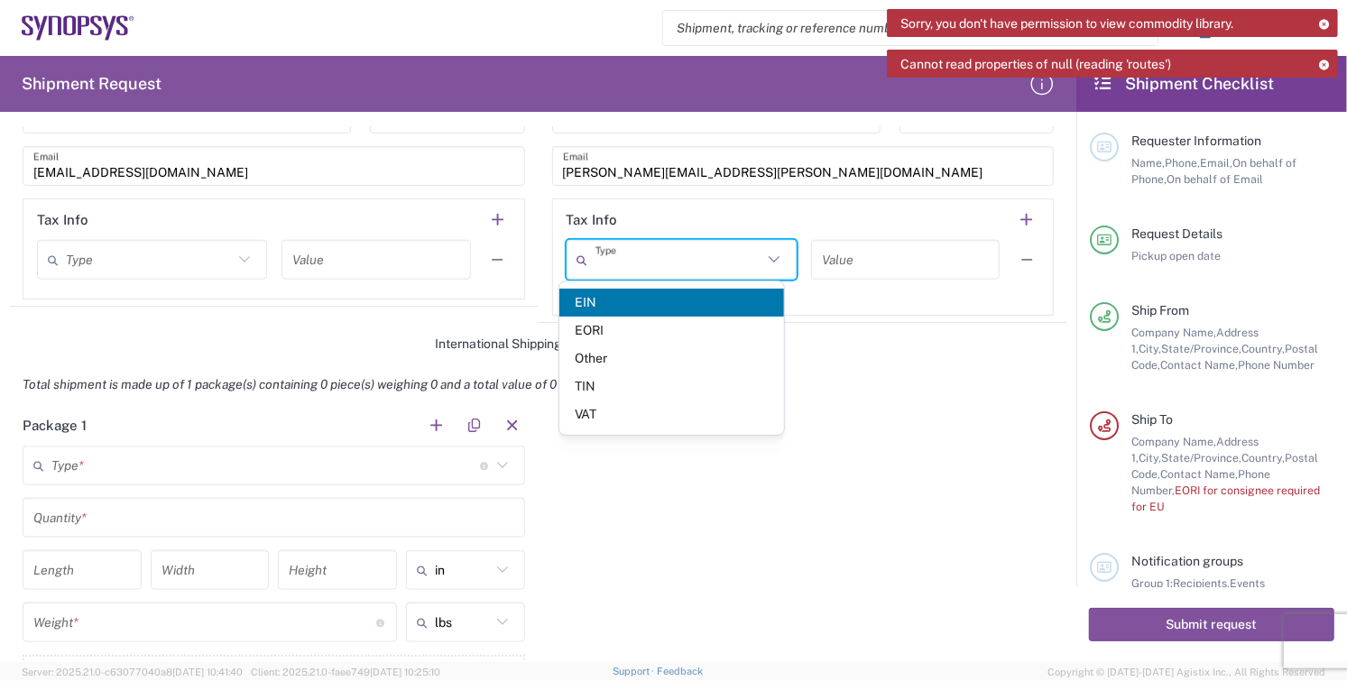
click at [721, 265] on input "text" at bounding box center [679, 261] width 167 height 32
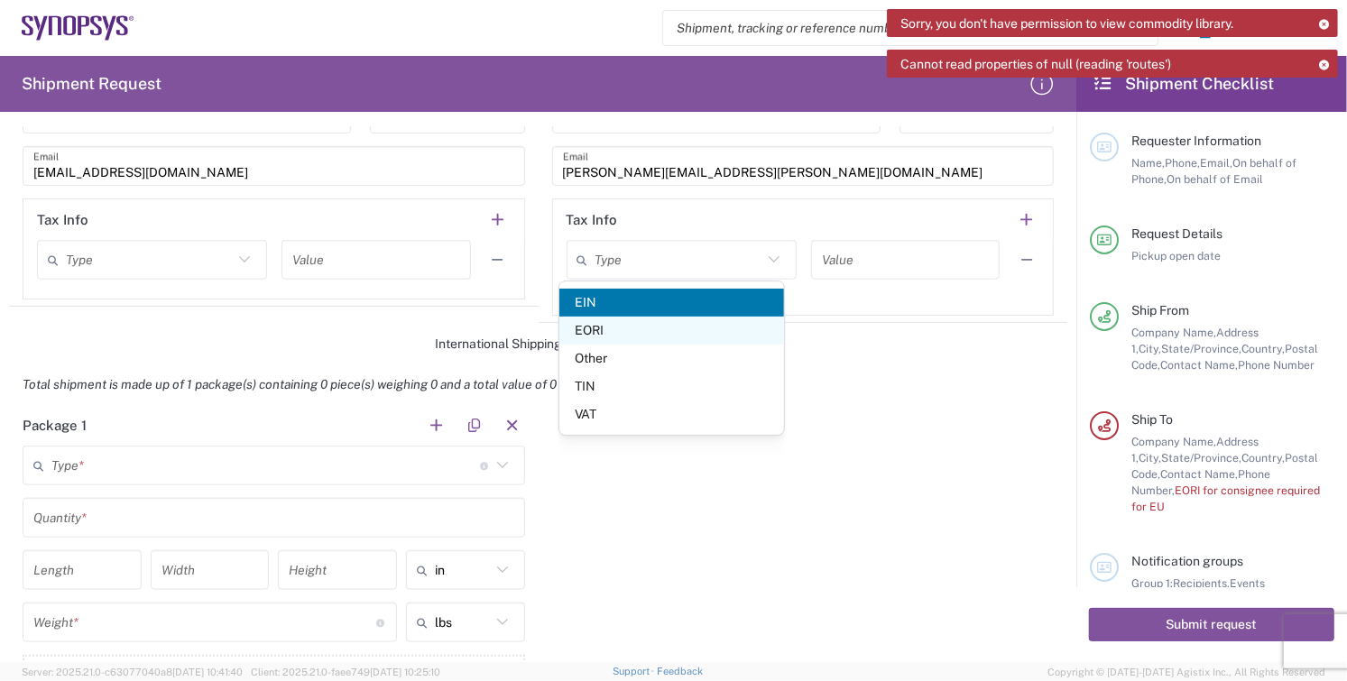
click at [646, 332] on span "EORI" at bounding box center [671, 331] width 225 height 28
type input "EORI"
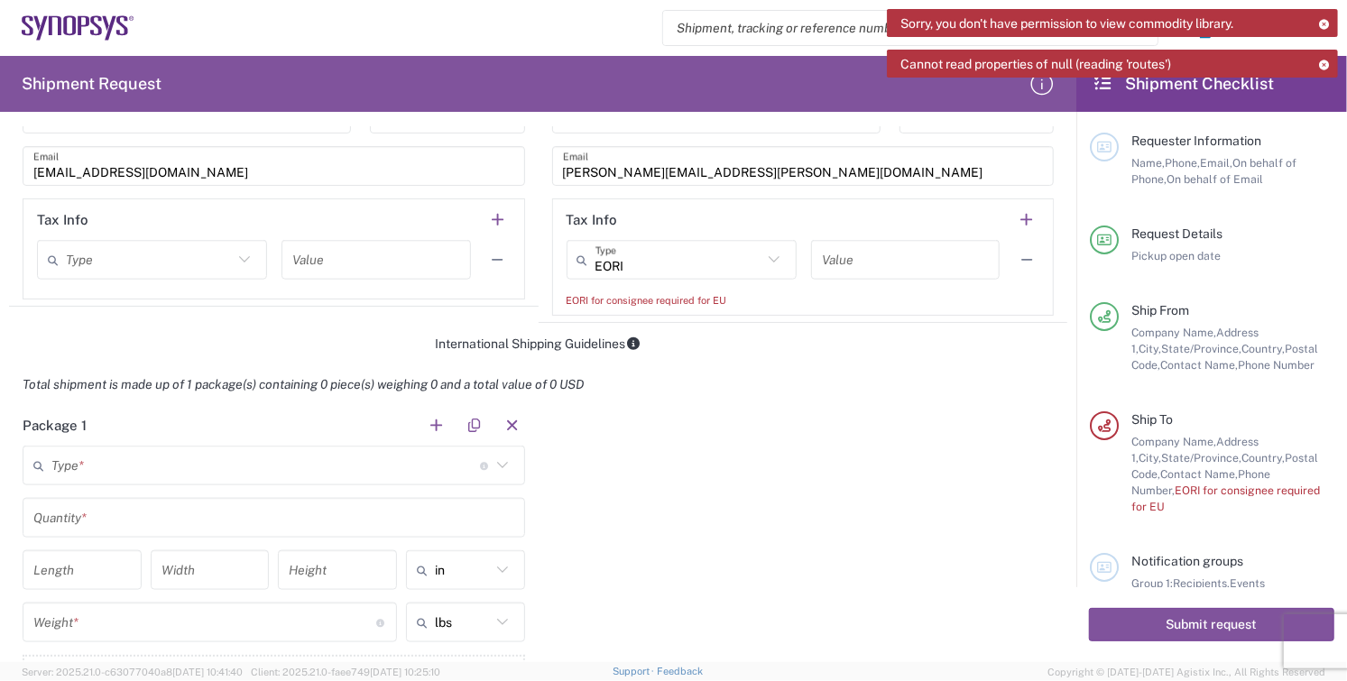
click at [869, 265] on input "text" at bounding box center [905, 261] width 167 height 32
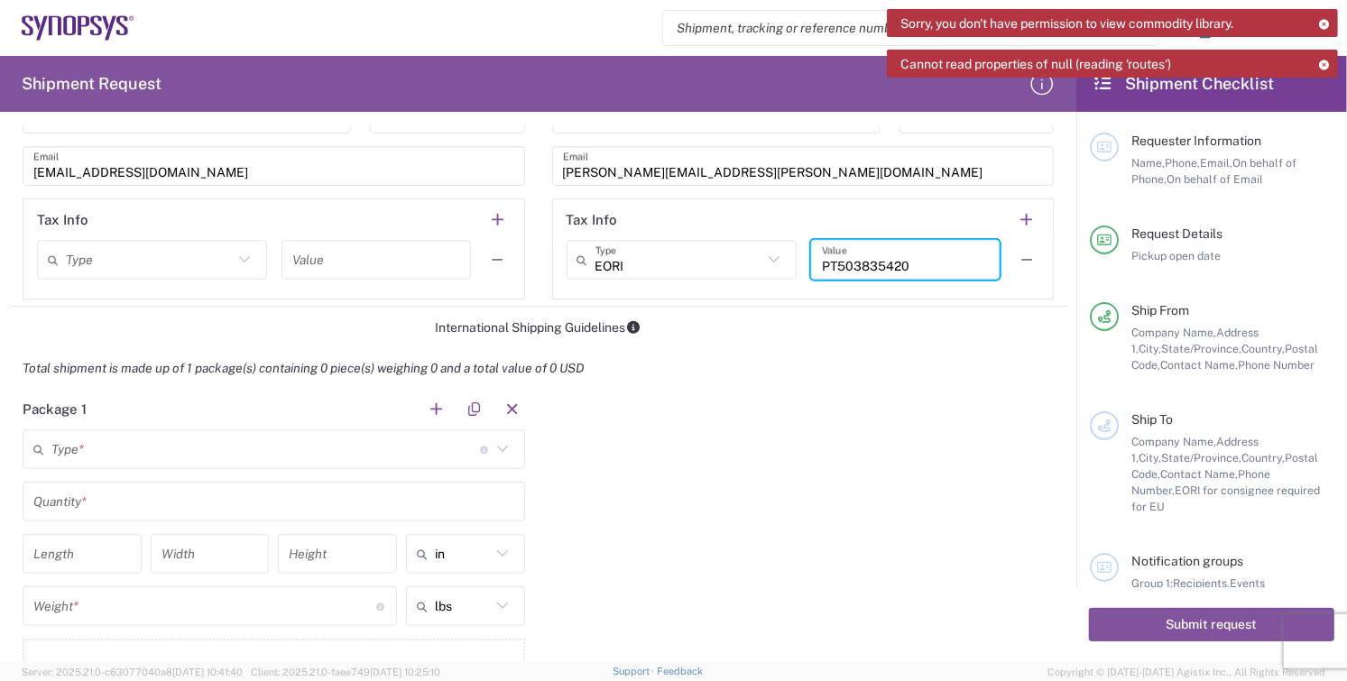
type input "PT503835420"
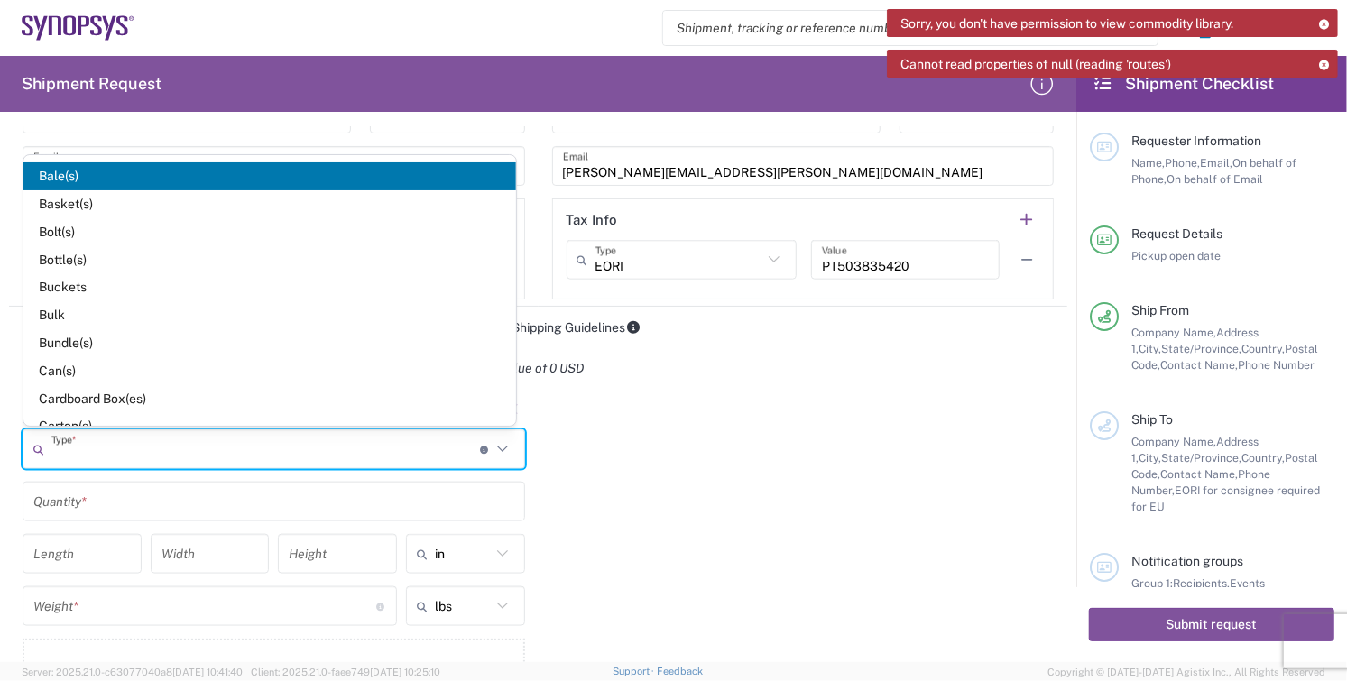
click at [140, 452] on input "text" at bounding box center [265, 450] width 429 height 32
click at [128, 399] on span "Cardboard Box(es)" at bounding box center [269, 399] width 493 height 28
type input "Cardboard Box(es)"
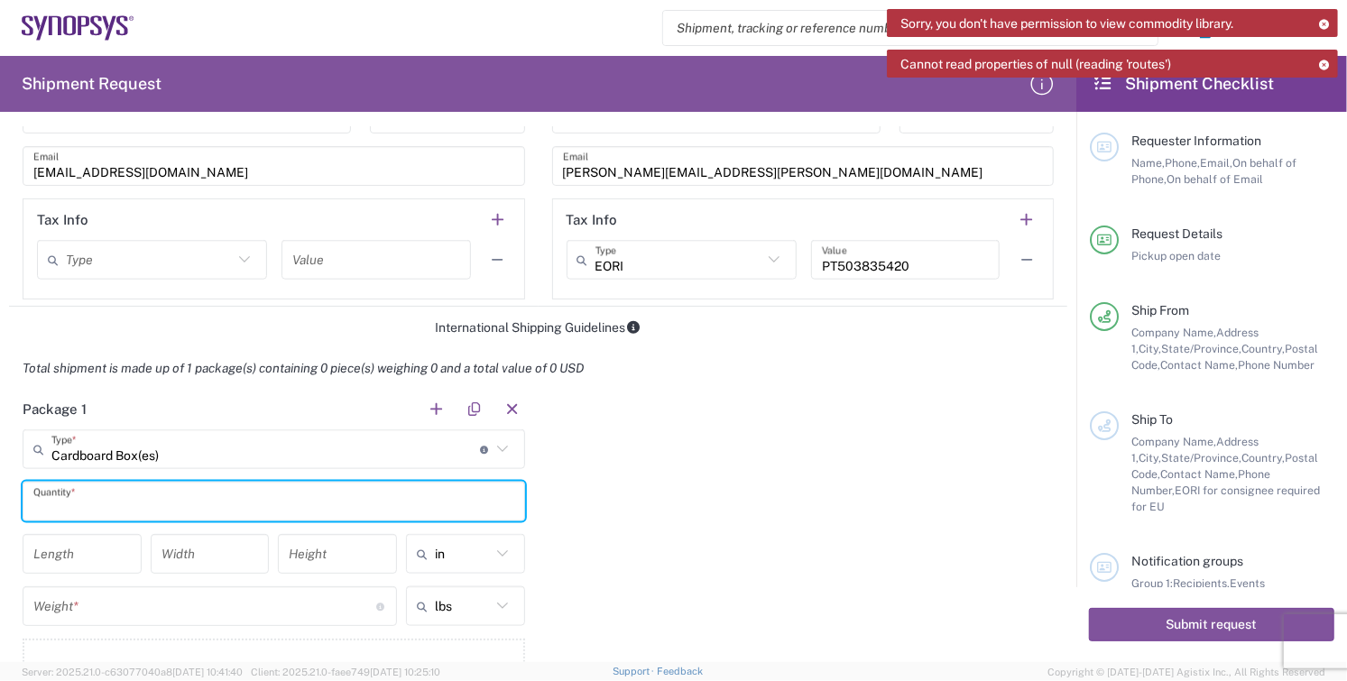
click at [127, 505] on input "text" at bounding box center [273, 502] width 481 height 32
type input "1"
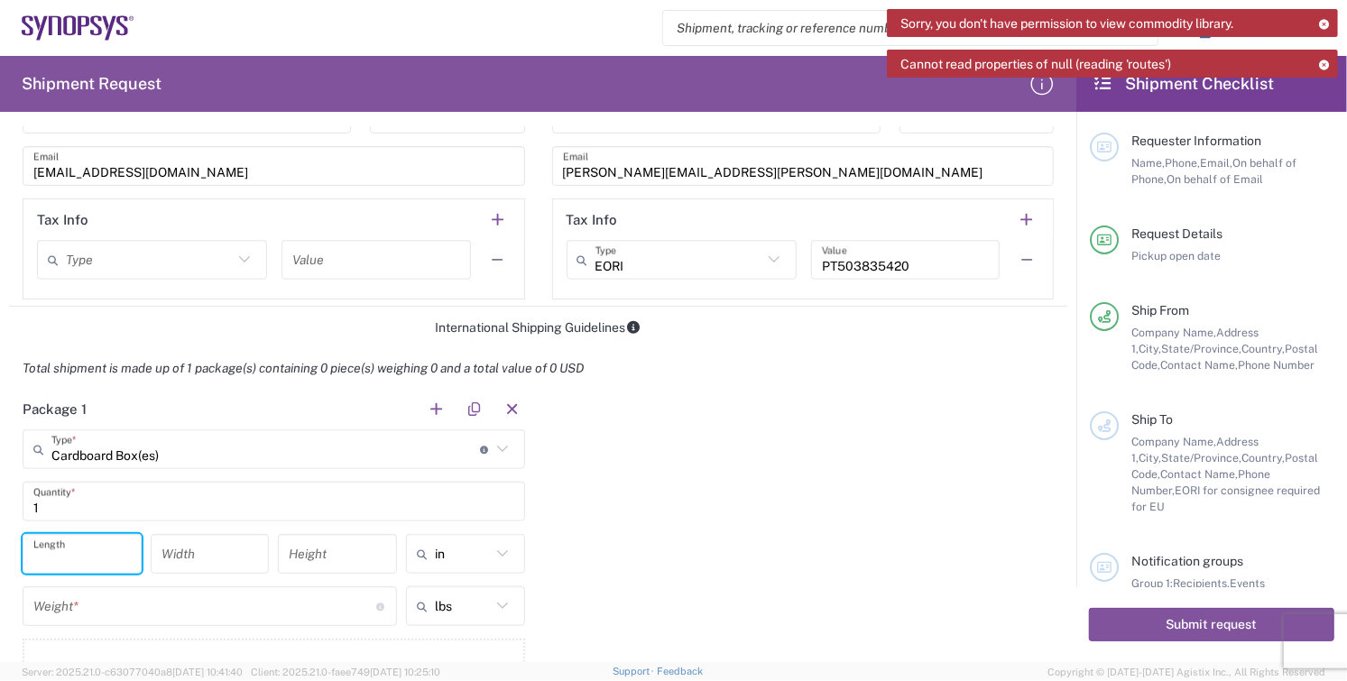
click at [69, 556] on input "number" at bounding box center [81, 555] width 97 height 32
type input "14"
type input "10"
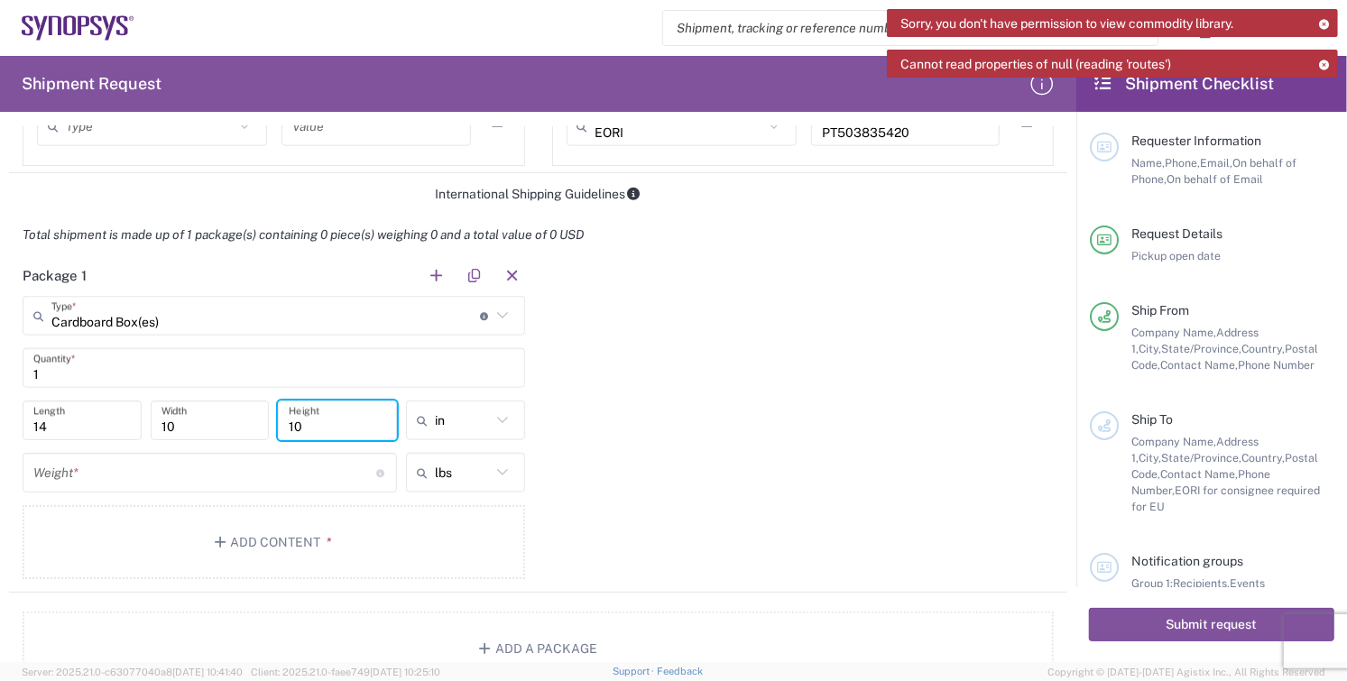
scroll to position [1511, 0]
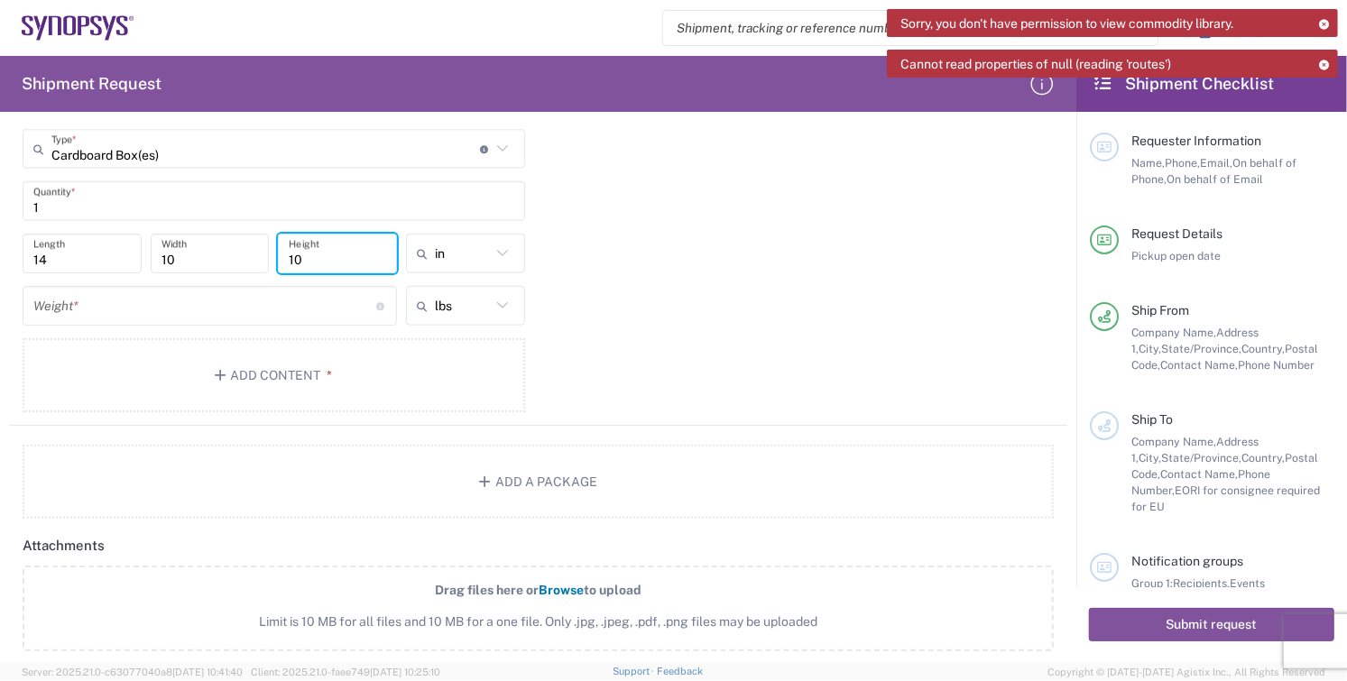
type input "10"
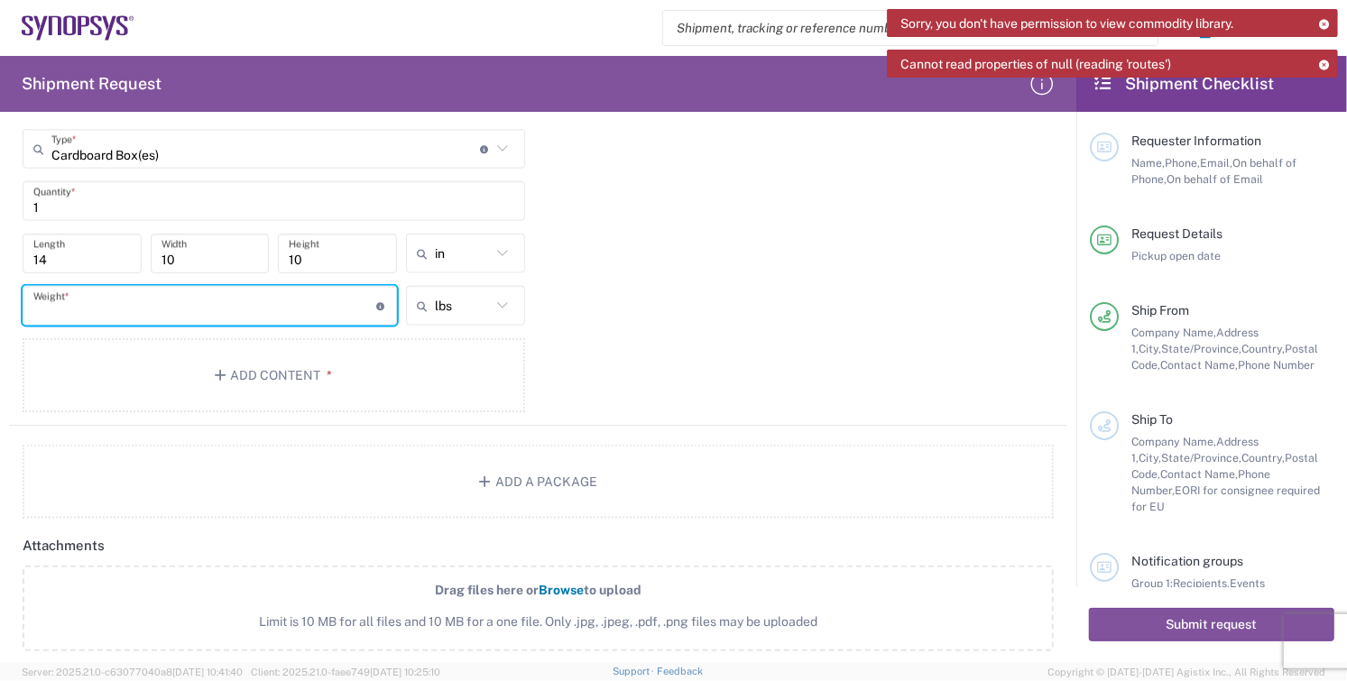
click at [100, 309] on input "number" at bounding box center [204, 307] width 343 height 32
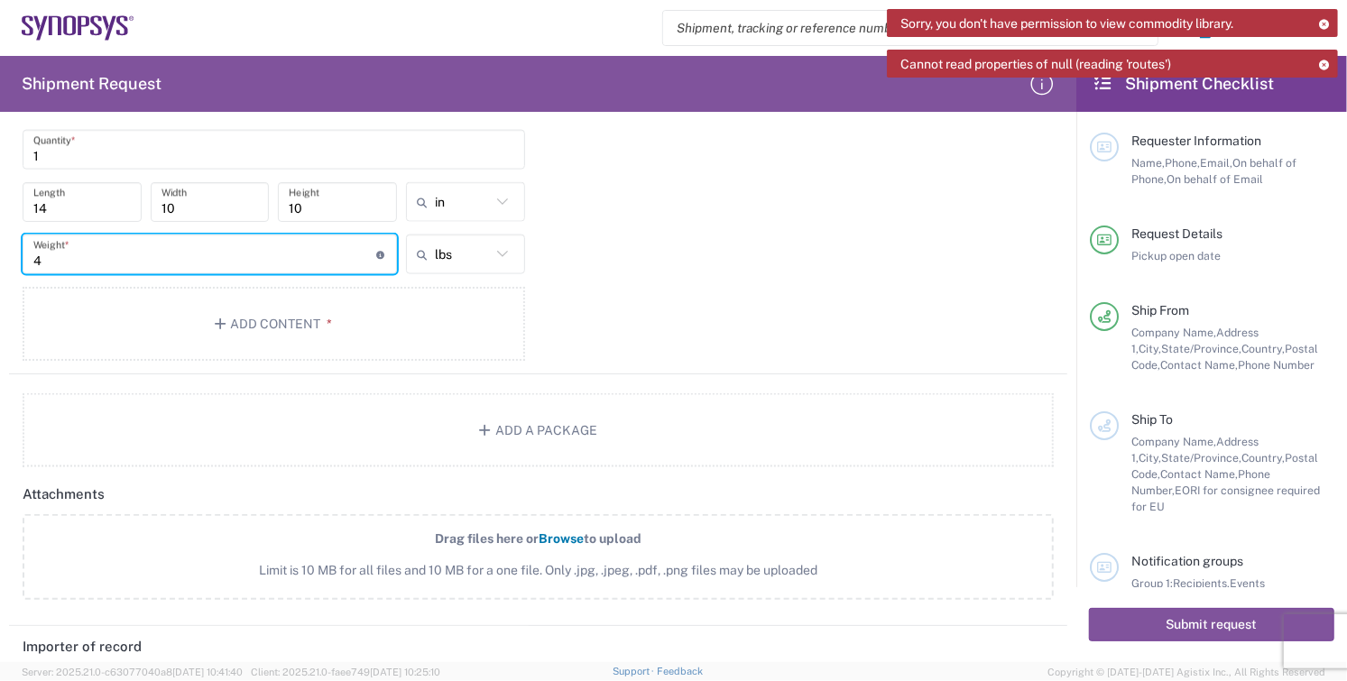
scroll to position [1261, 0]
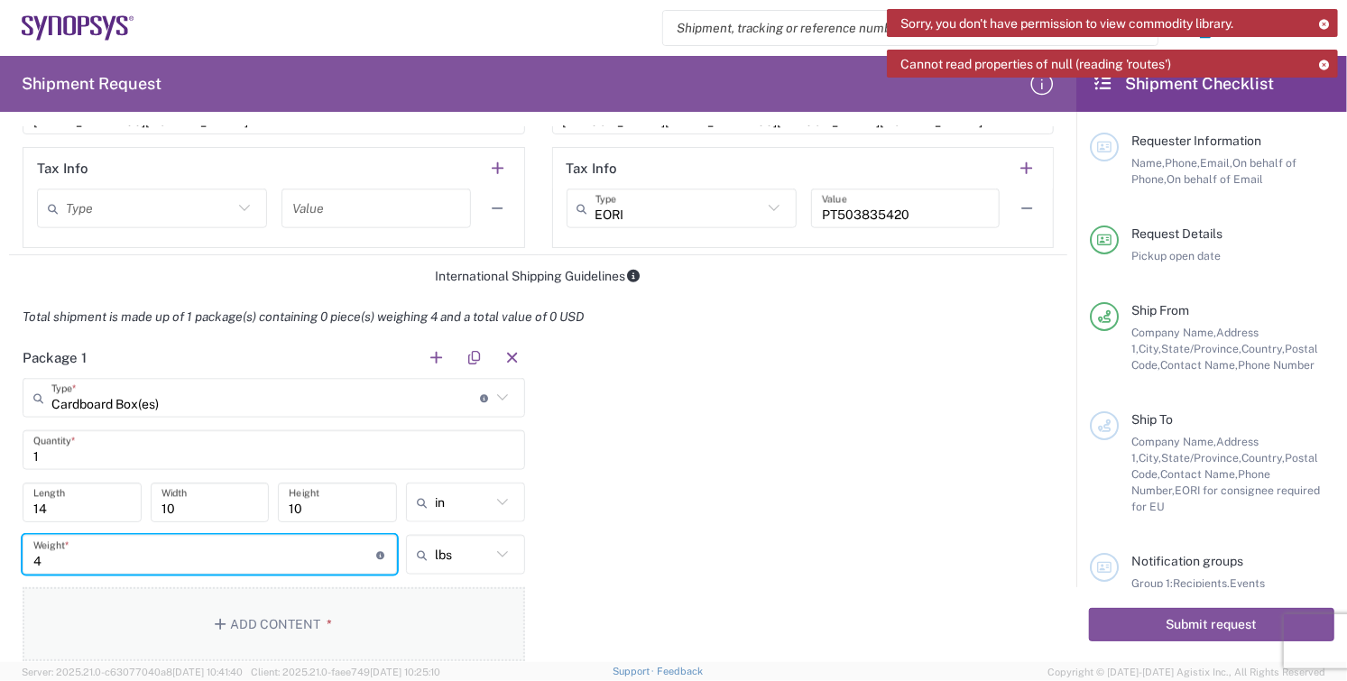
type input "4"
click at [249, 612] on button "Add Content *" at bounding box center [274, 624] width 503 height 74
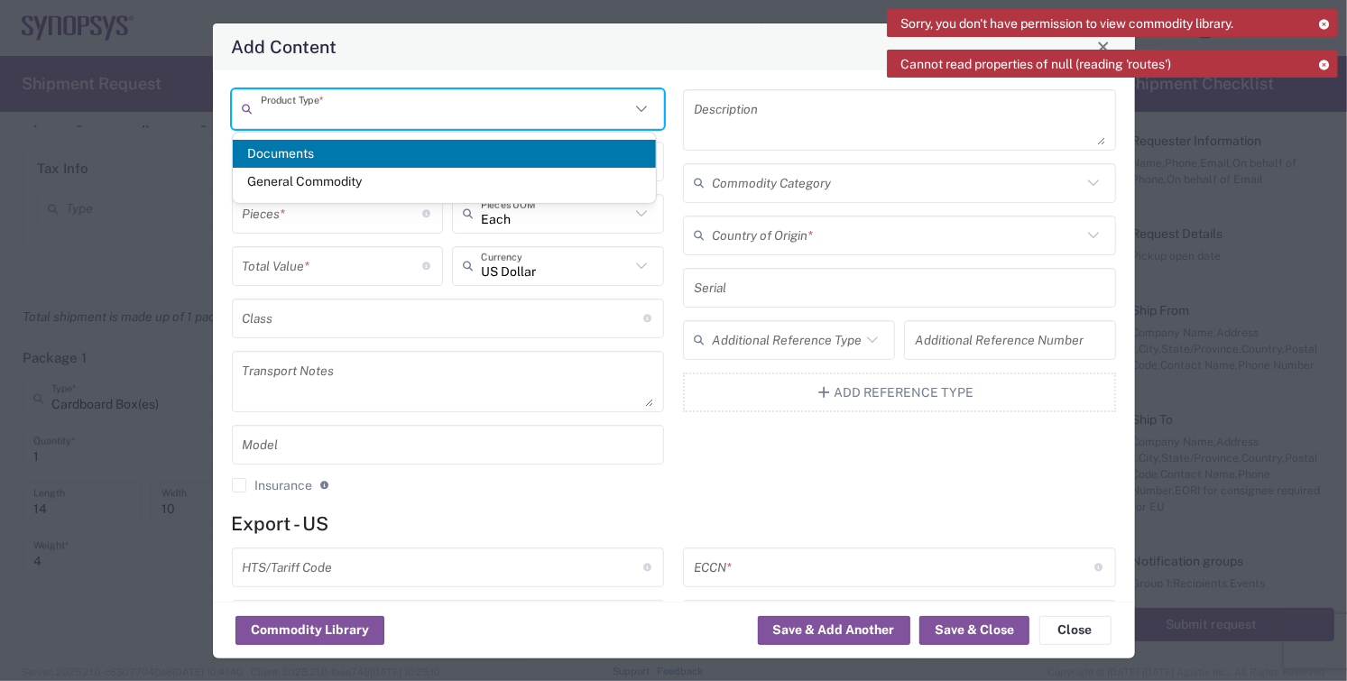
click at [368, 114] on input "text" at bounding box center [446, 109] width 370 height 32
click at [352, 183] on span "General Commodity" at bounding box center [444, 182] width 423 height 28
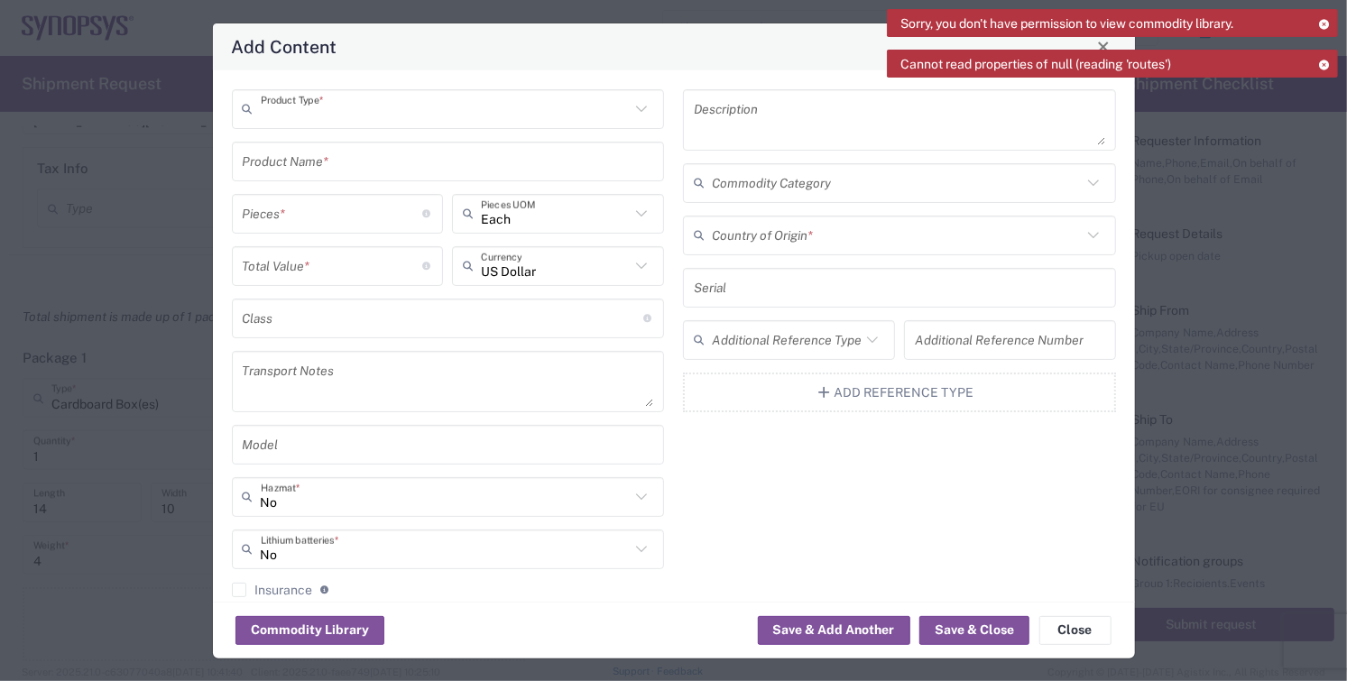
type input "General Commodity"
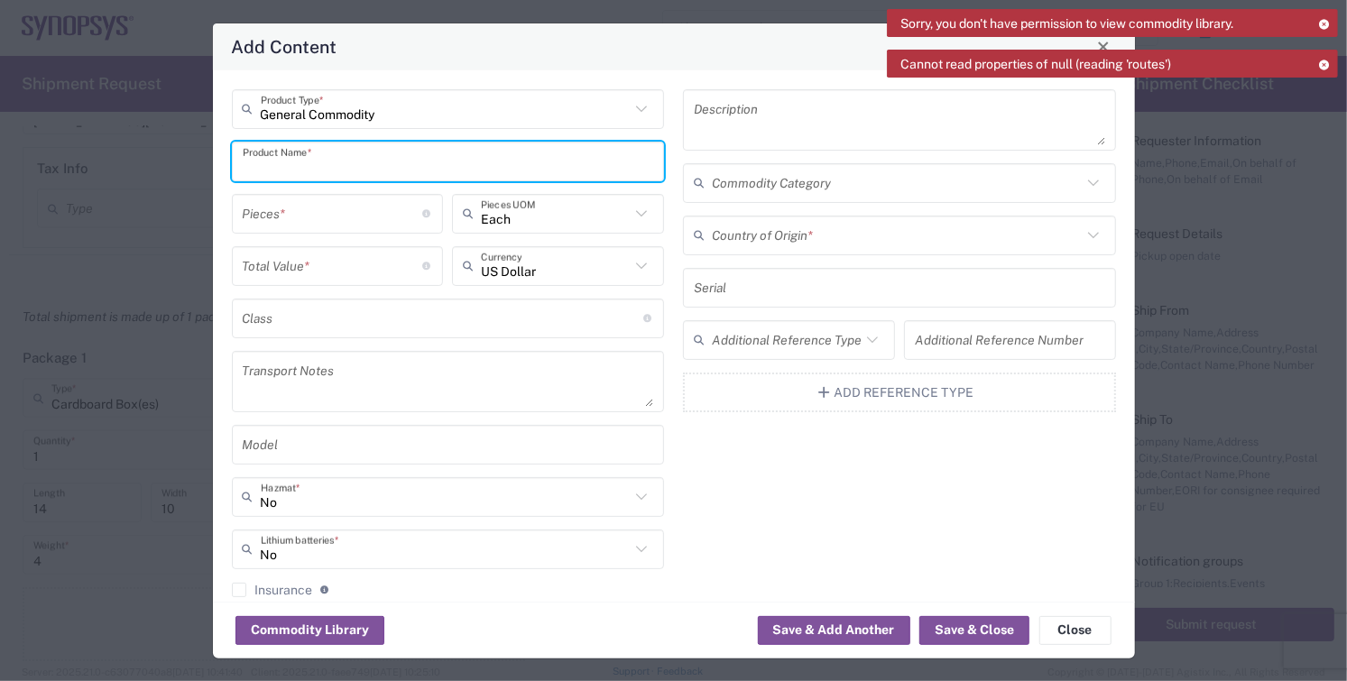
click at [334, 171] on input "text" at bounding box center [448, 161] width 411 height 32
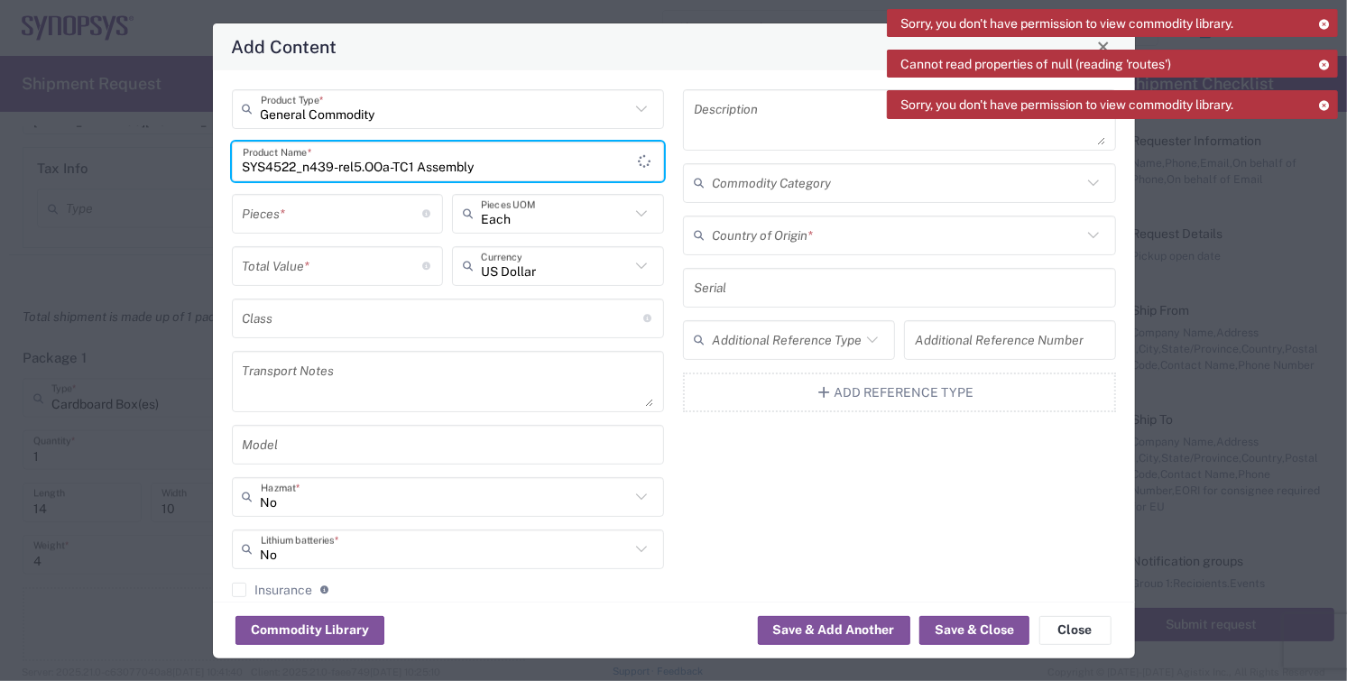
type input "SYS4522_n439-rel5.OOa-TC1 Assembly"
click at [331, 220] on input "number" at bounding box center [333, 214] width 180 height 32
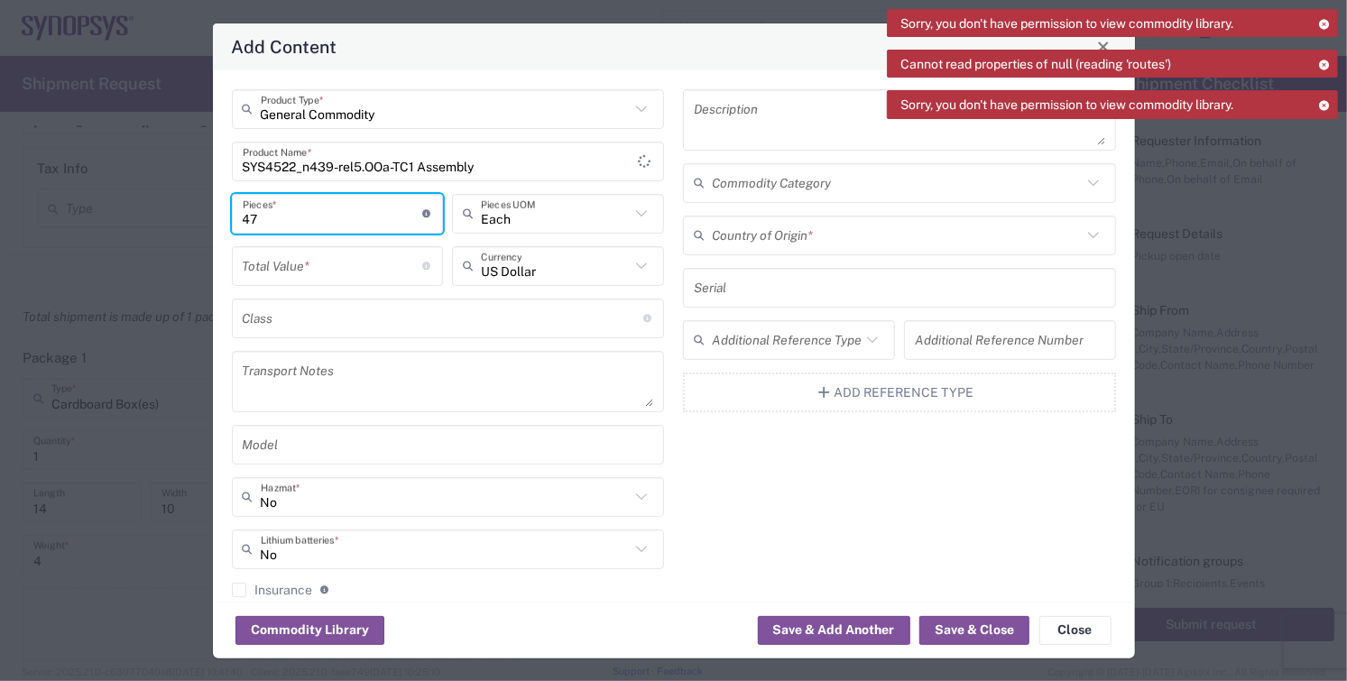
type input "47"
click at [319, 273] on input "number" at bounding box center [333, 266] width 180 height 32
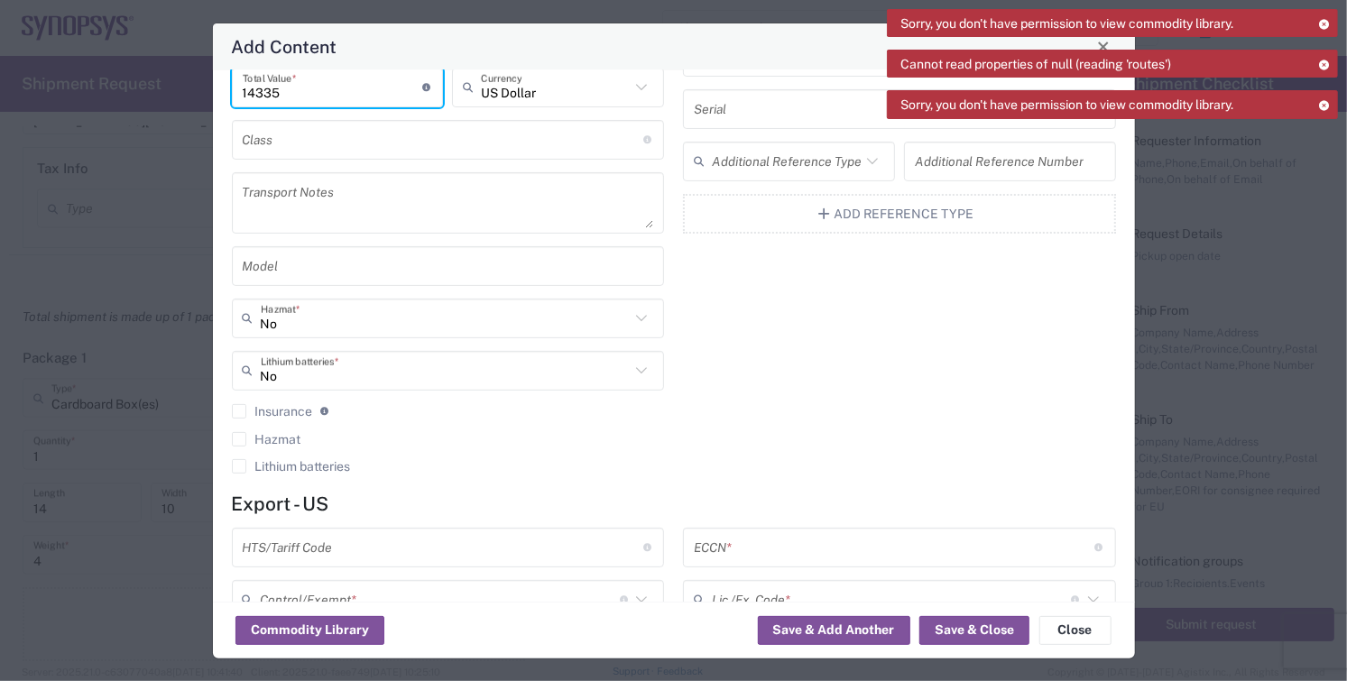
scroll to position [300, 0]
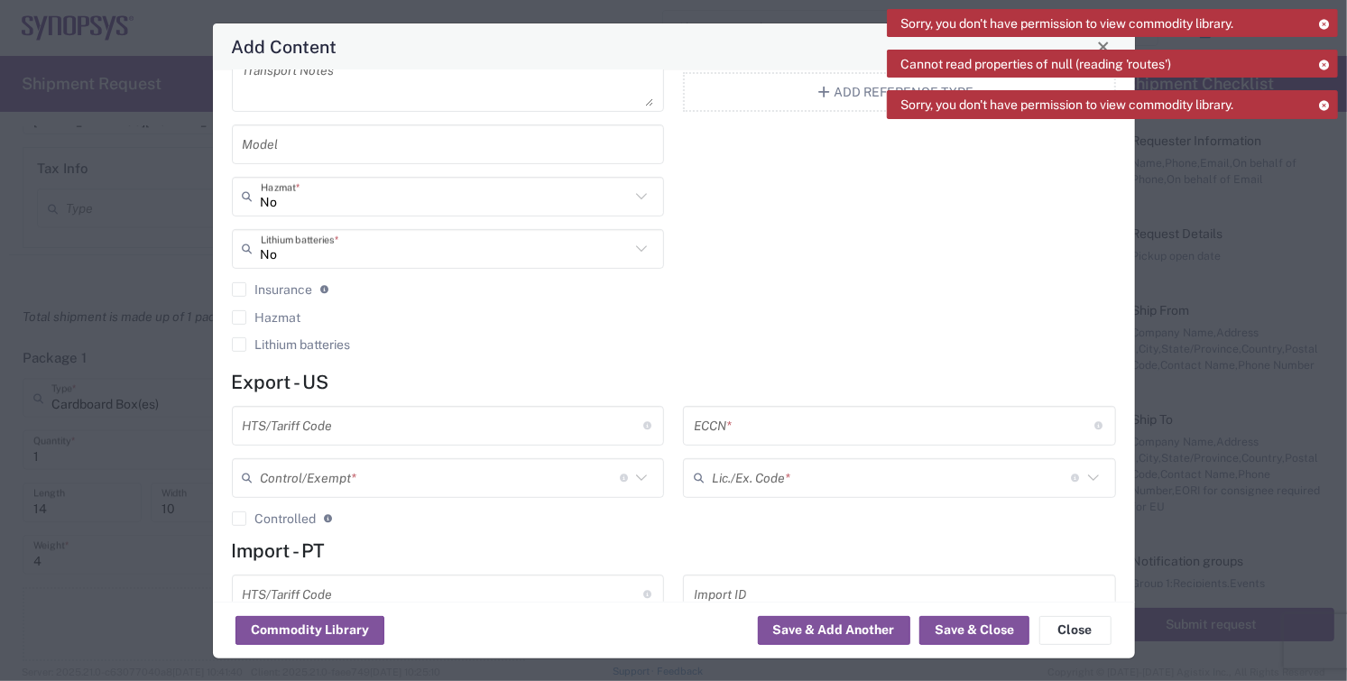
type input "14335"
drag, startPoint x: 381, startPoint y: 432, endPoint x: 383, endPoint y: 421, distance: 11.0
click at [383, 431] on input "text" at bounding box center [443, 426] width 401 height 32
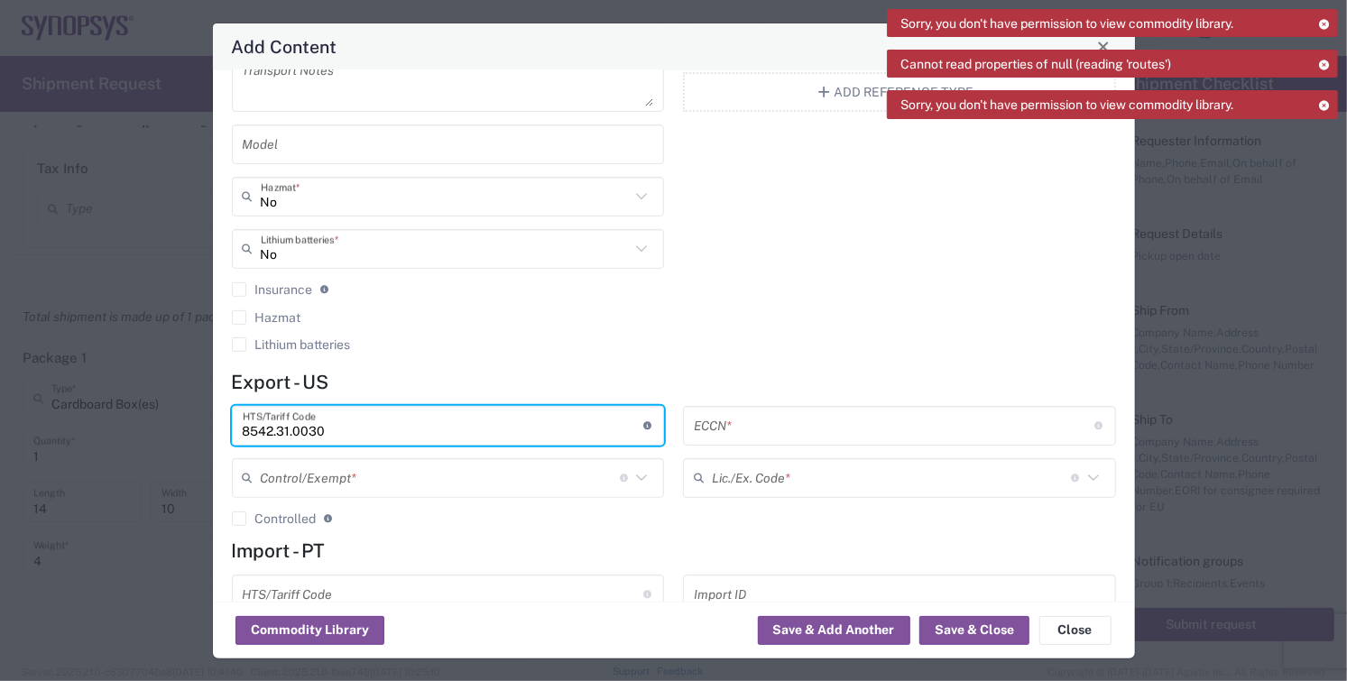
type input "8542.31.0030"
click at [383, 478] on input "text" at bounding box center [440, 478] width 359 height 32
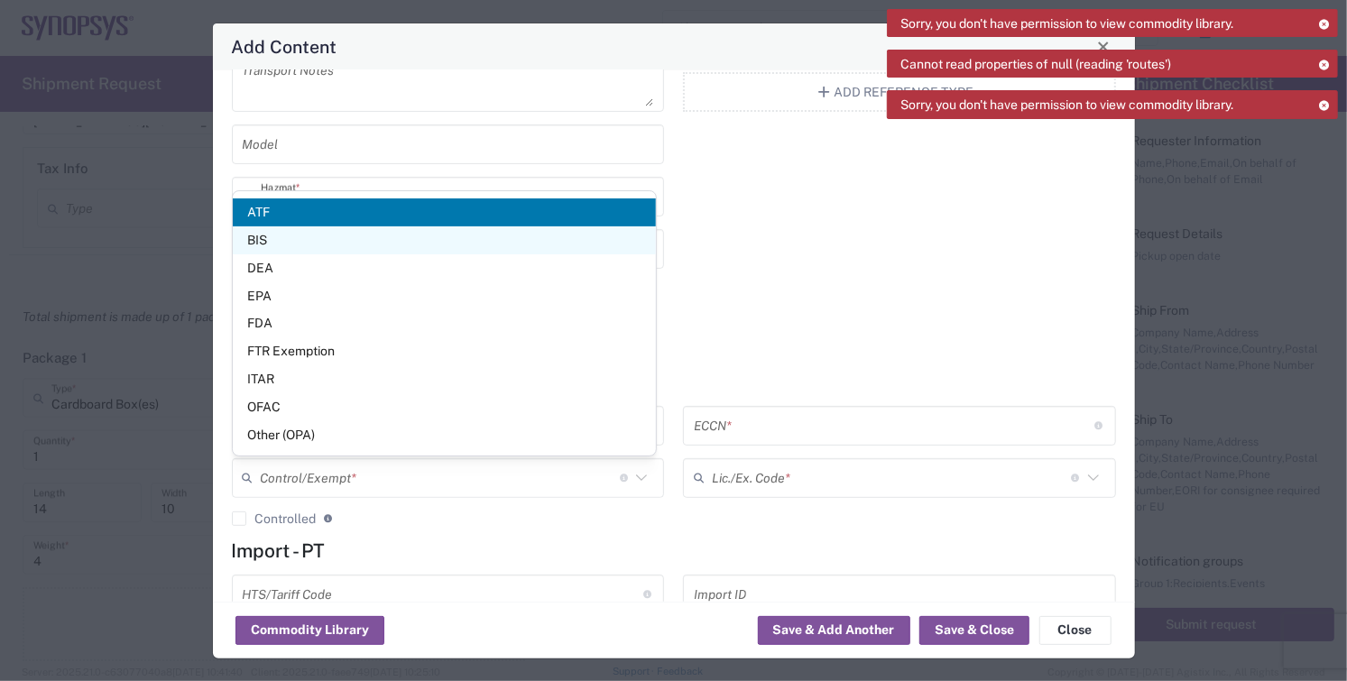
click at [275, 242] on span "BIS" at bounding box center [444, 240] width 423 height 28
type input "BIS"
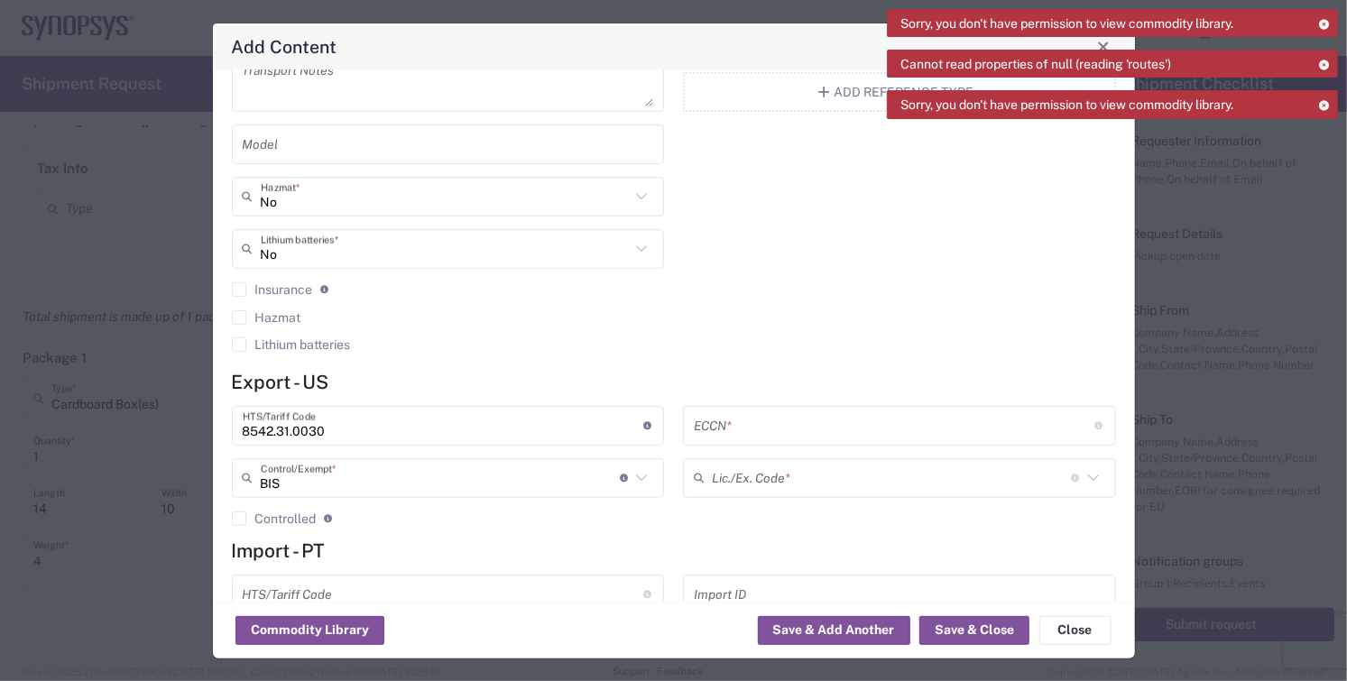
click at [765, 430] on input "text" at bounding box center [894, 426] width 401 height 32
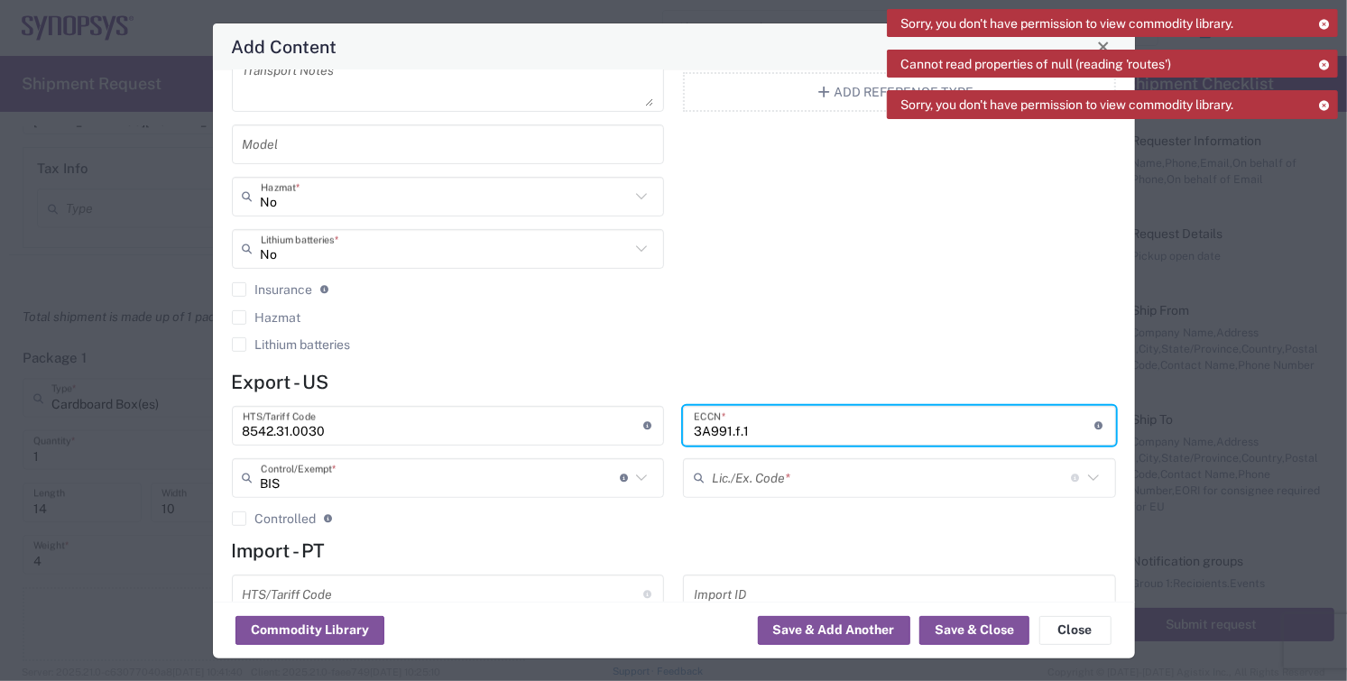
type input "3A991.f.1"
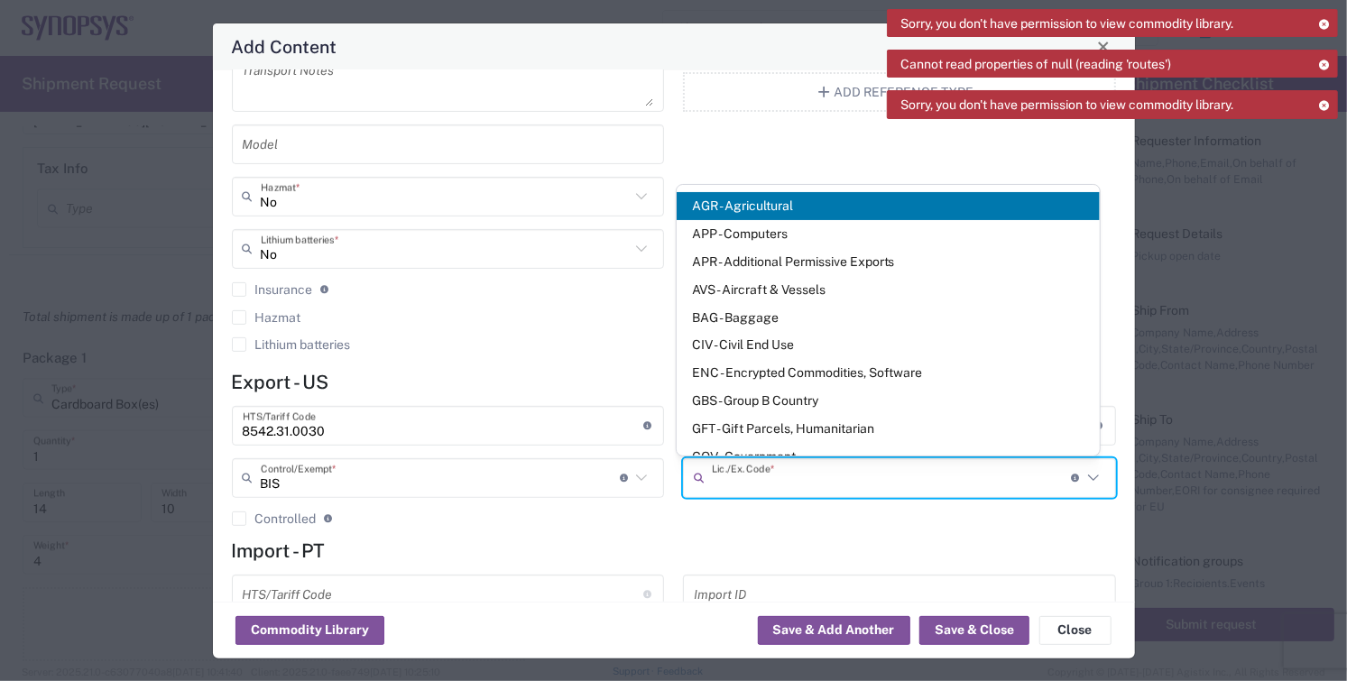
click at [749, 485] on input "text" at bounding box center [891, 478] width 359 height 32
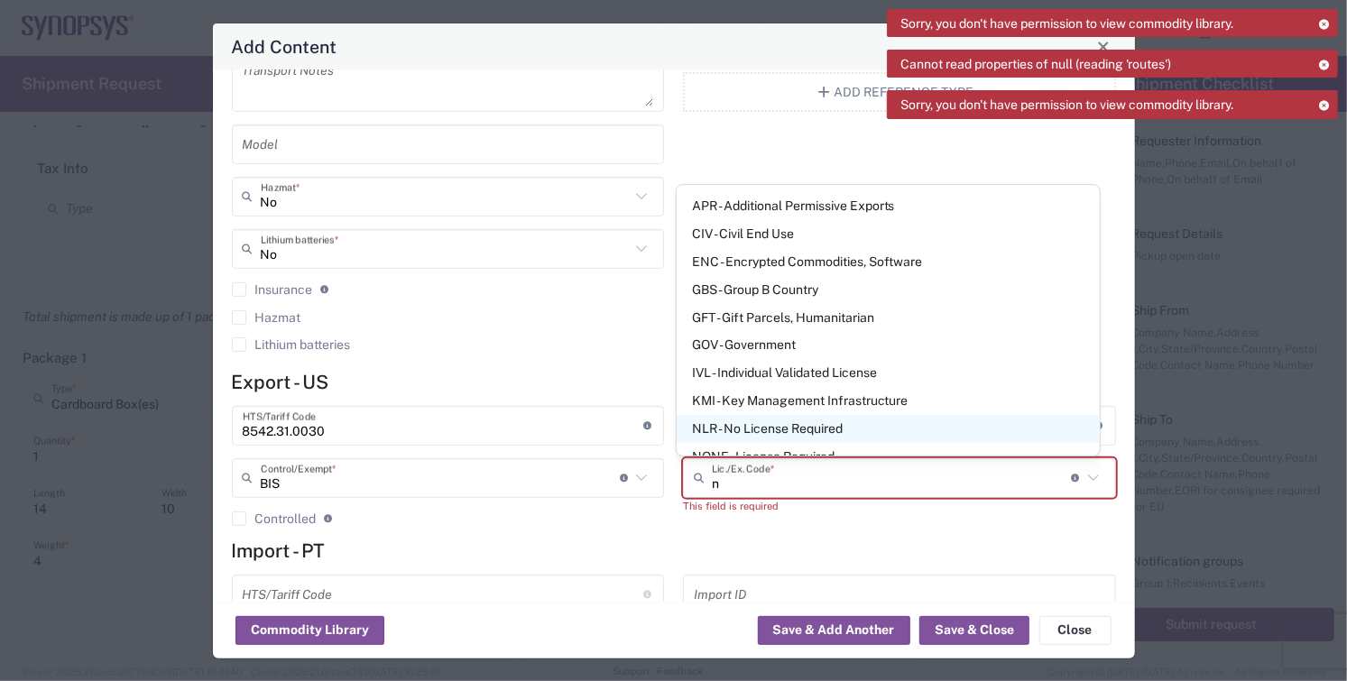
click at [774, 432] on span "NLR - No License Required" at bounding box center [888, 429] width 423 height 28
type input "NLR - No License Required"
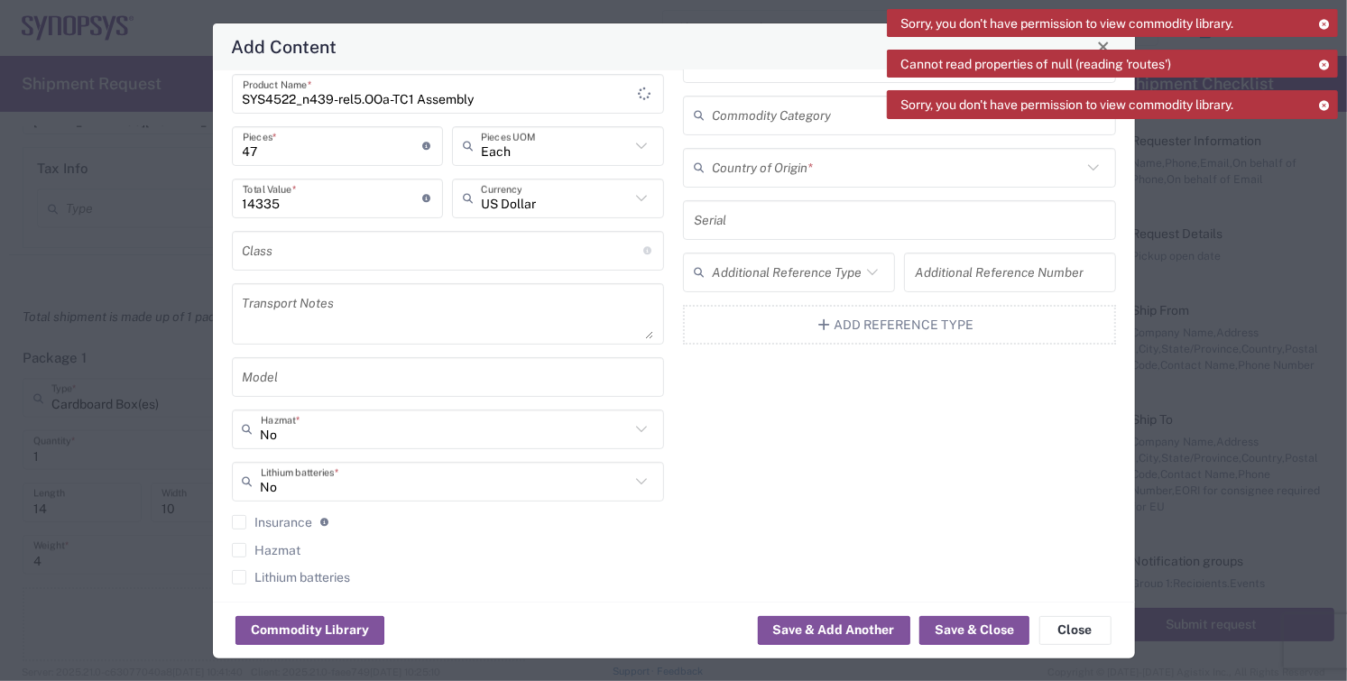
scroll to position [0, 0]
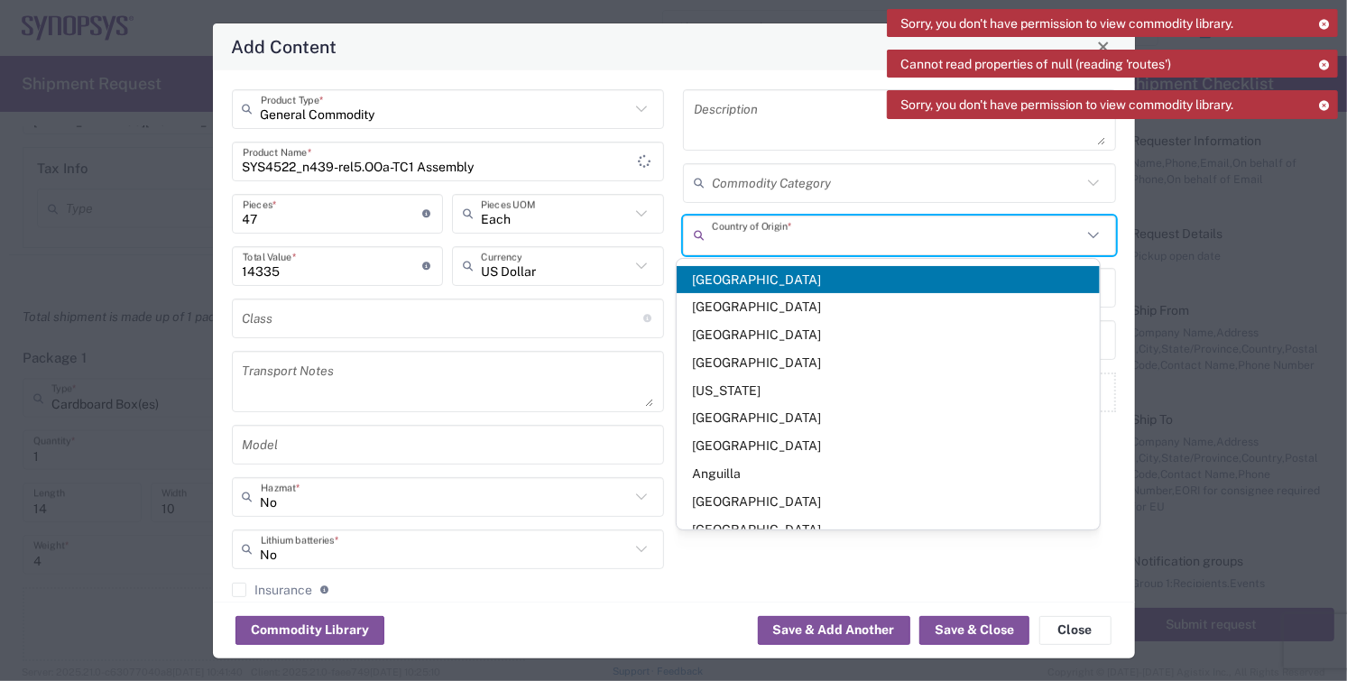
click at [798, 238] on input "text" at bounding box center [897, 235] width 370 height 32
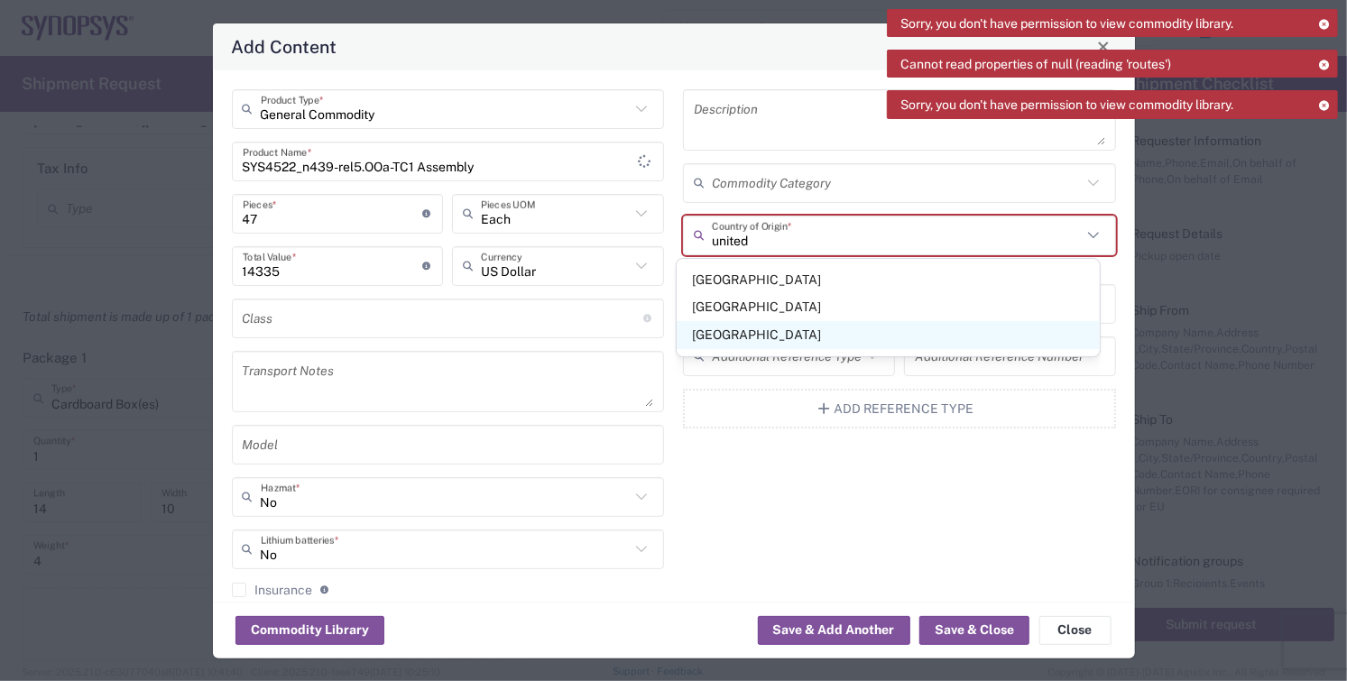
click at [727, 344] on span "[GEOGRAPHIC_DATA]" at bounding box center [888, 335] width 423 height 28
type input "[GEOGRAPHIC_DATA]"
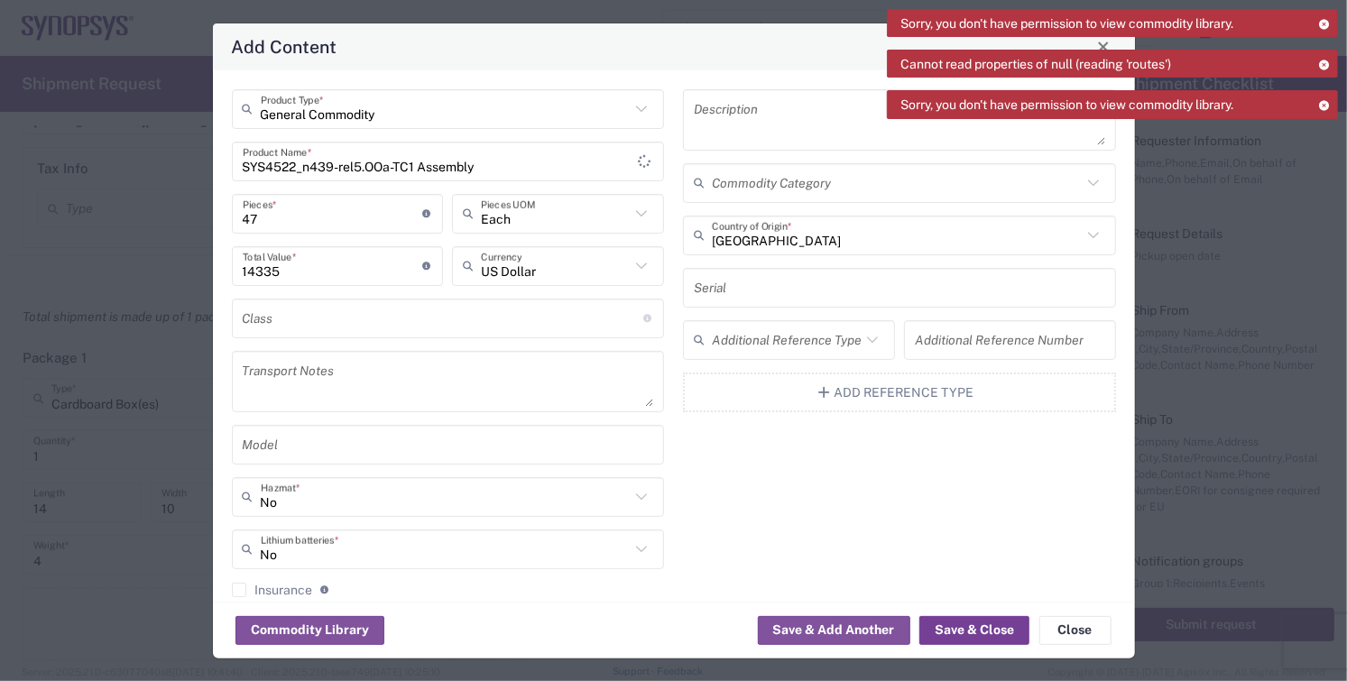
click at [955, 629] on button "Save & Close" at bounding box center [975, 630] width 110 height 29
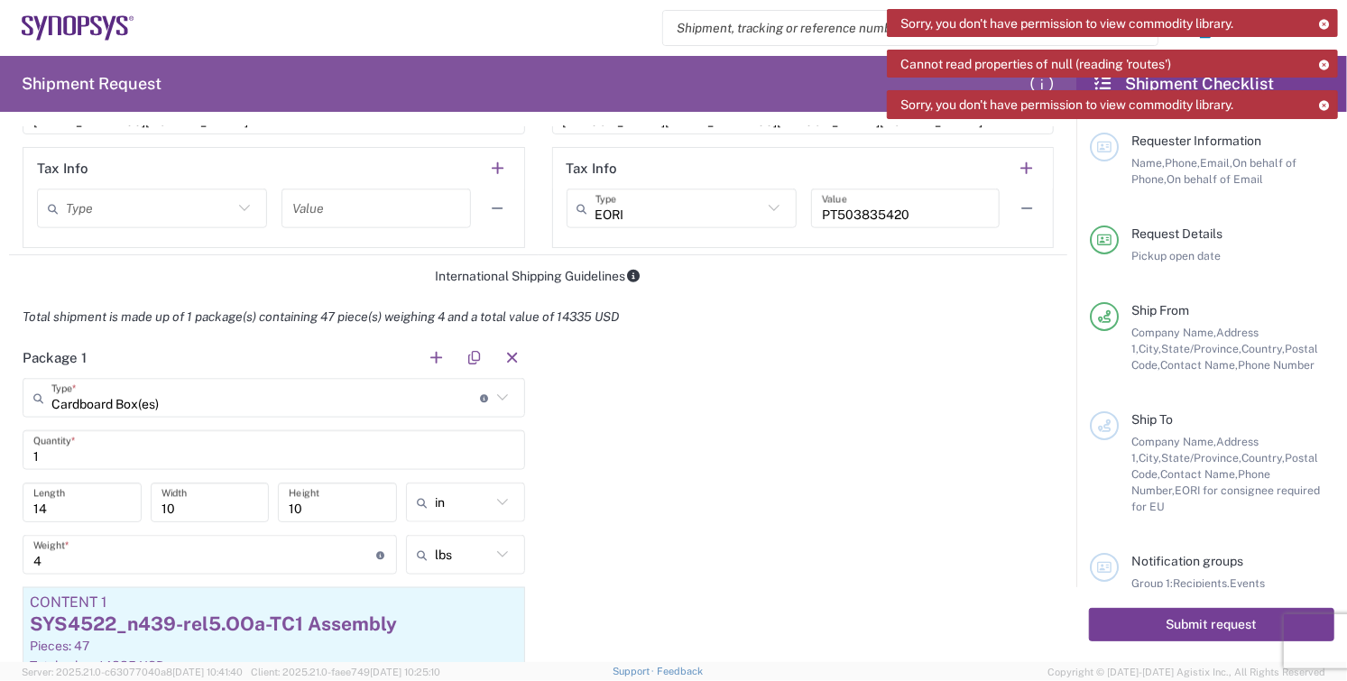
click at [1170, 622] on button "Submit request" at bounding box center [1211, 624] width 245 height 33
